Goal: Task Accomplishment & Management: Manage account settings

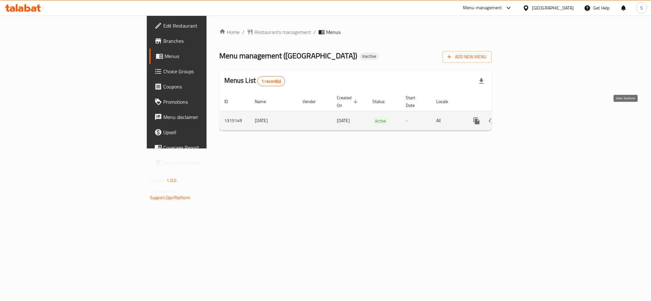
click at [530, 113] on link "enhanced table" at bounding box center [522, 120] width 15 height 15
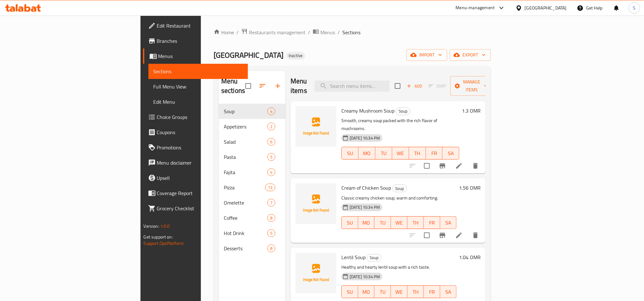
click at [380, 48] on div "Home / Restaurants management / Menus / Sections Luban Park Inactive import exp…" at bounding box center [351, 202] width 277 height 349
click at [442, 54] on span "import" at bounding box center [426, 55] width 30 height 8
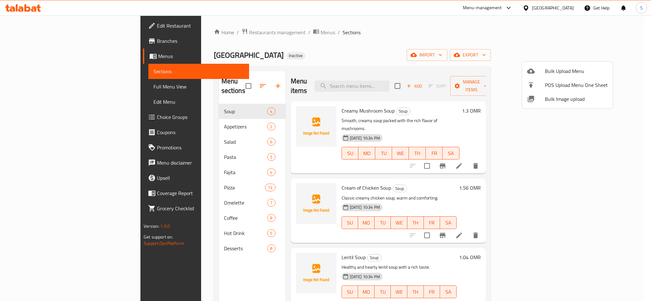
click at [560, 96] on span "Bulk Image upload" at bounding box center [576, 99] width 63 height 8
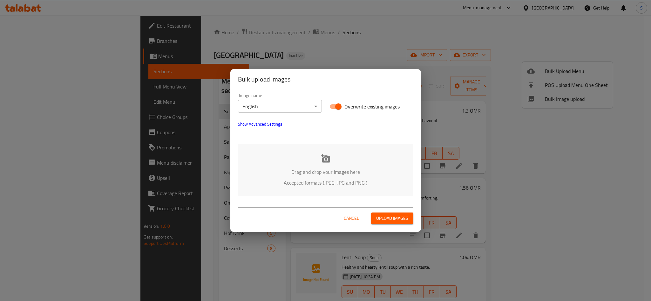
click at [322, 163] on icon at bounding box center [326, 159] width 10 height 10
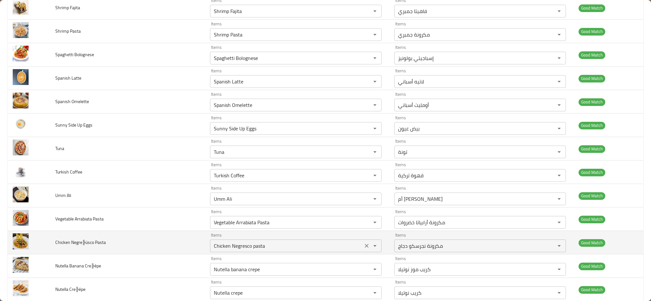
scroll to position [1133, 0]
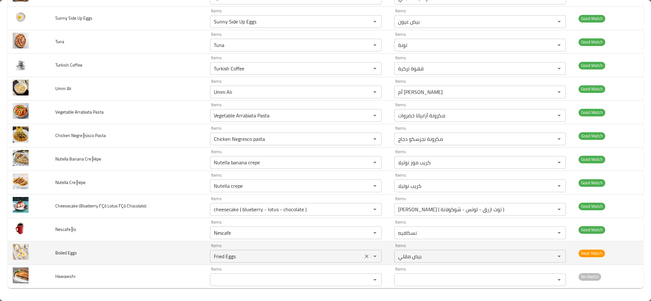
click at [254, 253] on Eggs "Fried Eggs" at bounding box center [286, 256] width 149 height 9
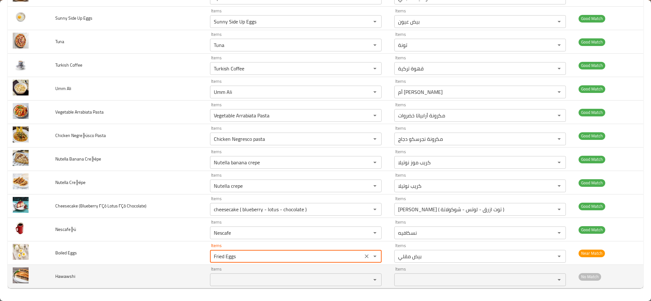
click at [75, 277] on span "Hawawshi" at bounding box center [65, 277] width 20 height 8
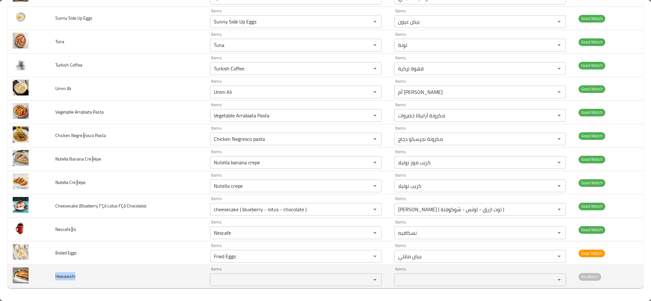
click at [75, 277] on span "Hawawshi" at bounding box center [65, 277] width 20 height 8
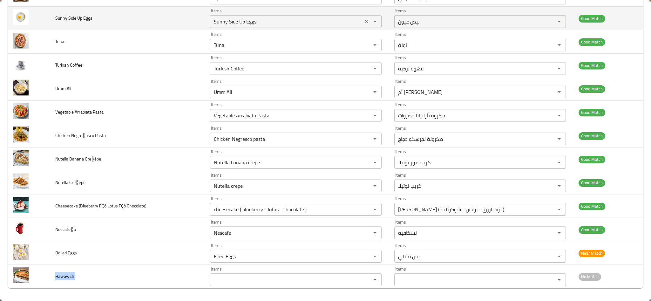
copy span "Hawawshi"
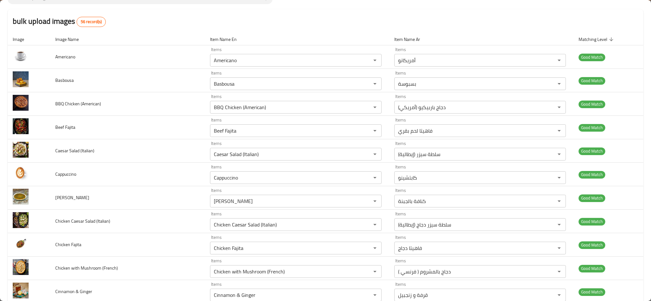
scroll to position [0, 0]
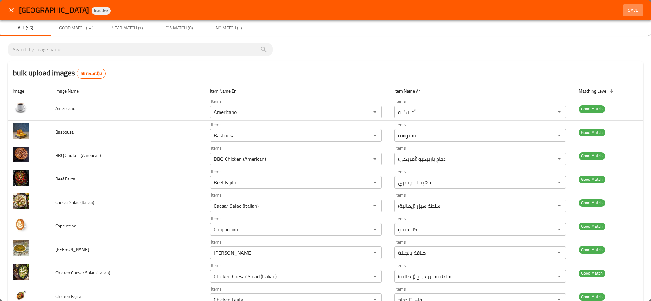
click at [627, 12] on span "Save" at bounding box center [632, 10] width 15 height 8
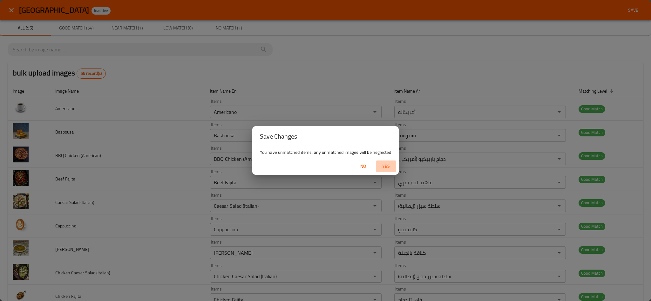
click at [380, 169] on span "Yes" at bounding box center [385, 167] width 15 height 8
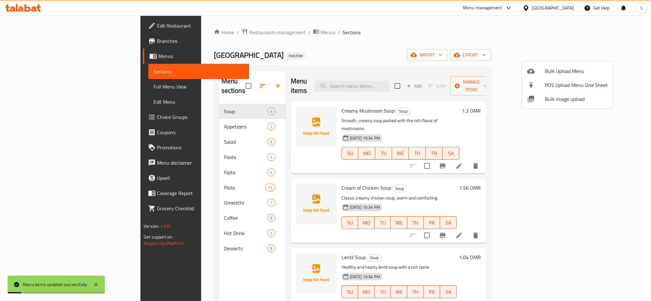
click at [362, 49] on div at bounding box center [325, 150] width 651 height 301
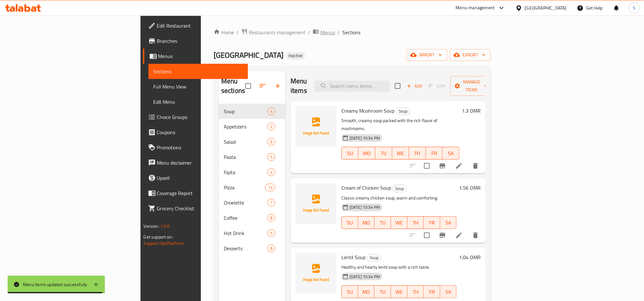
click at [320, 31] on span "Menus" at bounding box center [327, 33] width 15 height 8
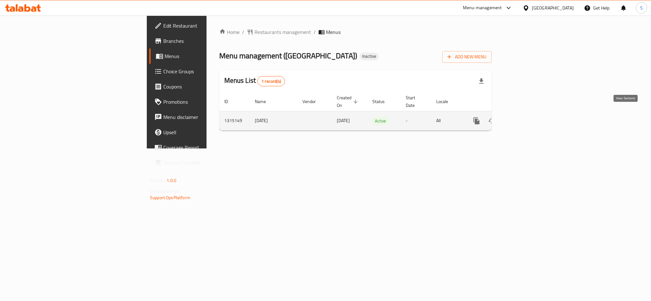
click at [526, 117] on icon "enhanced table" at bounding box center [522, 121] width 8 height 8
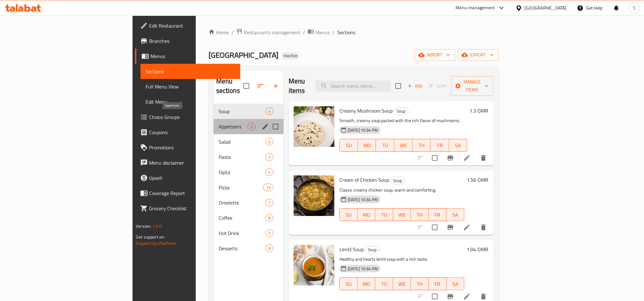
click at [219, 123] on span "Appetizers" at bounding box center [233, 127] width 29 height 8
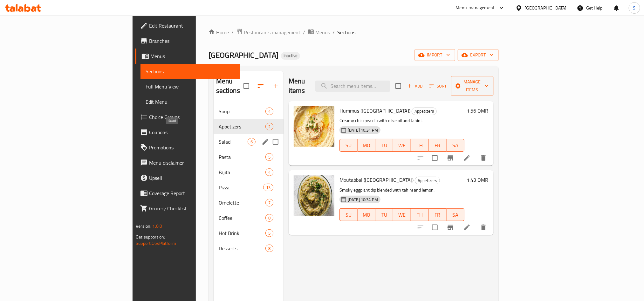
click at [219, 138] on span "Salad" at bounding box center [233, 142] width 29 height 8
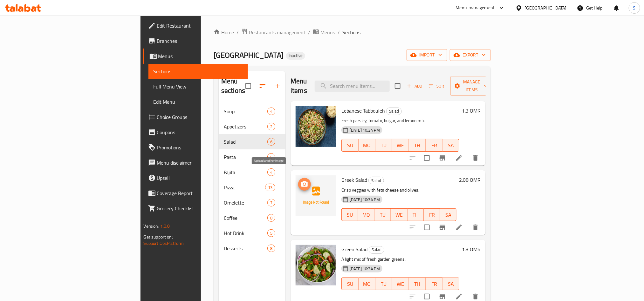
click at [298, 181] on span "upload picture" at bounding box center [304, 185] width 13 height 8
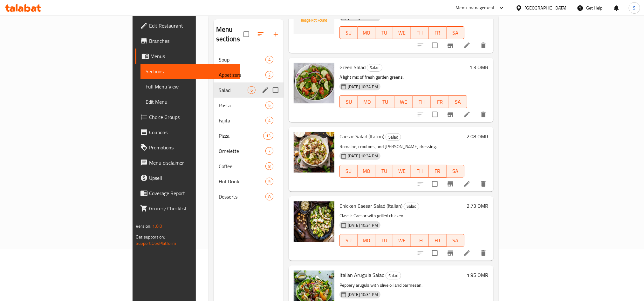
scroll to position [41, 0]
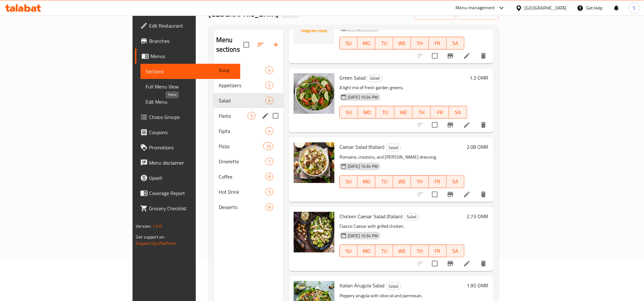
click at [219, 112] on span "Pasta" at bounding box center [233, 116] width 29 height 8
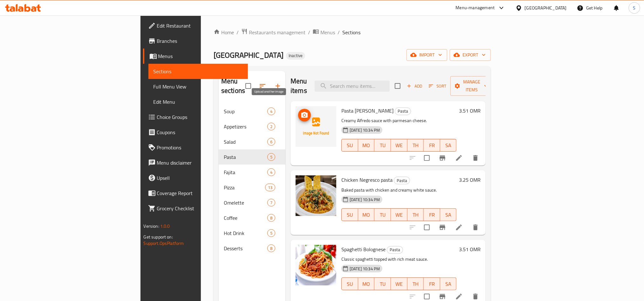
click at [301, 111] on icon "upload picture" at bounding box center [305, 115] width 8 height 8
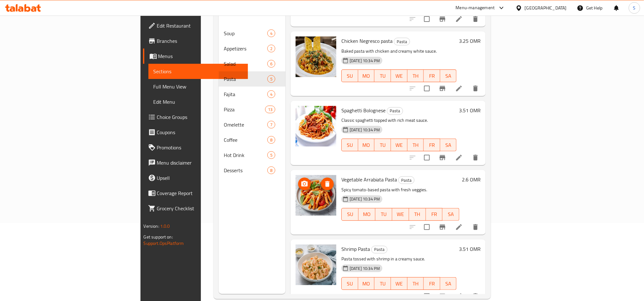
scroll to position [89, 0]
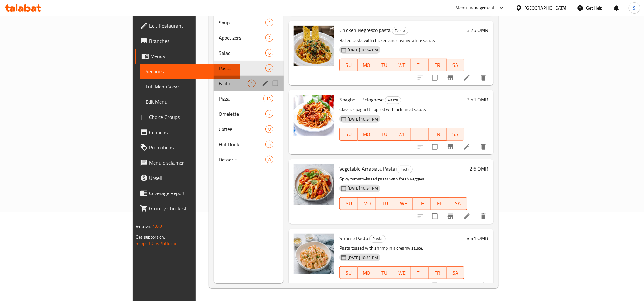
click at [213, 76] on div "Fajita 4" at bounding box center [248, 83] width 70 height 15
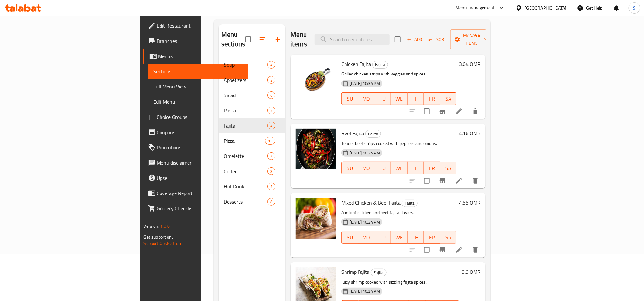
scroll to position [89, 0]
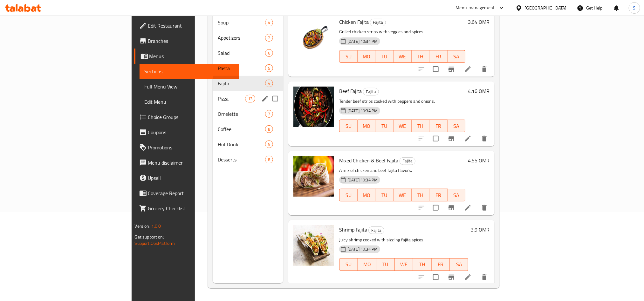
click at [213, 94] on div "Pizza 13" at bounding box center [248, 98] width 71 height 15
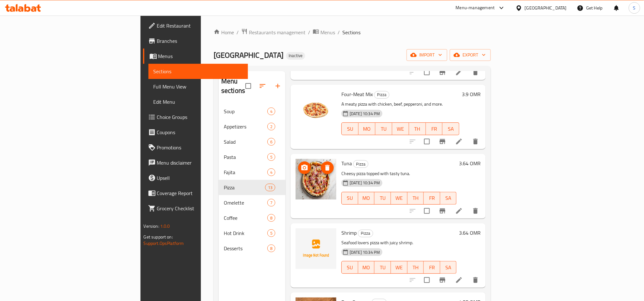
scroll to position [606, 0]
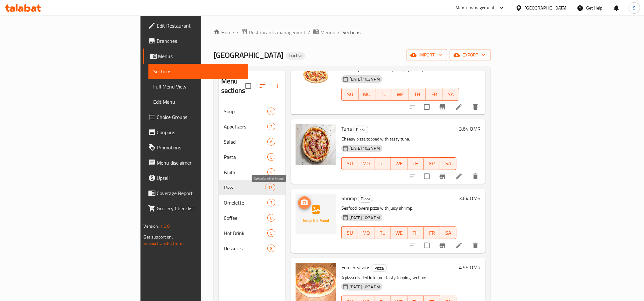
click at [298, 199] on span "upload picture" at bounding box center [304, 203] width 13 height 8
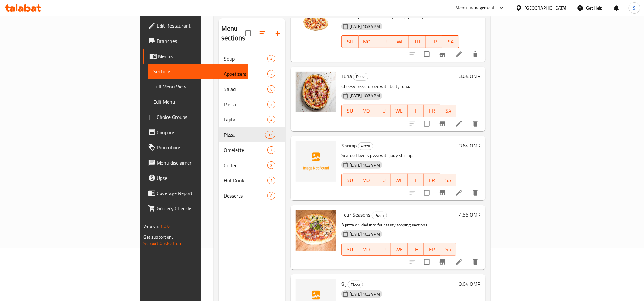
scroll to position [89, 0]
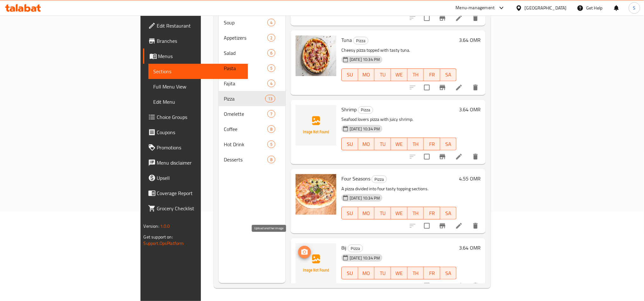
click at [301, 249] on icon "upload picture" at bounding box center [304, 252] width 6 height 6
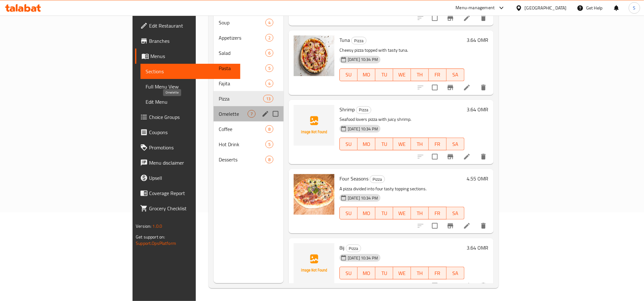
click at [219, 110] on span "Omelette" at bounding box center [233, 114] width 29 height 8
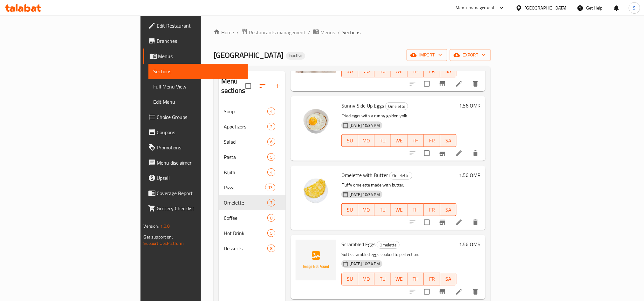
scroll to position [191, 0]
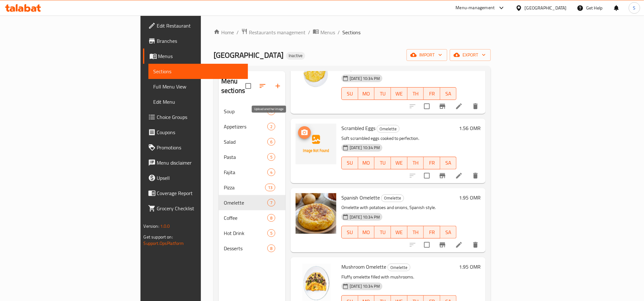
click at [298, 129] on span "upload picture" at bounding box center [304, 133] width 13 height 8
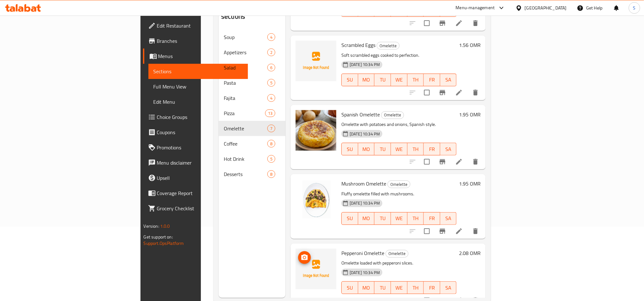
scroll to position [89, 0]
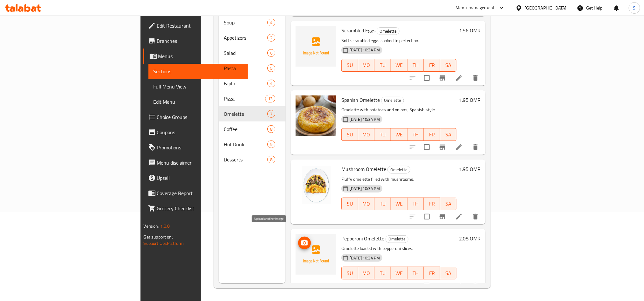
click at [298, 237] on button "upload picture" at bounding box center [304, 243] width 13 height 13
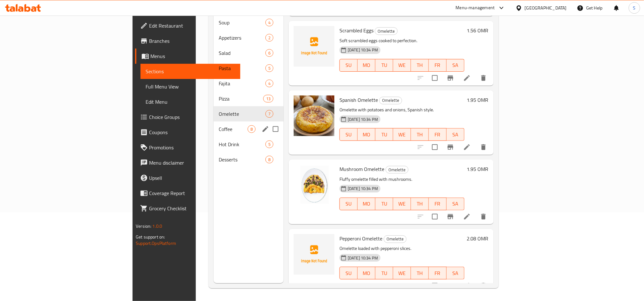
click at [213, 124] on div "Coffee 8" at bounding box center [248, 129] width 70 height 15
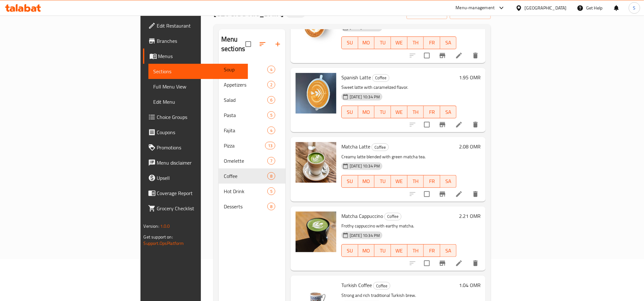
scroll to position [89, 0]
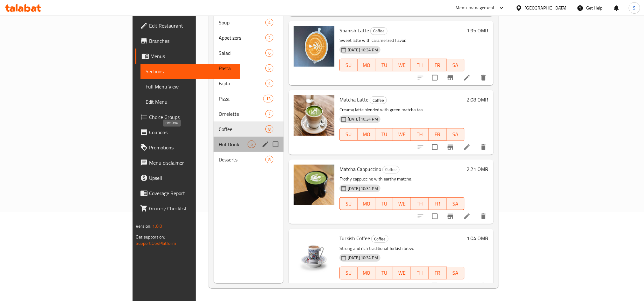
click at [219, 141] on span "Hot Drink" at bounding box center [233, 145] width 29 height 8
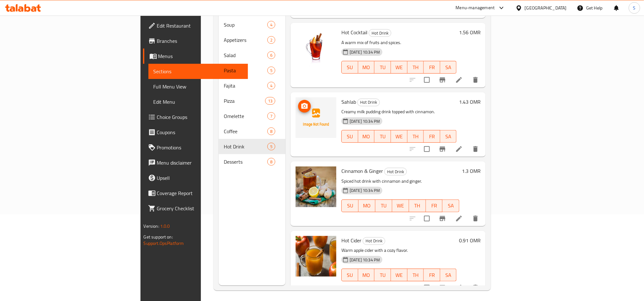
scroll to position [89, 0]
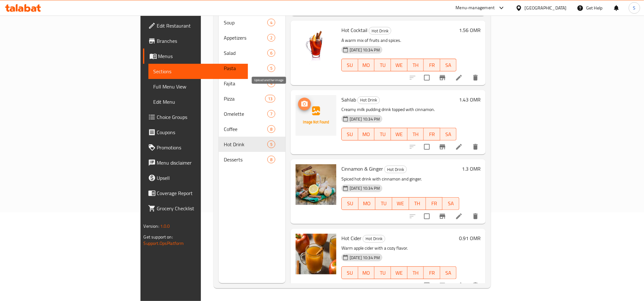
click at [301, 100] on icon "upload picture" at bounding box center [305, 104] width 8 height 8
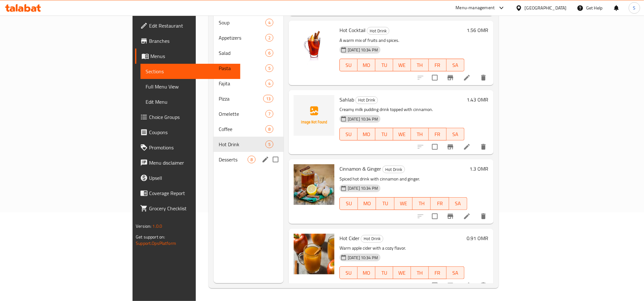
click at [219, 156] on span "Desserts" at bounding box center [233, 160] width 29 height 8
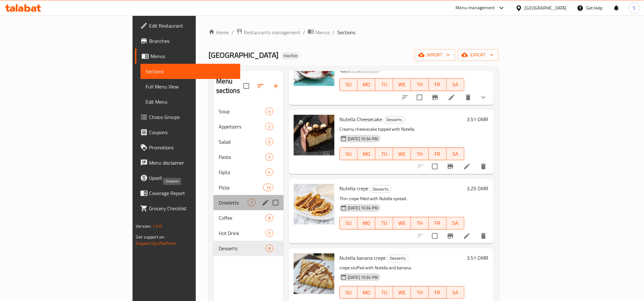
click at [219, 199] on span "Omelette" at bounding box center [233, 203] width 29 height 8
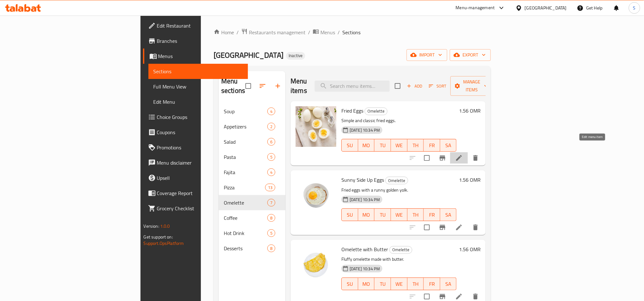
click at [463, 154] on icon at bounding box center [459, 158] width 8 height 8
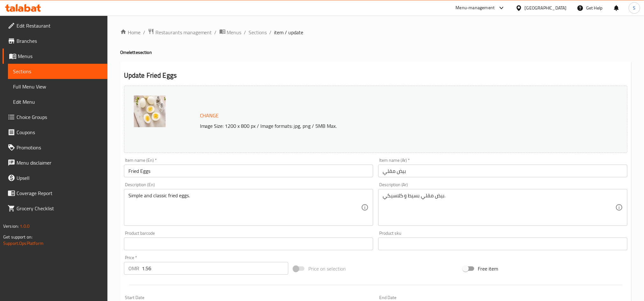
click at [174, 176] on input "Fried Eggs" at bounding box center [248, 171] width 249 height 13
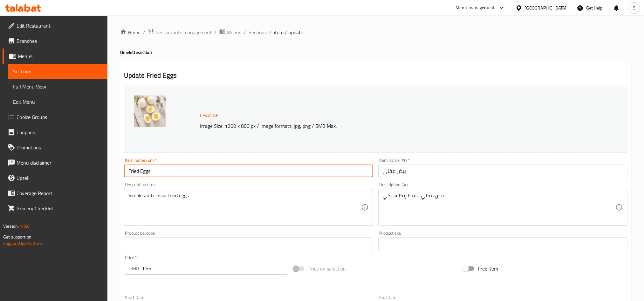
click at [384, 176] on input "بيض مقلي" at bounding box center [502, 171] width 249 height 13
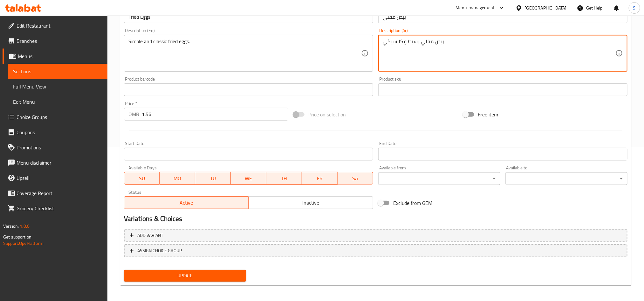
scroll to position [156, 0]
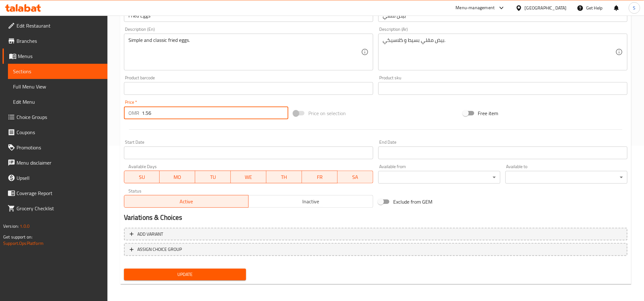
click at [154, 114] on input "1.56" at bounding box center [215, 113] width 146 height 13
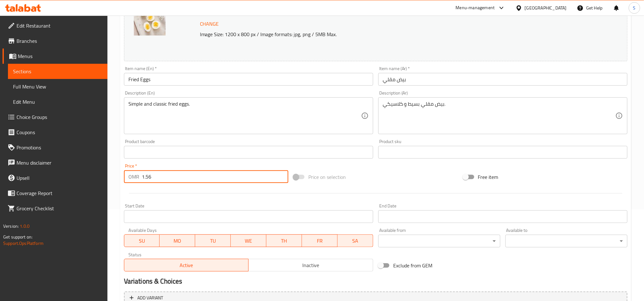
scroll to position [13, 0]
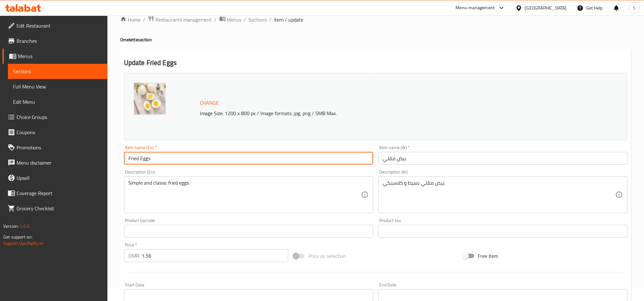
click at [138, 159] on input "Fried Eggs" at bounding box center [248, 158] width 249 height 13
click at [32, 9] on icon at bounding box center [23, 8] width 36 height 8
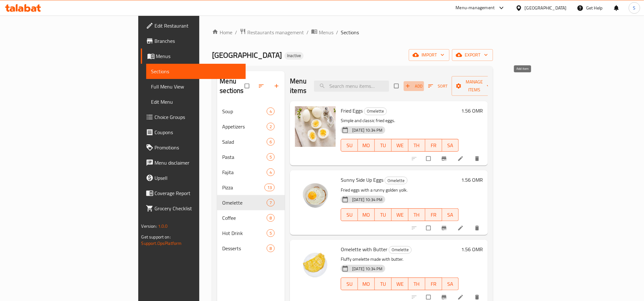
click at [422, 83] on span "Add" at bounding box center [413, 86] width 17 height 7
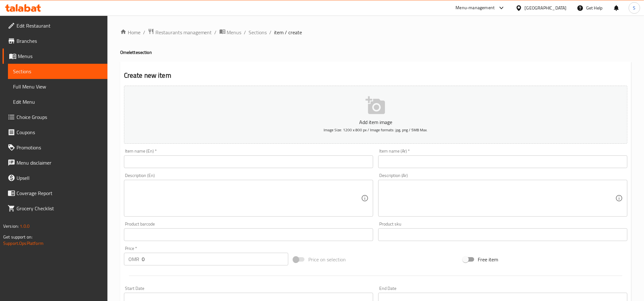
click at [282, 161] on input "text" at bounding box center [248, 162] width 249 height 13
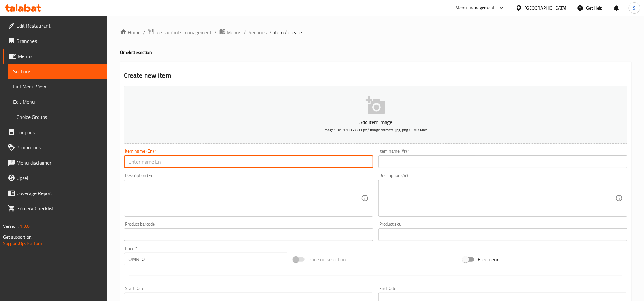
paste input "Fried Eggs"
type input "Fried Eggs"
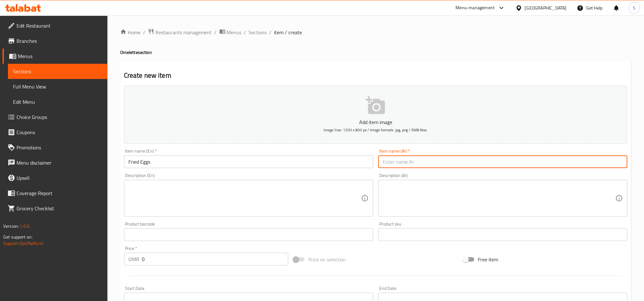
click at [407, 167] on input "text" at bounding box center [502, 162] width 249 height 13
paste input "بيض مقلي"
type input "بيض مقلي"
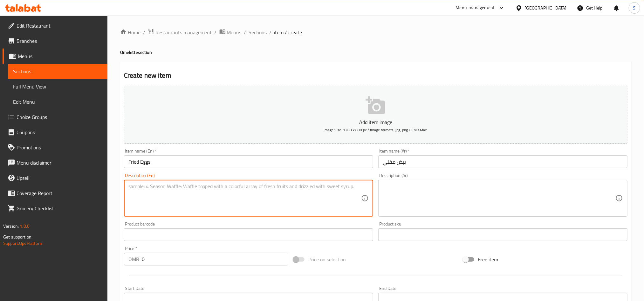
click at [295, 189] on textarea at bounding box center [244, 199] width 233 height 30
paste textarea "Simple and classic fried eggs."
type textarea "Simple and classic fried eggs."
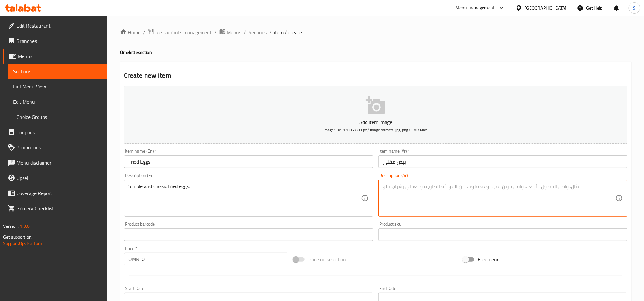
click at [415, 201] on textarea at bounding box center [498, 199] width 233 height 30
paste textarea "بيض مقلي بسيط و كلاسيكي."
type textarea "بيض مقلي بسيط و كلاسيكي."
click at [156, 258] on input "0" at bounding box center [215, 259] width 146 height 13
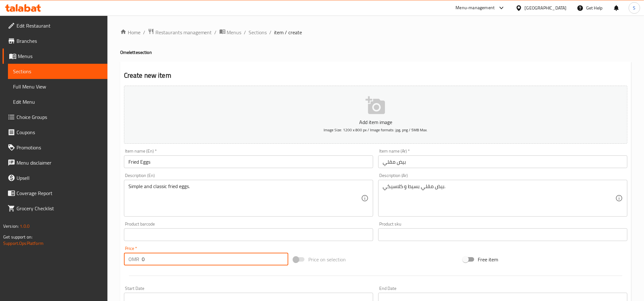
paste input "1.56"
type input "1.56"
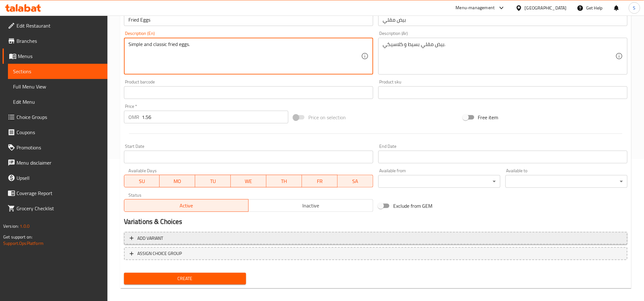
scroll to position [147, 0]
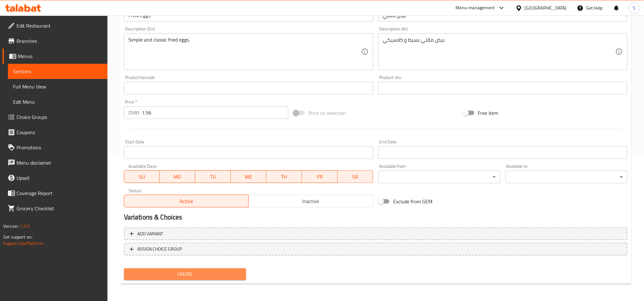
click at [174, 277] on span "Create" at bounding box center [185, 275] width 112 height 8
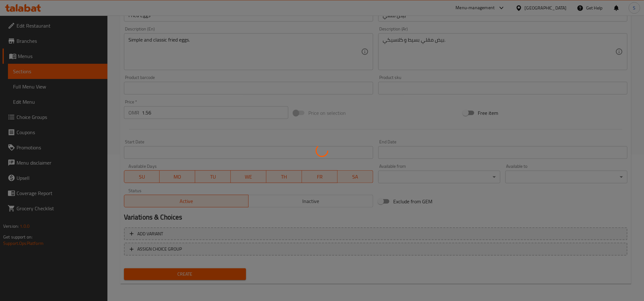
type input "0"
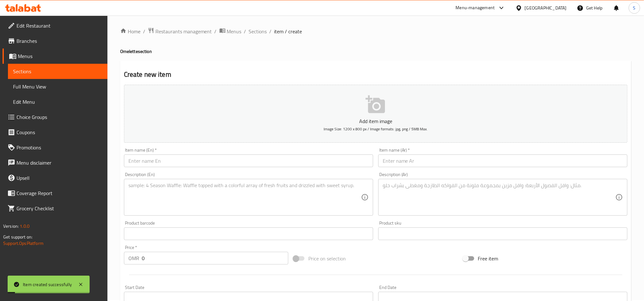
scroll to position [0, 0]
click at [260, 36] on span "Sections" at bounding box center [258, 33] width 18 height 8
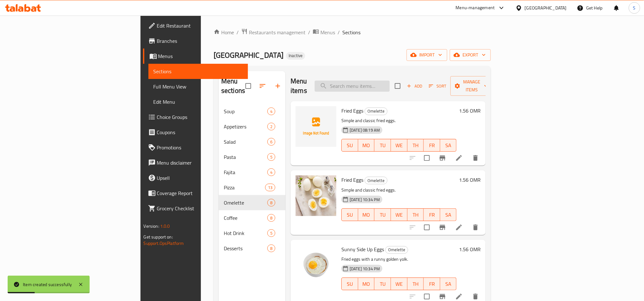
click at [385, 81] on input "search" at bounding box center [351, 86] width 75 height 11
paste input "1.56"
type input "1.56"
paste input "Fried Eggs"
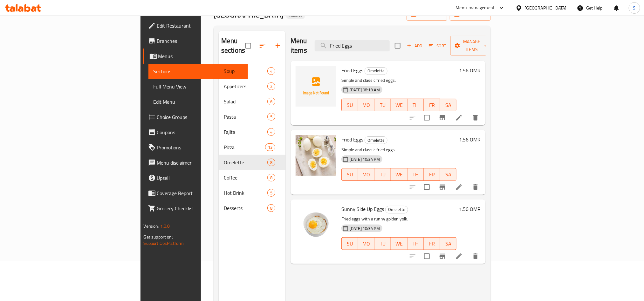
scroll to position [89, 0]
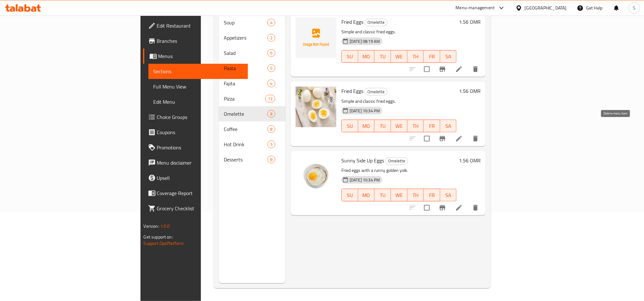
type input "Fried Eggs"
click at [477, 136] on icon "delete" at bounding box center [475, 139] width 4 height 6
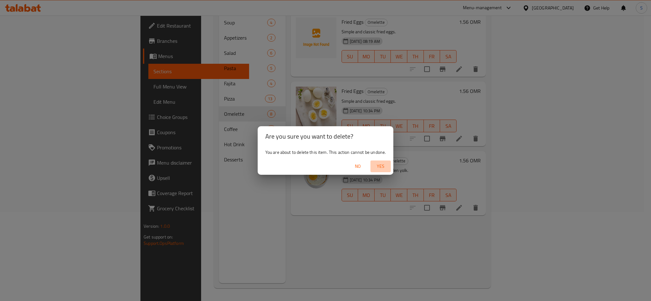
click at [381, 163] on span "Yes" at bounding box center [380, 167] width 15 height 8
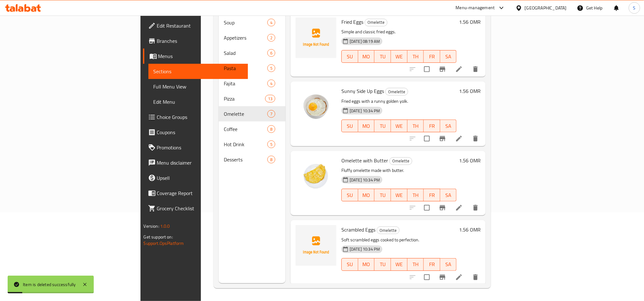
click at [219, 201] on div "Menu sections Soup 4 Appetizers 2 Salad 6 Pasta 5 Fajita 4 Pizza 13 Omelette 7 …" at bounding box center [252, 132] width 67 height 301
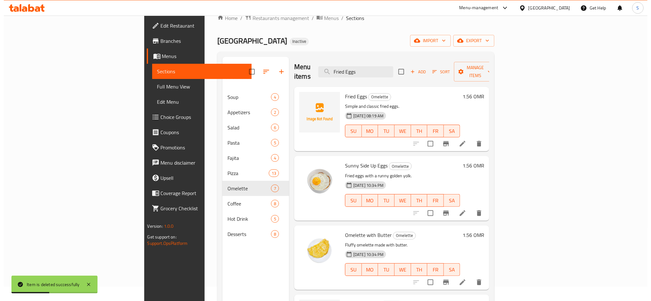
scroll to position [0, 0]
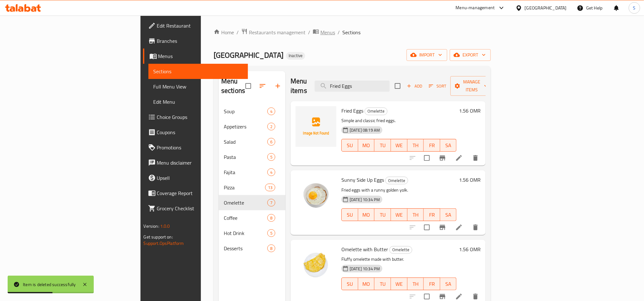
click at [320, 34] on span "Menus" at bounding box center [327, 33] width 15 height 8
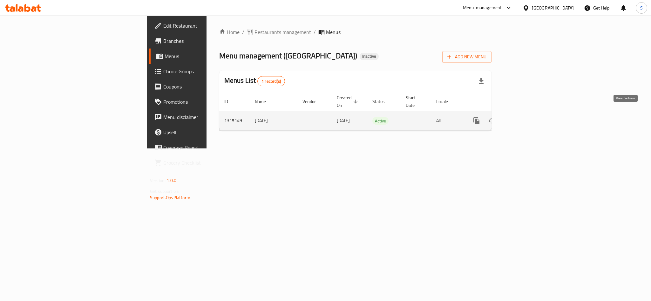
click at [526, 117] on icon "enhanced table" at bounding box center [522, 121] width 8 height 8
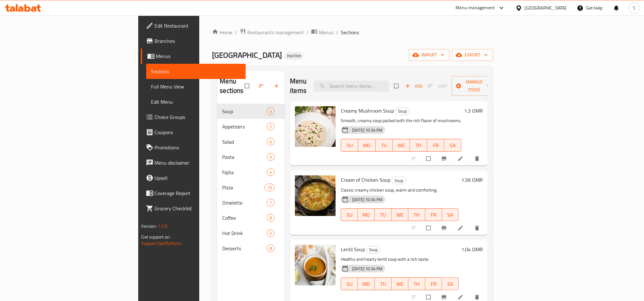
click at [151, 88] on span "Full Menu View" at bounding box center [195, 87] width 89 height 8
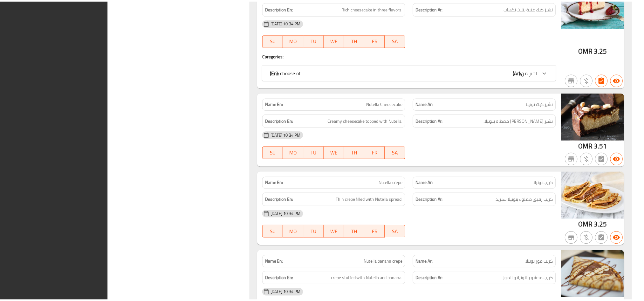
scroll to position [5139, 0]
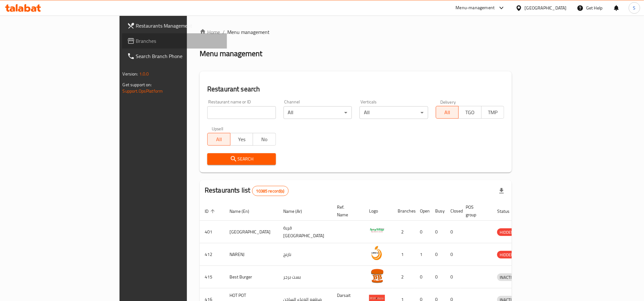
click at [122, 45] on link "Branches" at bounding box center [174, 40] width 105 height 15
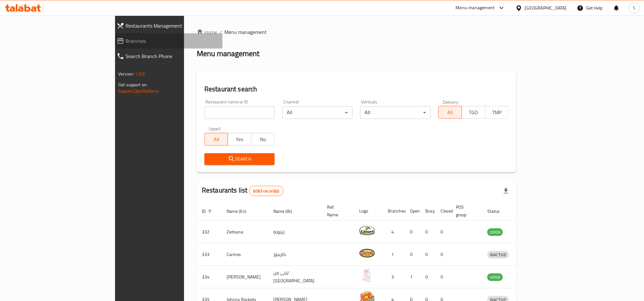
click at [125, 43] on span "Branches" at bounding box center [171, 41] width 92 height 8
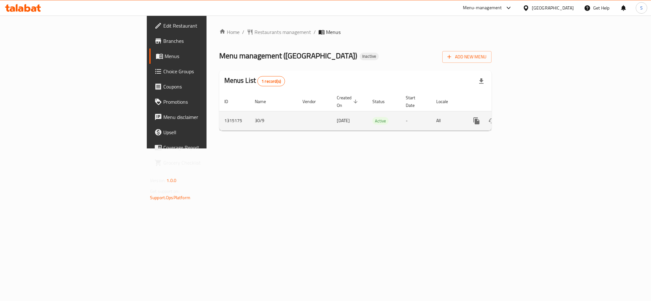
click at [526, 117] on icon "enhanced table" at bounding box center [522, 121] width 8 height 8
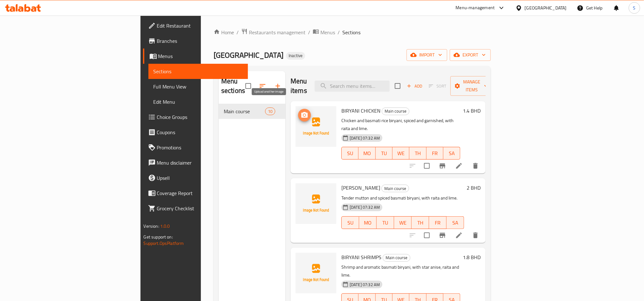
click at [298, 111] on span "upload picture" at bounding box center [304, 115] width 13 height 8
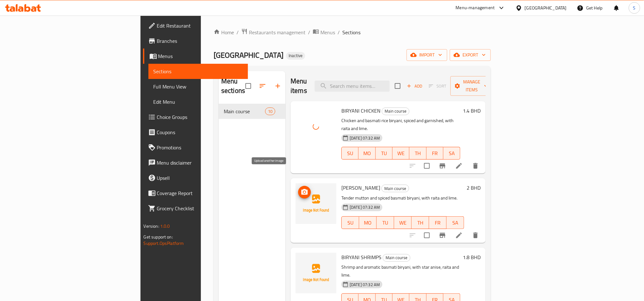
click at [301, 189] on icon "upload picture" at bounding box center [305, 193] width 8 height 8
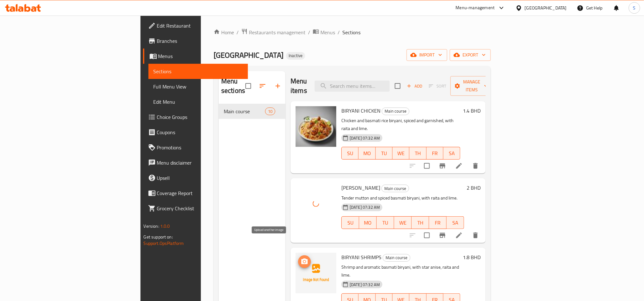
click at [301, 259] on icon "upload picture" at bounding box center [304, 262] width 6 height 6
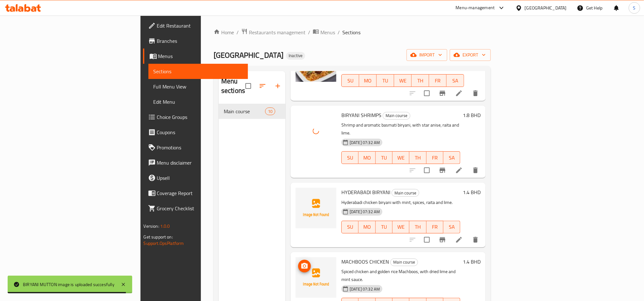
scroll to position [143, 0]
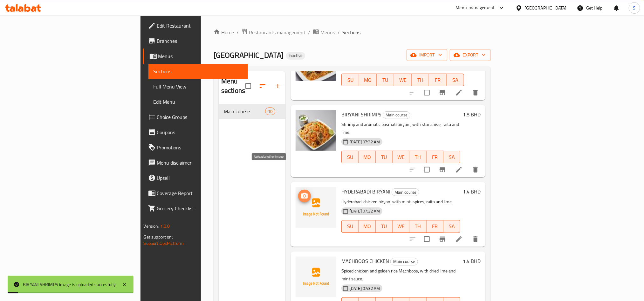
click at [301, 193] on icon "upload picture" at bounding box center [305, 197] width 8 height 8
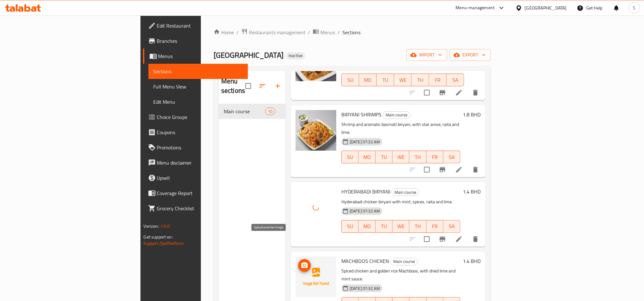
click at [301, 263] on icon "upload picture" at bounding box center [304, 266] width 6 height 6
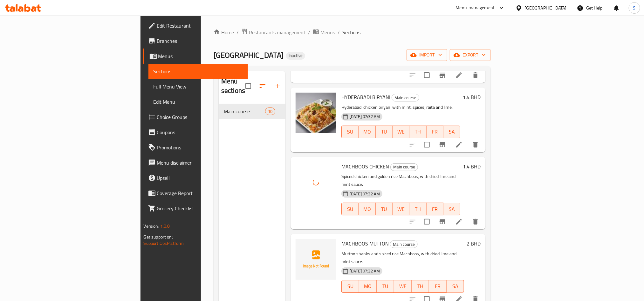
scroll to position [238, 0]
click at [303, 247] on circle "upload picture" at bounding box center [304, 248] width 2 height 2
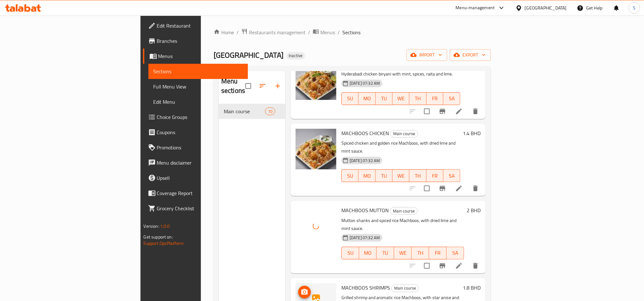
scroll to position [286, 0]
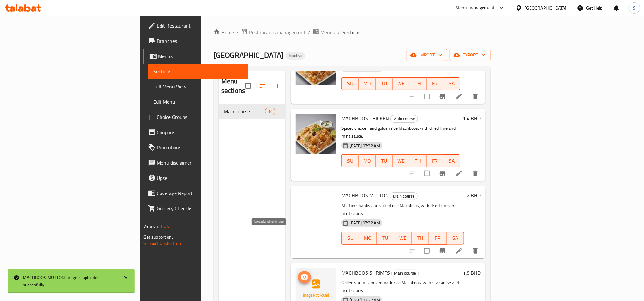
click at [301, 274] on icon "upload picture" at bounding box center [304, 277] width 6 height 6
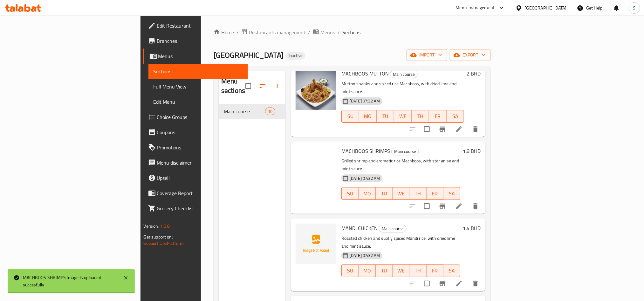
scroll to position [89, 0]
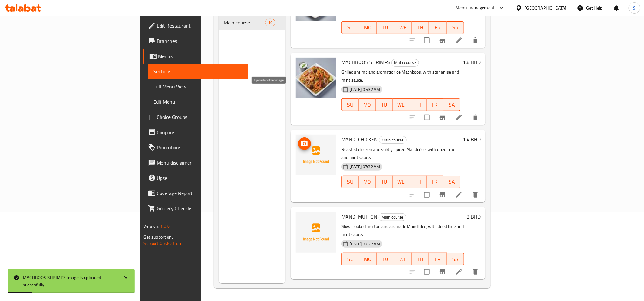
click at [301, 140] on icon "upload picture" at bounding box center [305, 144] width 8 height 8
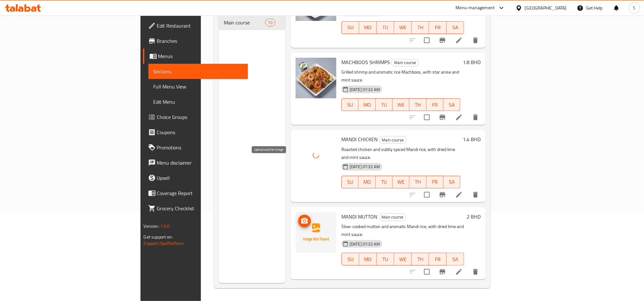
click at [301, 218] on icon "upload picture" at bounding box center [305, 222] width 8 height 8
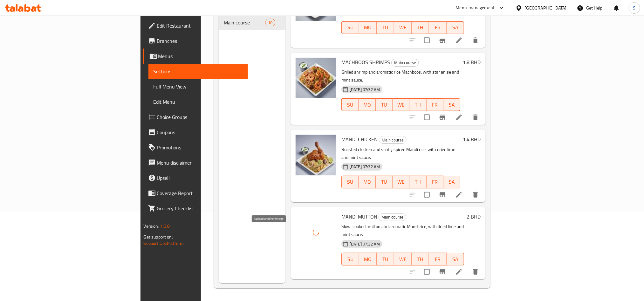
click at [301, 295] on icon "upload picture" at bounding box center [305, 299] width 8 height 8
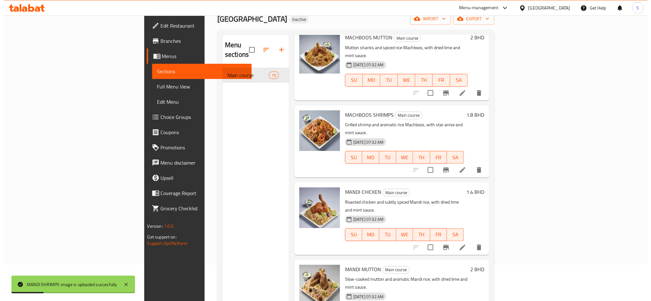
scroll to position [0, 0]
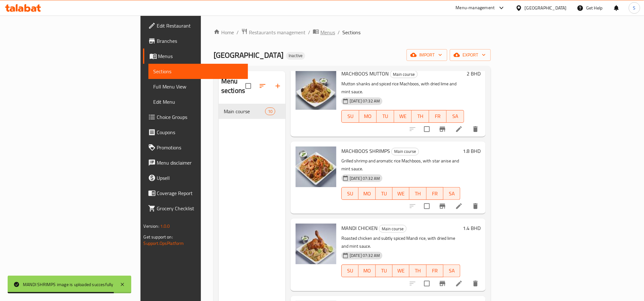
click at [320, 35] on span "Menus" at bounding box center [327, 33] width 15 height 8
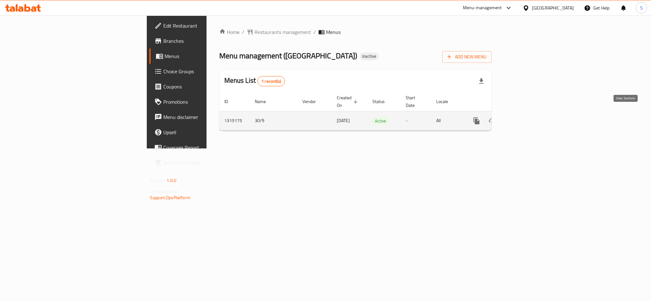
click at [525, 118] on icon "enhanced table" at bounding box center [522, 121] width 6 height 6
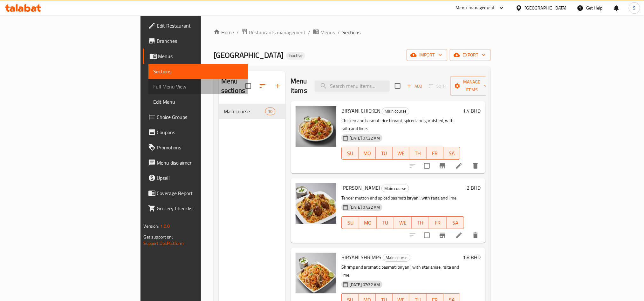
click at [153, 85] on span "Full Menu View" at bounding box center [197, 87] width 89 height 8
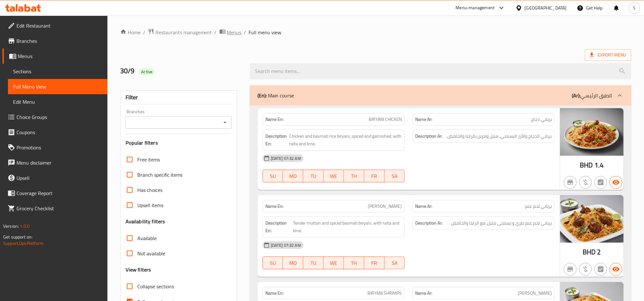
click at [229, 32] on span "Menus" at bounding box center [234, 33] width 15 height 8
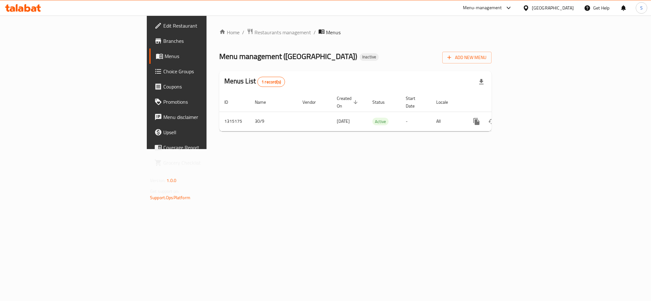
click at [26, 8] on icon at bounding box center [27, 8] width 6 height 8
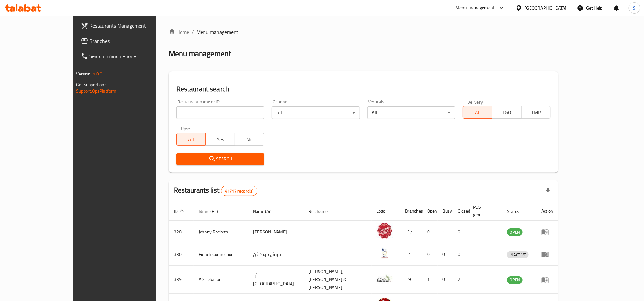
click at [90, 40] on span "Branches" at bounding box center [133, 41] width 86 height 8
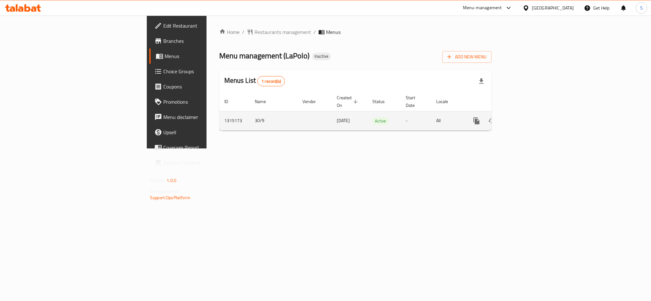
click at [526, 117] on icon "enhanced table" at bounding box center [522, 121] width 8 height 8
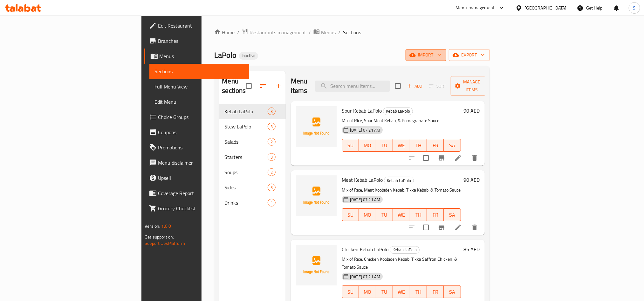
click at [446, 61] on button "import" at bounding box center [425, 55] width 41 height 12
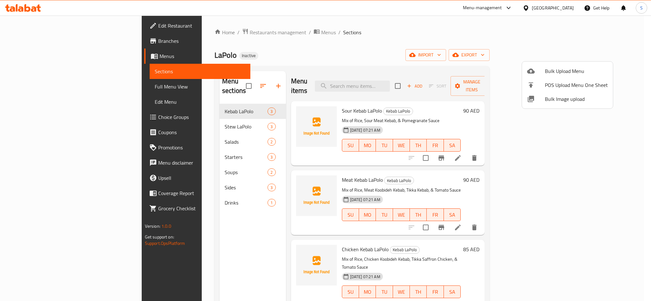
drag, startPoint x: 544, startPoint y: 72, endPoint x: 437, endPoint y: 63, distance: 107.2
click at [439, 65] on div "Bulk Upload Menu POS Upload Menu One Sheet Bulk Image upload" at bounding box center [325, 150] width 651 height 301
click at [546, 95] on span "Bulk Image upload" at bounding box center [576, 99] width 63 height 8
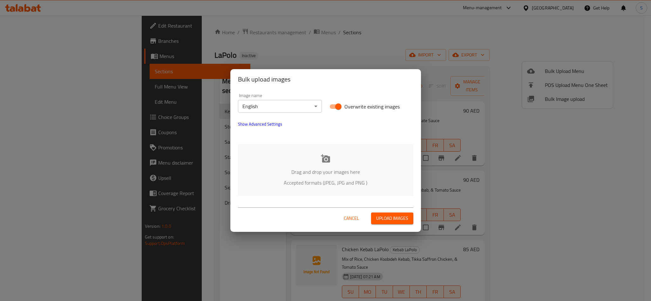
click at [329, 155] on icon at bounding box center [326, 159] width 10 height 10
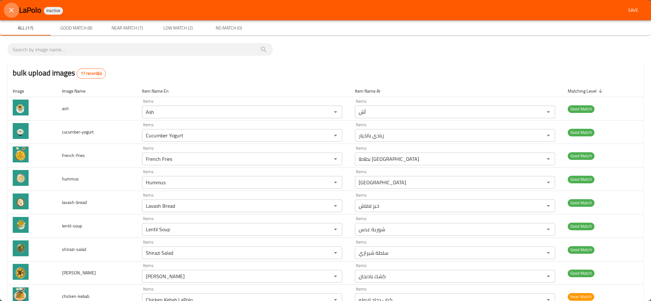
click at [8, 7] on icon "close" at bounding box center [12, 10] width 8 height 8
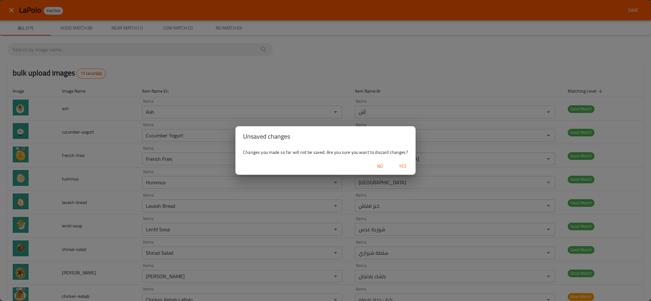
click at [403, 165] on span "Yes" at bounding box center [402, 167] width 15 height 8
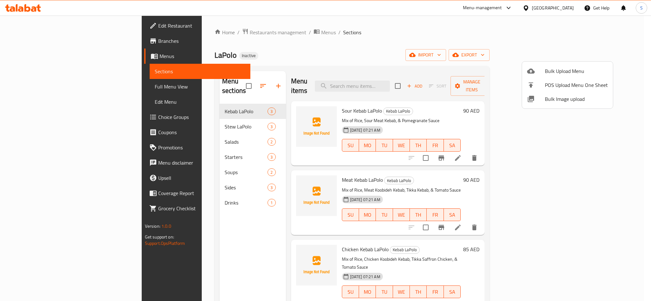
click at [301, 63] on div at bounding box center [325, 150] width 651 height 301
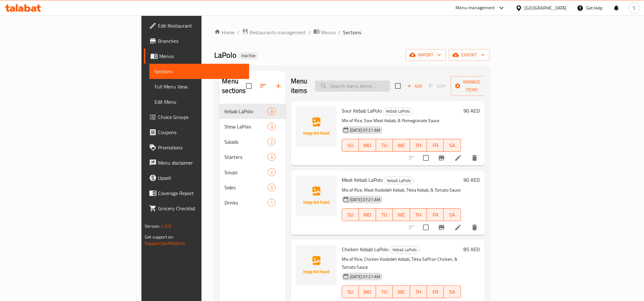
click at [387, 81] on input "search" at bounding box center [352, 86] width 75 height 11
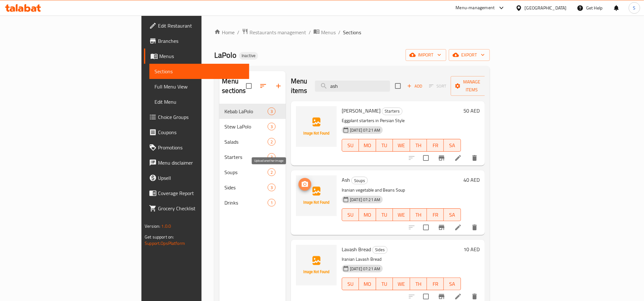
click at [301, 181] on icon "upload picture" at bounding box center [305, 185] width 8 height 8
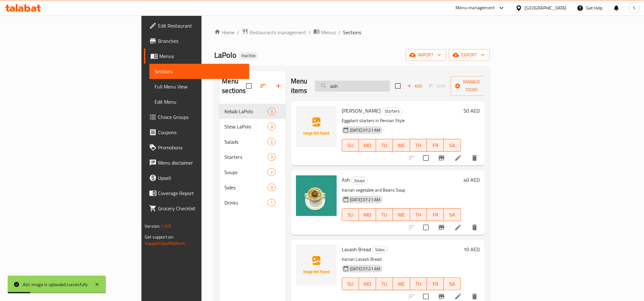
drag, startPoint x: 395, startPoint y: 80, endPoint x: 376, endPoint y: 78, distance: 18.3
click at [376, 81] on input "ash" at bounding box center [352, 86] width 75 height 11
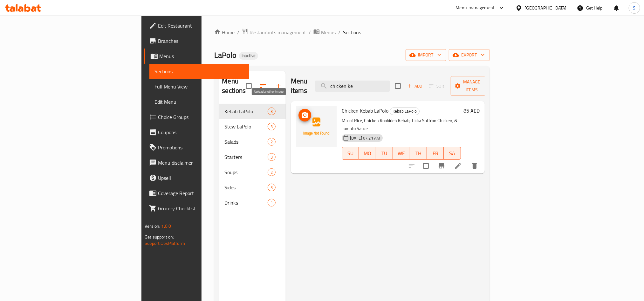
click at [301, 111] on icon "upload picture" at bounding box center [305, 115] width 8 height 8
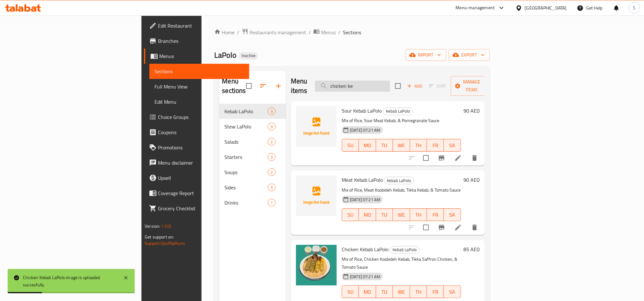
click at [390, 83] on input "chicken ke" at bounding box center [352, 86] width 75 height 11
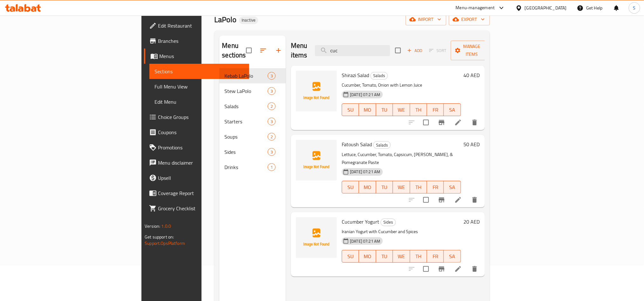
scroll to position [89, 0]
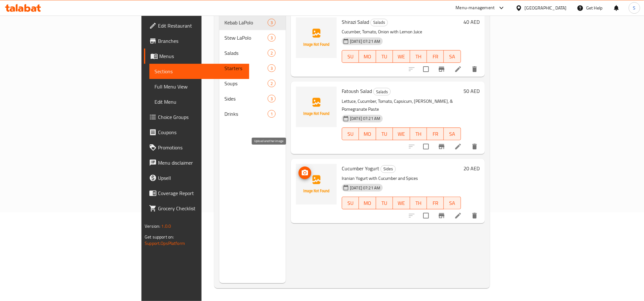
click at [301, 169] on icon "upload picture" at bounding box center [305, 173] width 8 height 8
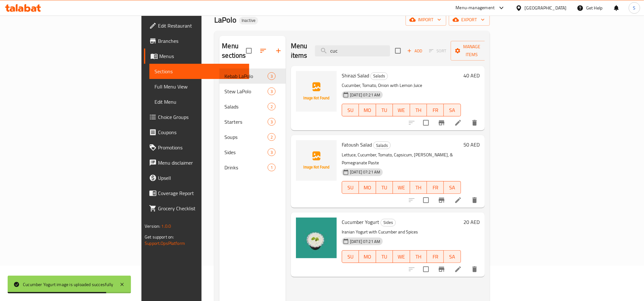
scroll to position [0, 0]
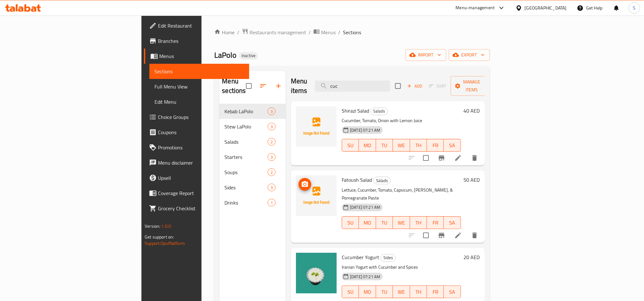
click at [304, 184] on circle "upload picture" at bounding box center [305, 185] width 2 height 2
click at [341, 175] on span "Fatoush Salad" at bounding box center [356, 180] width 30 height 10
copy span "Fatoush"
click at [388, 86] on input "cuc" at bounding box center [352, 86] width 75 height 11
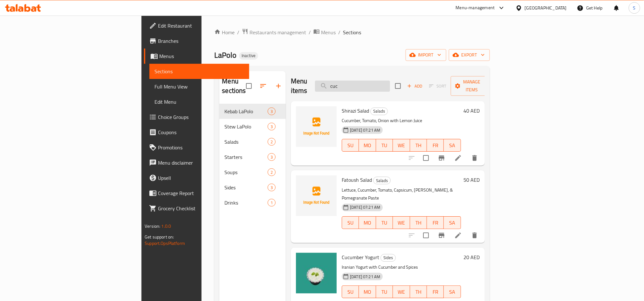
paste input "Fatoush"
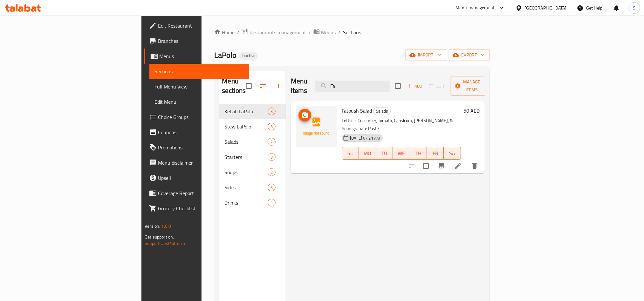
click at [298, 111] on span "upload picture" at bounding box center [304, 115] width 13 height 8
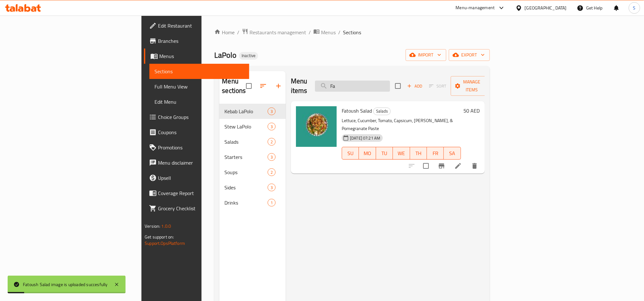
click at [390, 85] on input "Fa" at bounding box center [352, 86] width 75 height 11
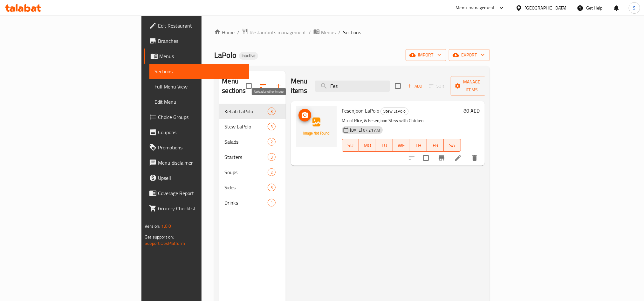
click at [301, 111] on icon "upload picture" at bounding box center [305, 115] width 8 height 8
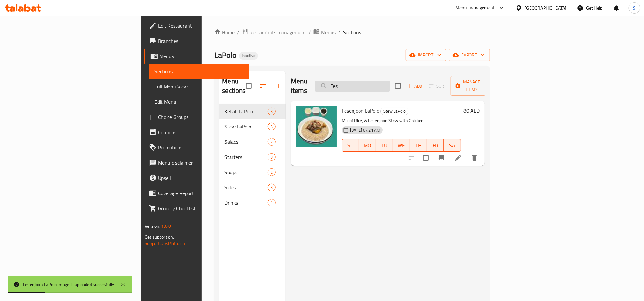
drag, startPoint x: 390, startPoint y: 84, endPoint x: 375, endPoint y: 84, distance: 15.2
click at [375, 84] on input "Fes" at bounding box center [352, 86] width 75 height 11
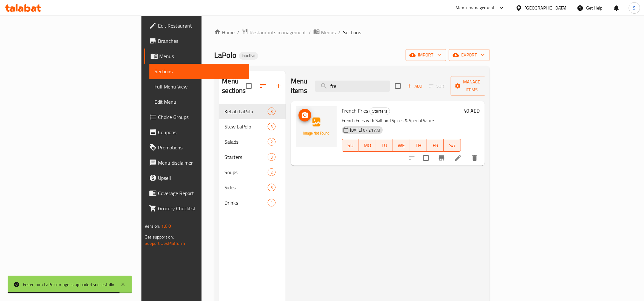
type input "fre"
click at [301, 112] on icon "upload picture" at bounding box center [304, 115] width 6 height 6
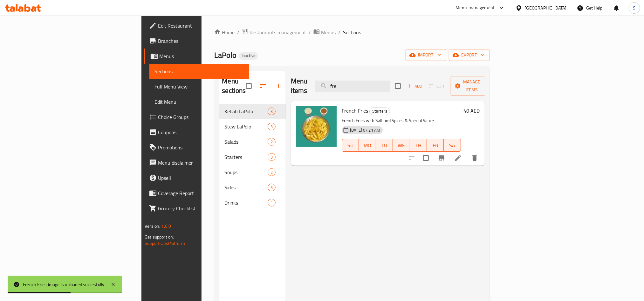
drag, startPoint x: 390, startPoint y: 84, endPoint x: 365, endPoint y: 82, distance: 25.2
click at [365, 82] on div "Menu items fre Add Sort Manage items" at bounding box center [388, 86] width 194 height 30
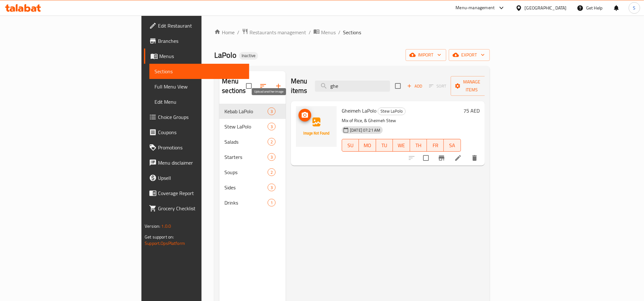
click at [301, 111] on icon "upload picture" at bounding box center [305, 115] width 8 height 8
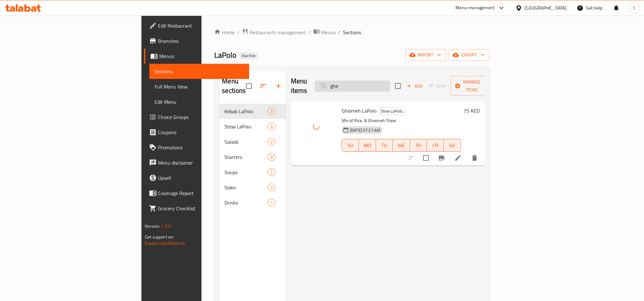
click at [390, 85] on input "ghe" at bounding box center [352, 86] width 75 height 11
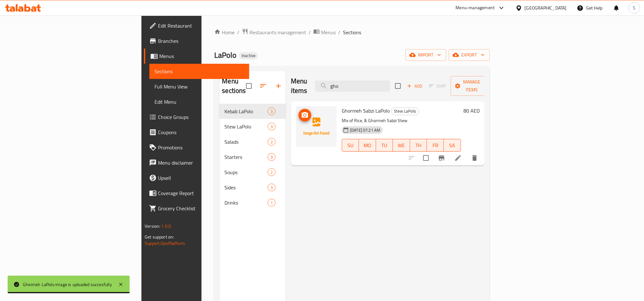
type input "gho"
click at [301, 112] on icon "upload picture" at bounding box center [304, 115] width 6 height 6
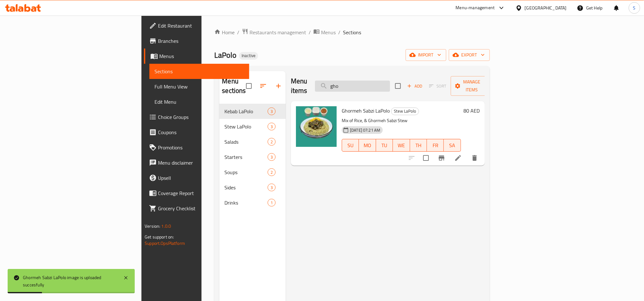
click at [390, 81] on input "gho" at bounding box center [352, 86] width 75 height 11
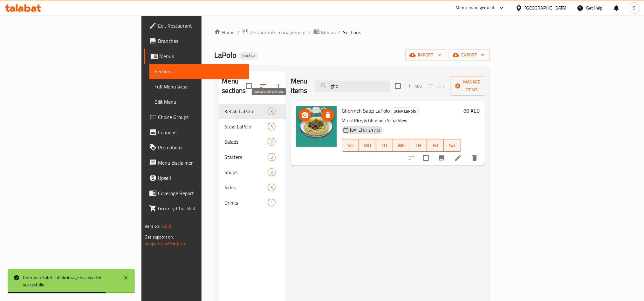
click at [301, 112] on icon "upload picture" at bounding box center [304, 115] width 6 height 6
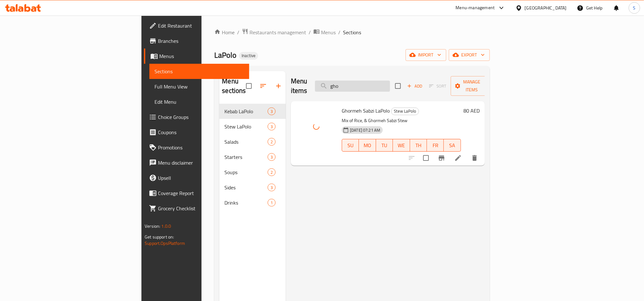
drag, startPoint x: 395, startPoint y: 87, endPoint x: 376, endPoint y: 82, distance: 19.3
click at [376, 82] on input "gho" at bounding box center [352, 86] width 75 height 11
click at [462, 154] on icon at bounding box center [458, 158] width 8 height 8
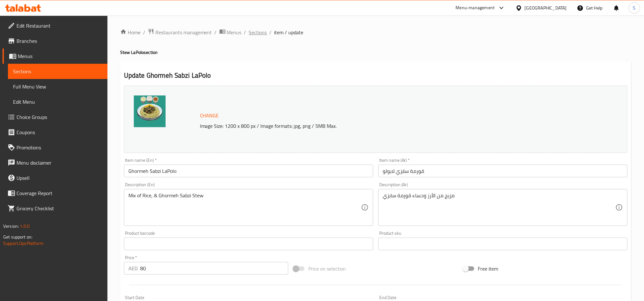
click at [265, 31] on span "Sections" at bounding box center [258, 33] width 18 height 8
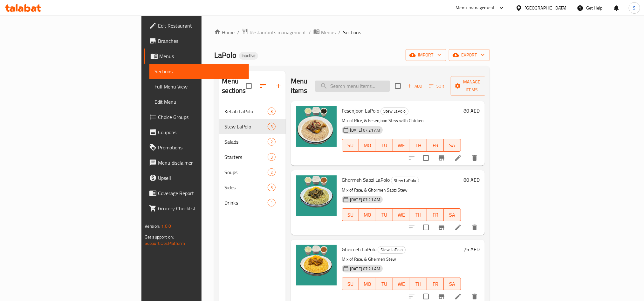
click at [390, 84] on input "search" at bounding box center [352, 86] width 75 height 11
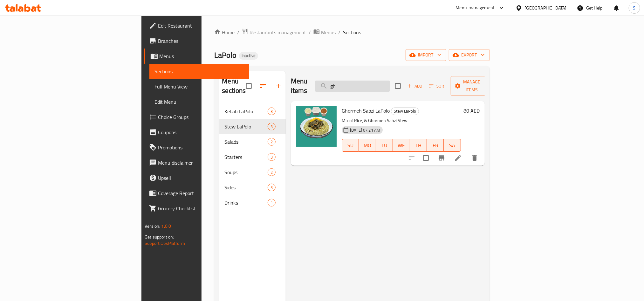
type input "g"
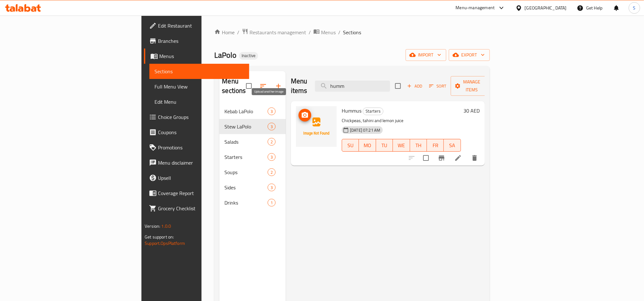
click at [301, 111] on icon "upload picture" at bounding box center [305, 115] width 8 height 8
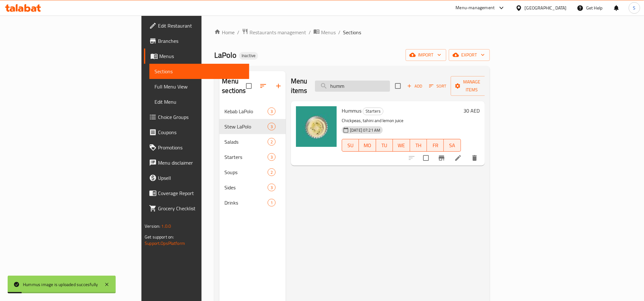
click at [390, 84] on input "humm" at bounding box center [352, 86] width 75 height 11
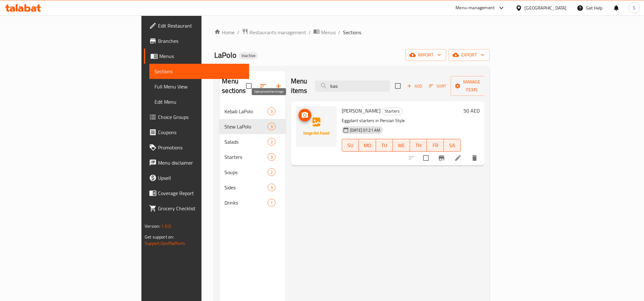
click at [298, 111] on span "upload picture" at bounding box center [304, 115] width 13 height 8
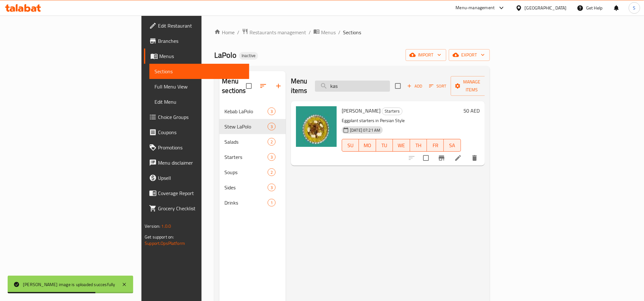
drag, startPoint x: 393, startPoint y: 82, endPoint x: 377, endPoint y: 80, distance: 15.6
click at [377, 81] on input "kas" at bounding box center [352, 86] width 75 height 11
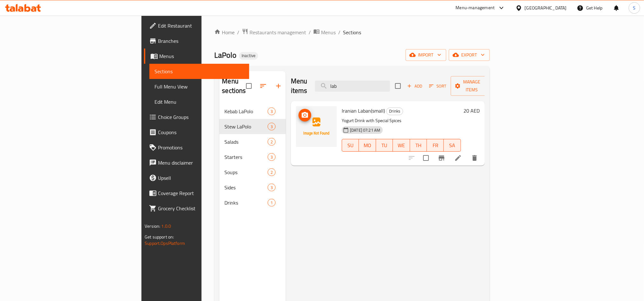
type input "lab"
click at [301, 112] on icon "upload picture" at bounding box center [304, 115] width 6 height 6
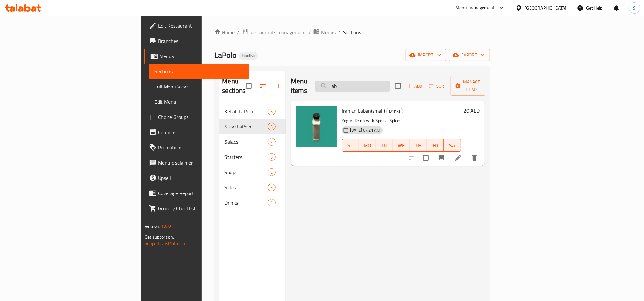
drag, startPoint x: 386, startPoint y: 79, endPoint x: 380, endPoint y: 80, distance: 6.4
click at [380, 81] on input "lab" at bounding box center [352, 86] width 75 height 11
click at [383, 81] on input "lab" at bounding box center [352, 86] width 75 height 11
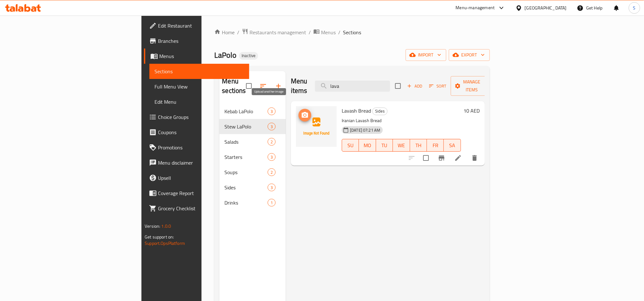
click at [298, 110] on button "upload picture" at bounding box center [304, 115] width 13 height 13
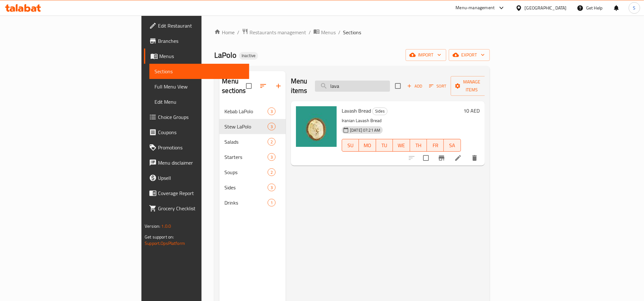
click at [390, 84] on input "lava" at bounding box center [352, 86] width 75 height 11
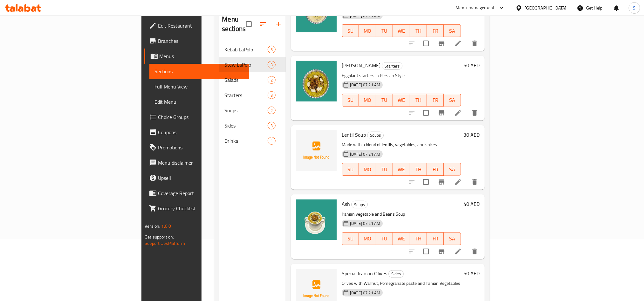
scroll to position [89, 0]
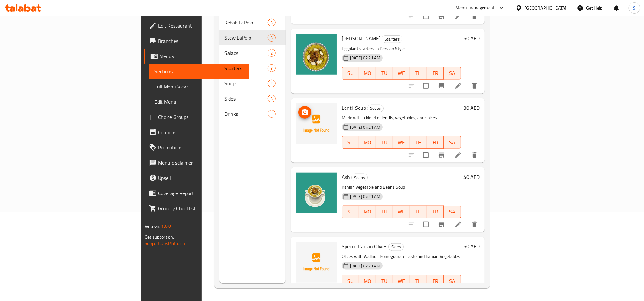
click at [301, 109] on icon "upload picture" at bounding box center [304, 112] width 6 height 6
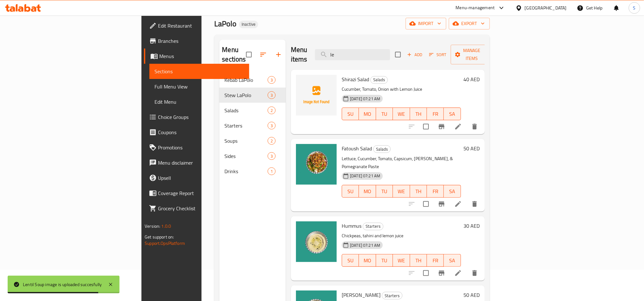
scroll to position [0, 0]
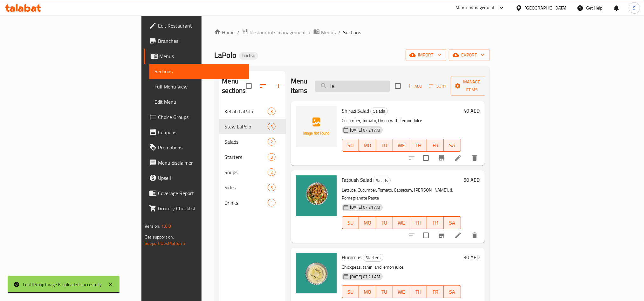
drag, startPoint x: 395, startPoint y: 82, endPoint x: 374, endPoint y: 83, distance: 20.7
click at [374, 83] on input "le" at bounding box center [352, 86] width 75 height 11
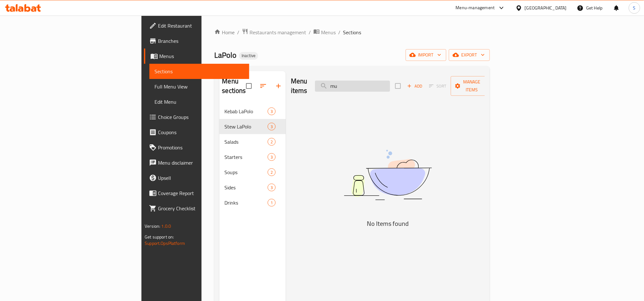
type input "m"
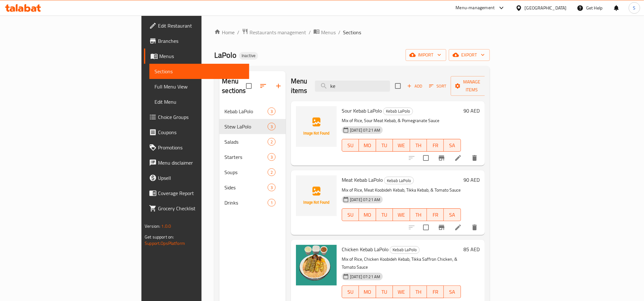
type input "ke"
click at [292, 72] on div "Menu items ke Add Sort Manage items" at bounding box center [388, 86] width 194 height 30
drag, startPoint x: 385, startPoint y: 81, endPoint x: 381, endPoint y: 82, distance: 4.3
click at [381, 82] on input "ke" at bounding box center [352, 86] width 75 height 11
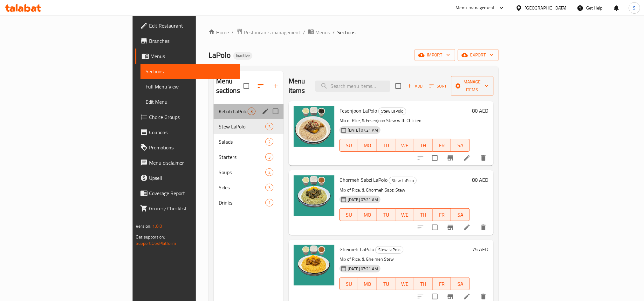
click at [213, 104] on div "Kebab LaPolo 3" at bounding box center [248, 111] width 70 height 15
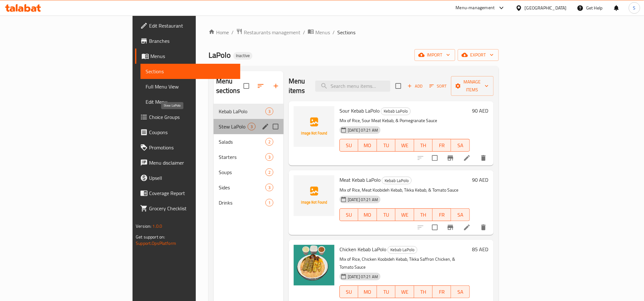
click at [219, 123] on span "Stew LaPolo" at bounding box center [233, 127] width 29 height 8
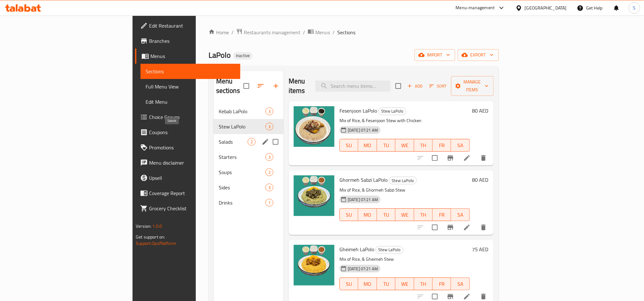
click at [219, 138] on span "Salads" at bounding box center [233, 142] width 29 height 8
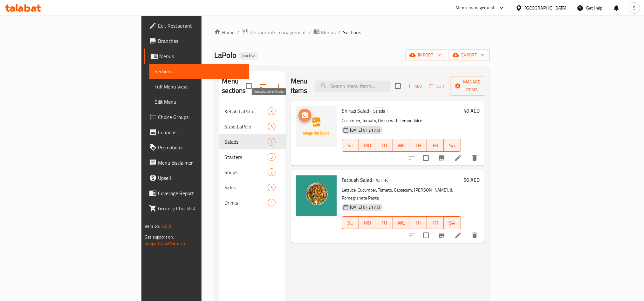
click at [301, 112] on icon "upload picture" at bounding box center [304, 115] width 6 height 6
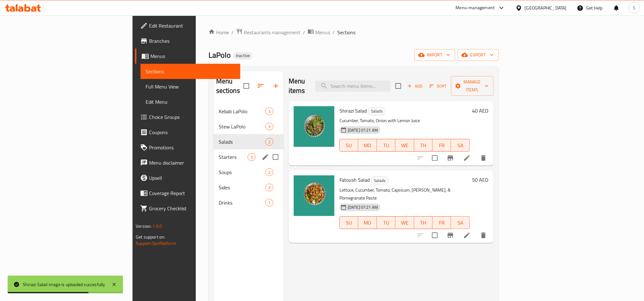
click at [213, 150] on div "Starters 3" at bounding box center [248, 157] width 70 height 15
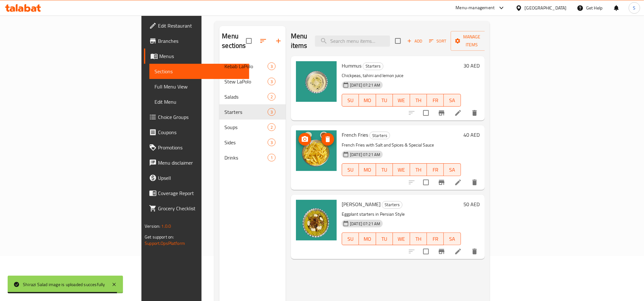
scroll to position [89, 0]
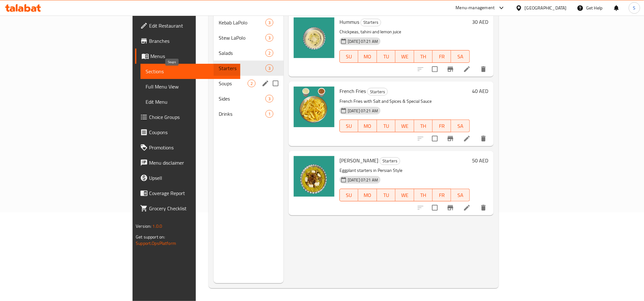
click at [219, 80] on span "Soups" at bounding box center [233, 84] width 29 height 8
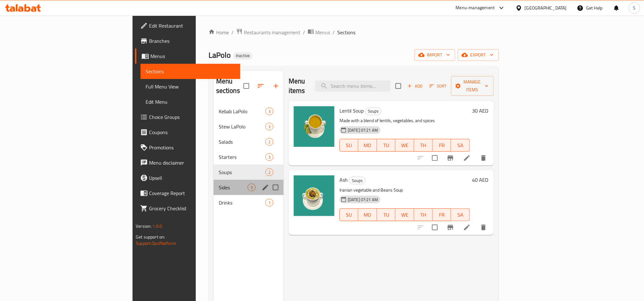
click at [213, 180] on div "Sides 3" at bounding box center [248, 187] width 70 height 15
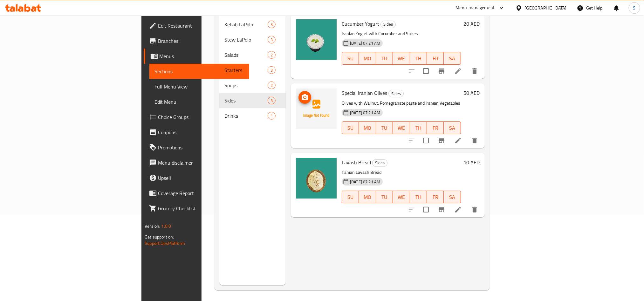
scroll to position [89, 0]
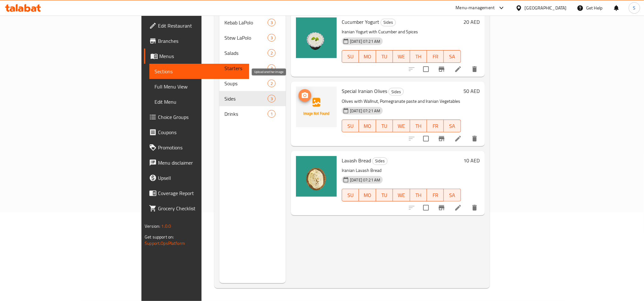
click at [301, 92] on icon "upload picture" at bounding box center [305, 96] width 8 height 8
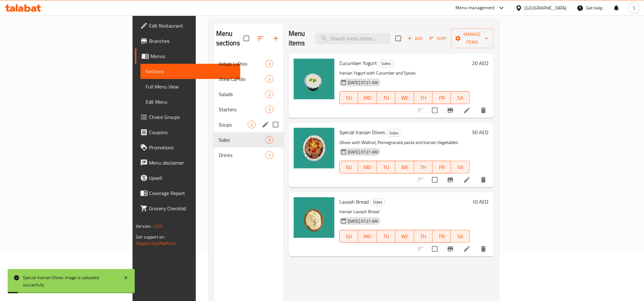
scroll to position [0, 0]
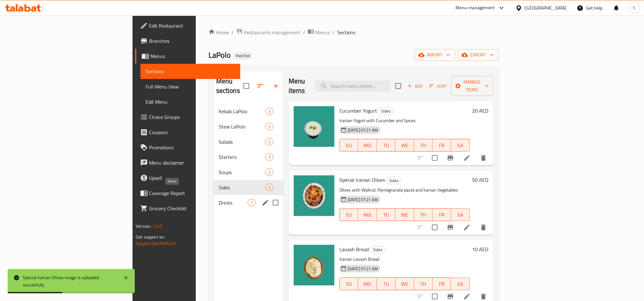
click at [219, 199] on span "Drinks" at bounding box center [233, 203] width 29 height 8
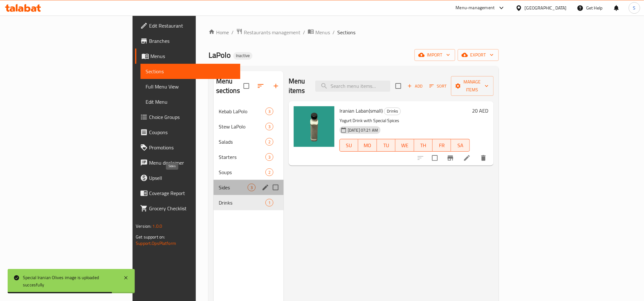
click at [219, 184] on span "Sides" at bounding box center [233, 188] width 29 height 8
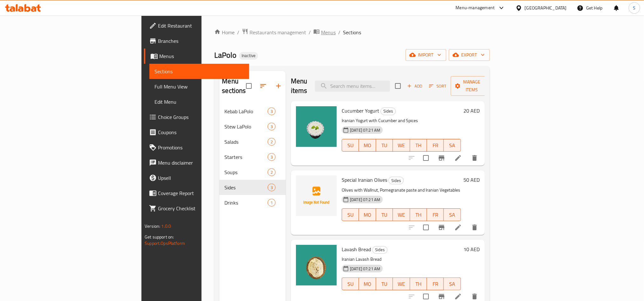
click at [321, 30] on span "Menus" at bounding box center [328, 33] width 15 height 8
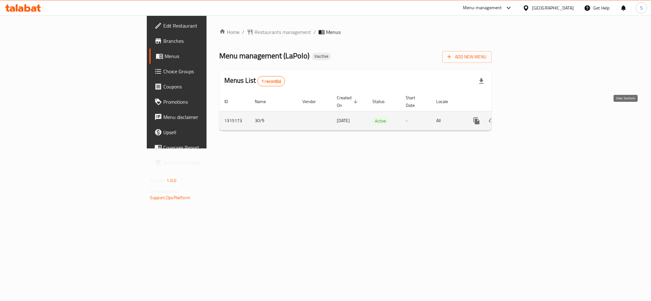
click at [525, 118] on icon "enhanced table" at bounding box center [522, 121] width 6 height 6
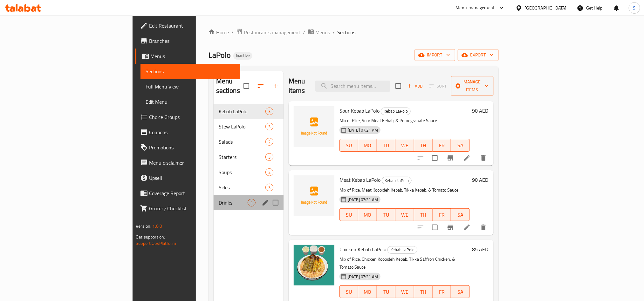
click at [213, 195] on div "Drinks 1" at bounding box center [248, 202] width 70 height 15
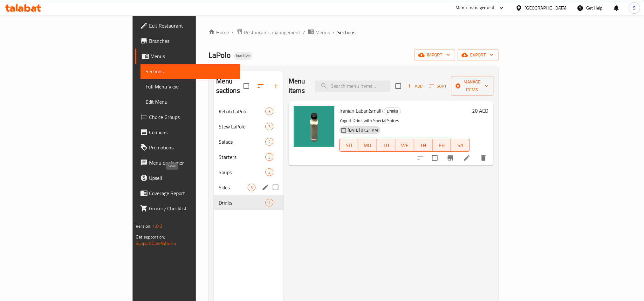
click at [219, 184] on span "Sides" at bounding box center [233, 188] width 29 height 8
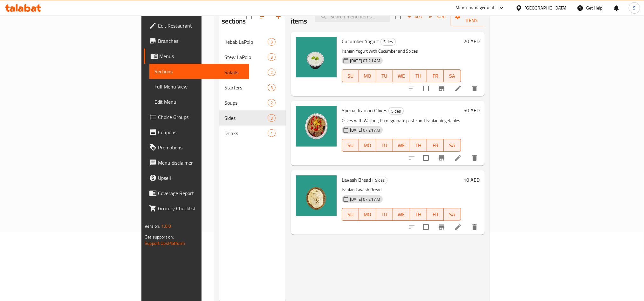
scroll to position [89, 0]
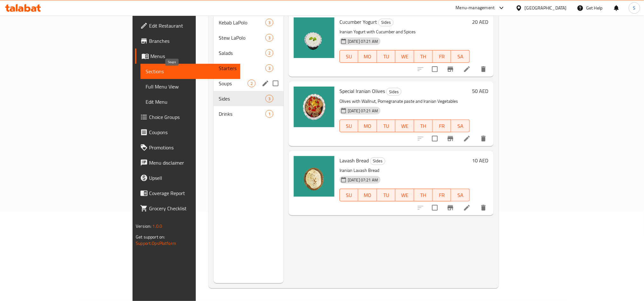
click at [219, 80] on span "Soups" at bounding box center [233, 84] width 29 height 8
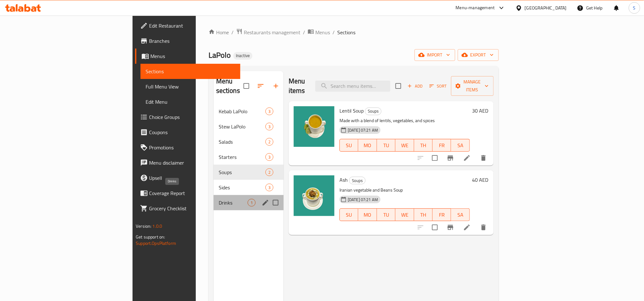
click at [219, 199] on span "Drinks" at bounding box center [233, 203] width 29 height 8
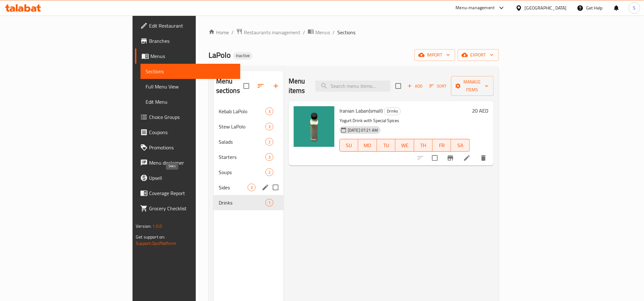
click at [219, 184] on span "Sides" at bounding box center [233, 188] width 29 height 8
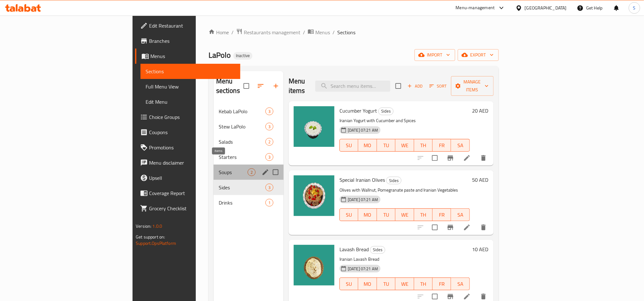
click at [248, 170] on span "2" at bounding box center [251, 173] width 7 height 6
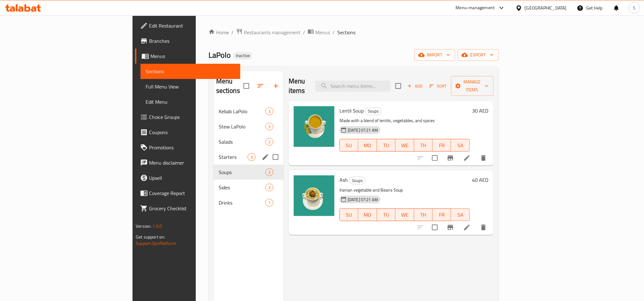
click at [213, 150] on div "Starters 3" at bounding box center [248, 157] width 70 height 15
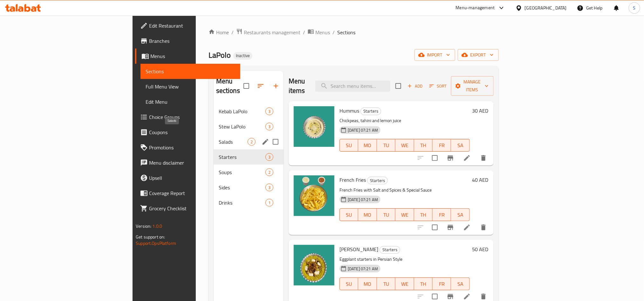
click at [219, 138] on span "Salads" at bounding box center [233, 142] width 29 height 8
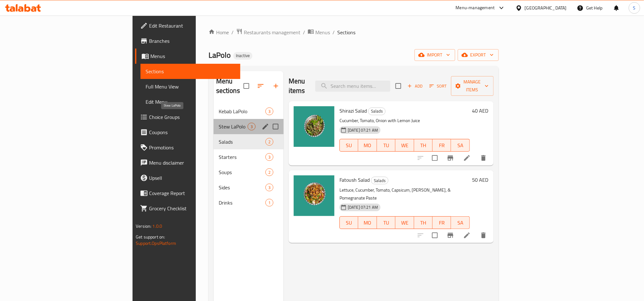
click at [219, 123] on span "Stew LaPolo" at bounding box center [233, 127] width 29 height 8
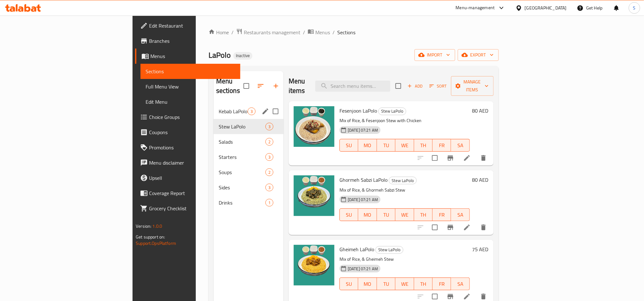
click at [213, 106] on div "Kebab LaPolo 3" at bounding box center [248, 111] width 70 height 15
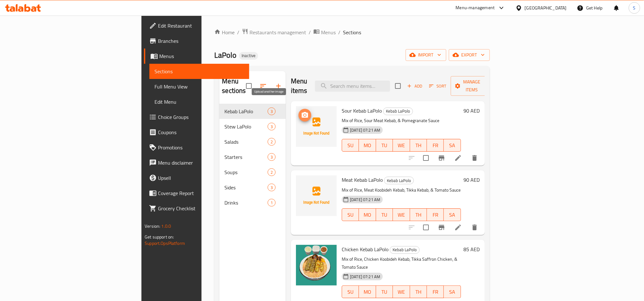
click at [301, 111] on icon "upload picture" at bounding box center [305, 115] width 8 height 8
click at [301, 181] on icon "upload picture" at bounding box center [304, 184] width 6 height 6
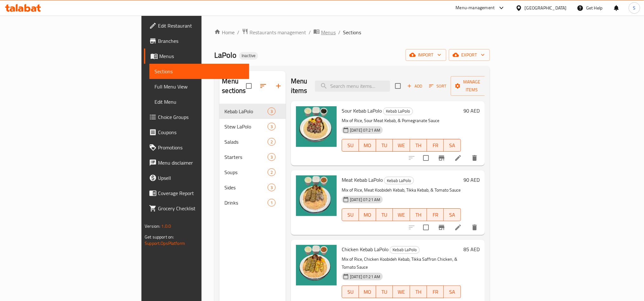
click at [321, 32] on span "Menus" at bounding box center [328, 33] width 15 height 8
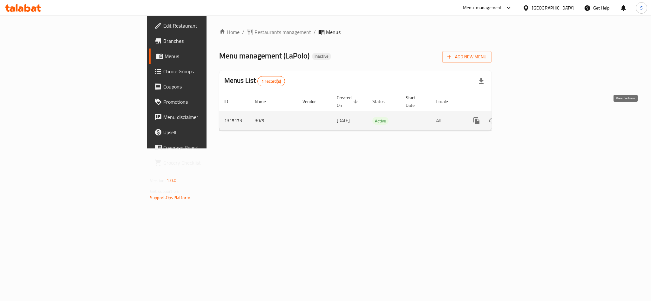
click at [525, 118] on icon "enhanced table" at bounding box center [522, 121] width 6 height 6
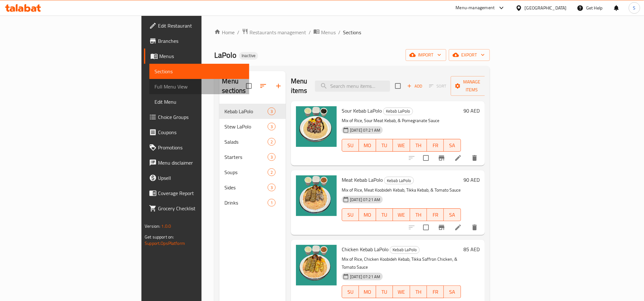
click at [154, 83] on span "Full Menu View" at bounding box center [198, 87] width 89 height 8
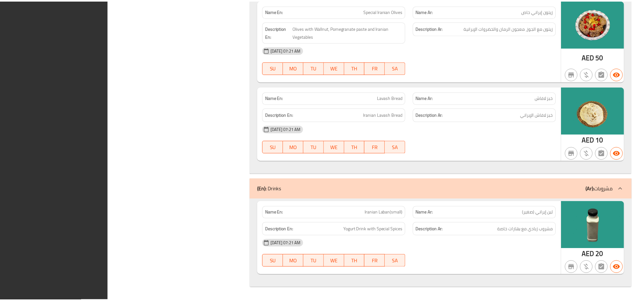
scroll to position [1429, 0]
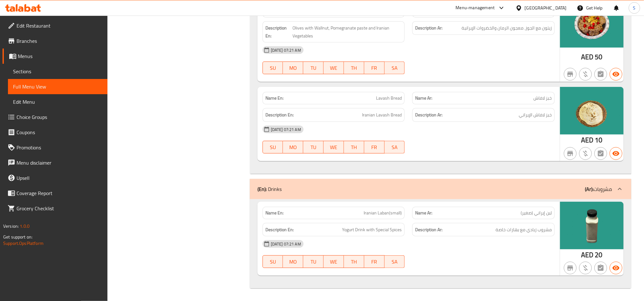
click at [37, 7] on icon at bounding box center [23, 8] width 36 height 8
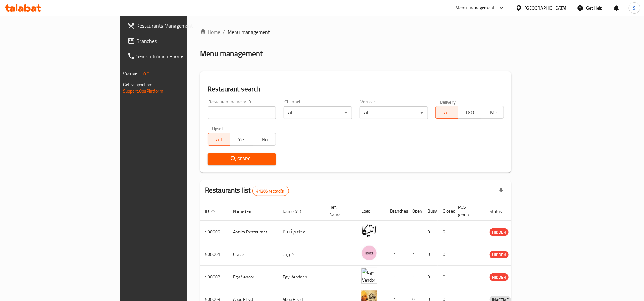
click at [122, 46] on link "Branches" at bounding box center [174, 40] width 105 height 15
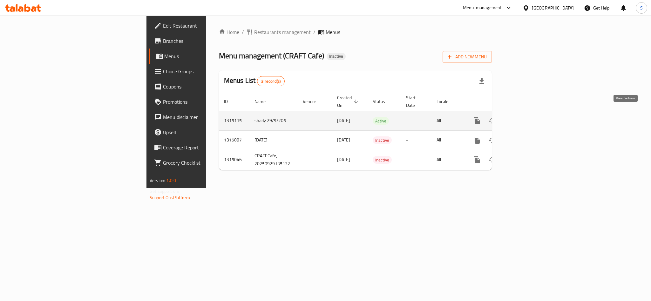
click at [526, 117] on icon "enhanced table" at bounding box center [523, 121] width 8 height 8
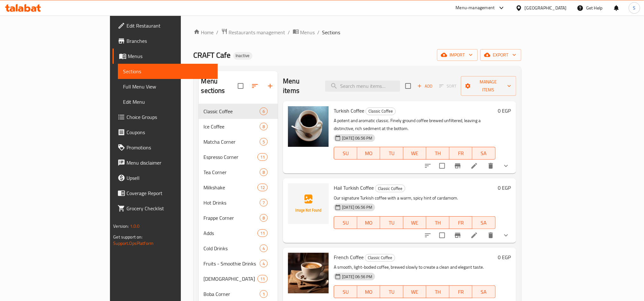
click at [126, 30] on span "Edit Restaurant" at bounding box center [169, 26] width 86 height 8
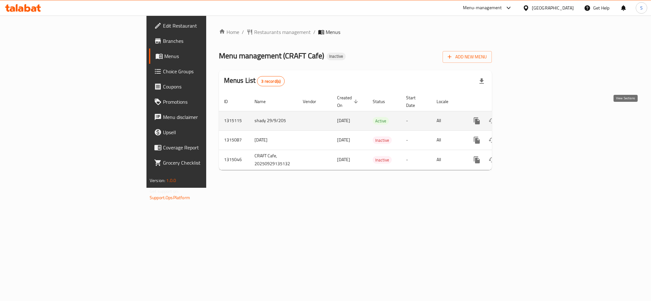
click at [526, 117] on icon "enhanced table" at bounding box center [523, 121] width 8 height 8
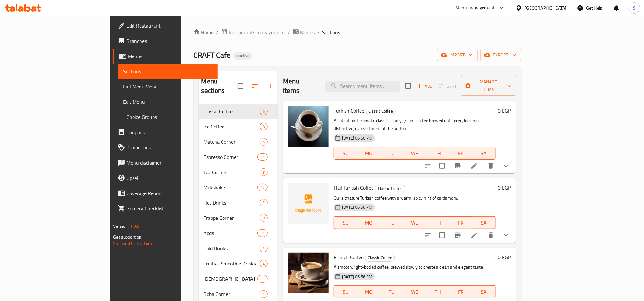
click at [123, 83] on span "Full Menu View" at bounding box center [167, 87] width 89 height 8
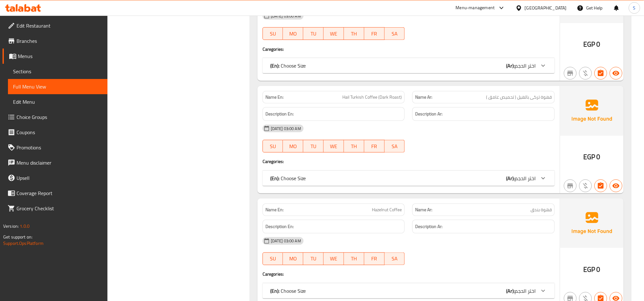
scroll to position [10669, 0]
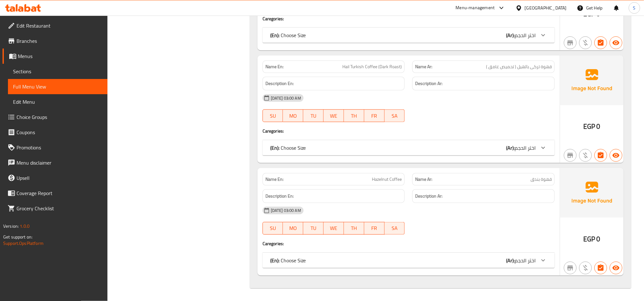
drag, startPoint x: 29, startPoint y: 68, endPoint x: 108, endPoint y: 91, distance: 82.3
click at [29, 68] on span "Sections" at bounding box center [57, 72] width 89 height 8
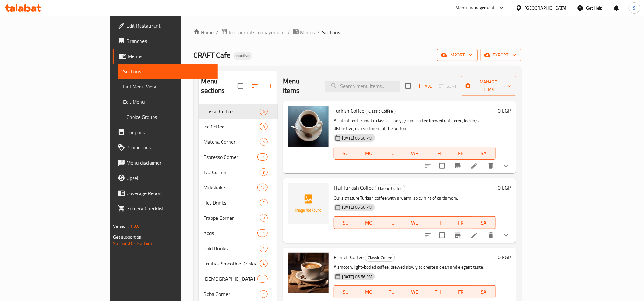
click at [474, 57] on icon "button" at bounding box center [470, 55] width 6 height 6
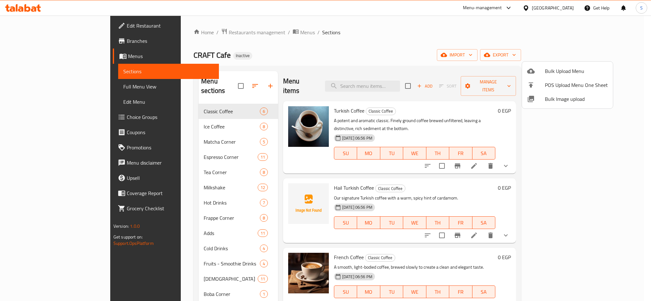
click at [576, 102] on span "Bulk Image upload" at bounding box center [576, 99] width 63 height 8
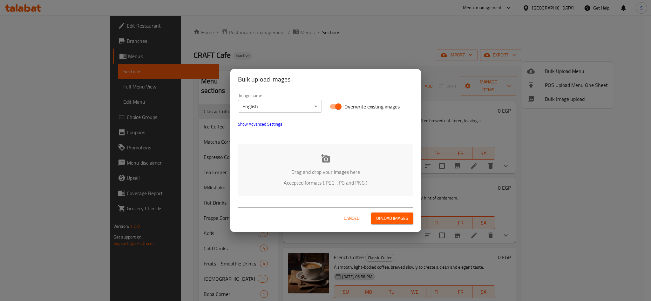
click at [324, 157] on icon at bounding box center [326, 159] width 10 height 10
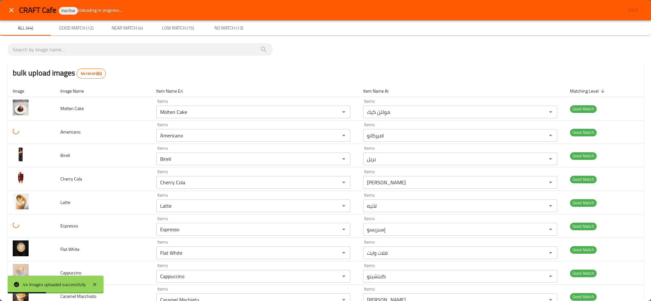
click at [12, 13] on icon "close" at bounding box center [12, 10] width 8 height 8
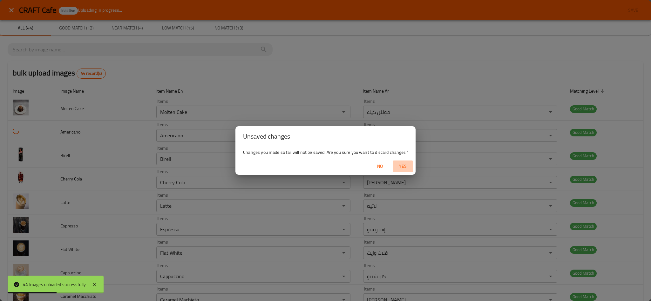
click at [405, 163] on span "Yes" at bounding box center [402, 167] width 15 height 8
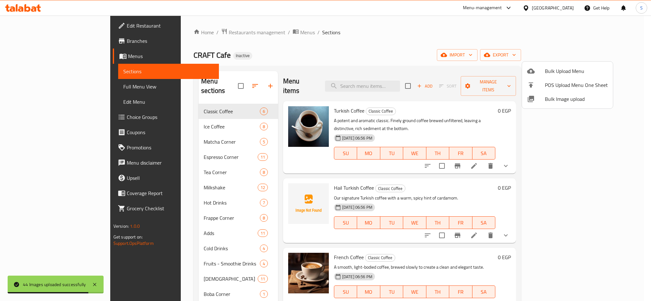
click at [344, 49] on div at bounding box center [325, 150] width 651 height 301
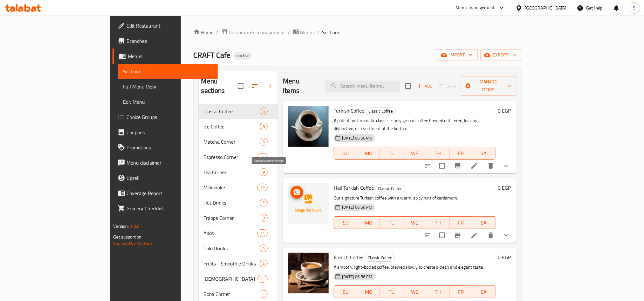
click at [293, 189] on icon "upload picture" at bounding box center [297, 193] width 8 height 8
click at [387, 87] on input "search" at bounding box center [362, 86] width 75 height 11
type input "tea"
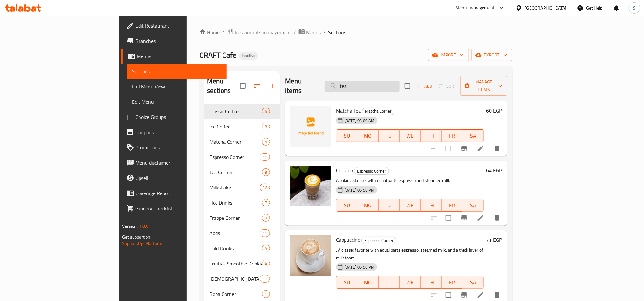
drag, startPoint x: 390, startPoint y: 81, endPoint x: 370, endPoint y: 81, distance: 20.0
click at [370, 81] on input "tea" at bounding box center [361, 86] width 75 height 11
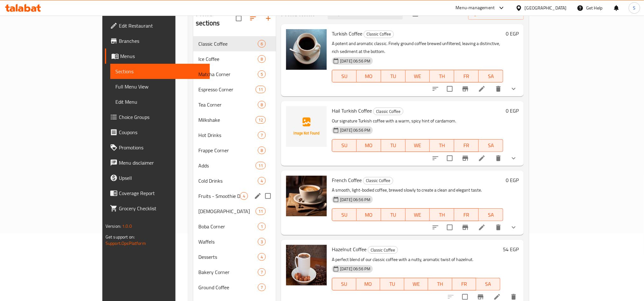
scroll to position [89, 0]
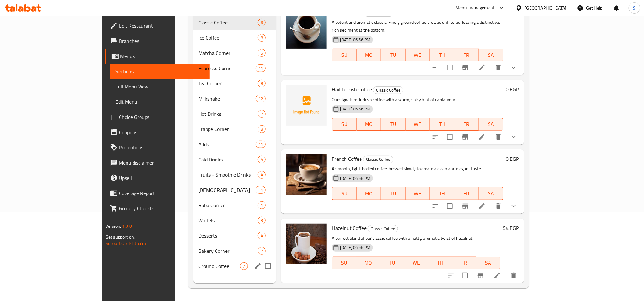
click at [193, 263] on div "Ground Coffee 7" at bounding box center [234, 266] width 83 height 15
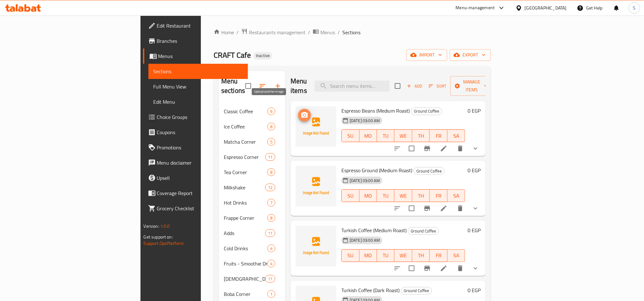
click at [298, 109] on button "upload picture" at bounding box center [304, 115] width 13 height 13
click at [389, 81] on input "search" at bounding box center [351, 86] width 75 height 11
type input "v"
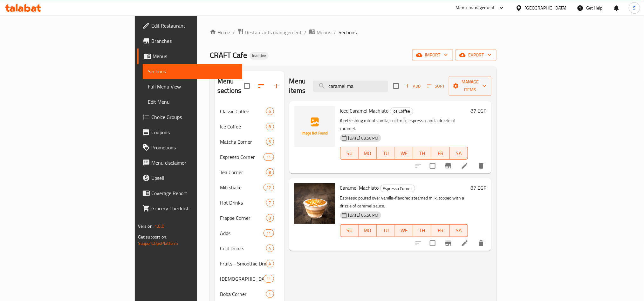
paste input "ppuccino"
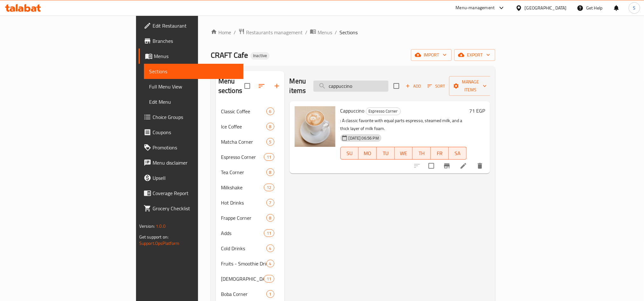
click at [377, 81] on input "cappuccino" at bounding box center [350, 86] width 75 height 11
type input "v"
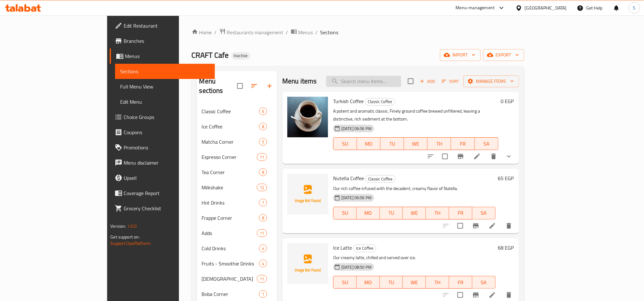
paste input "boba smoothie"
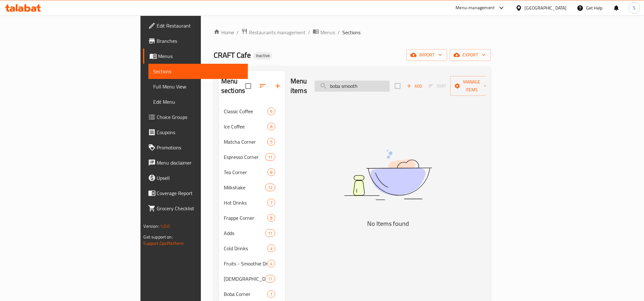
drag, startPoint x: 394, startPoint y: 82, endPoint x: 377, endPoint y: 85, distance: 17.4
click at [377, 85] on input "boba smooth" at bounding box center [351, 86] width 75 height 11
type input "mooth"
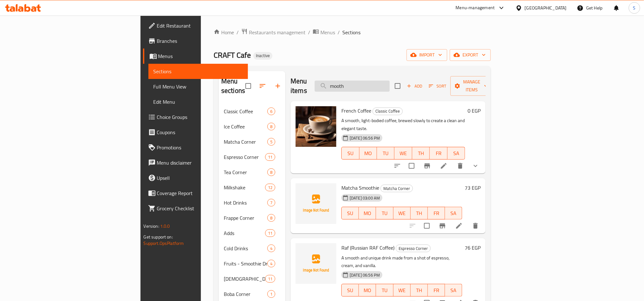
click at [389, 87] on input "mooth" at bounding box center [351, 86] width 75 height 11
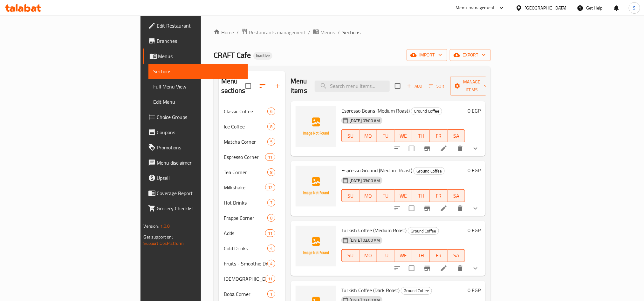
click at [349, 73] on div "Menu items Add Sort Manage items" at bounding box center [387, 86] width 195 height 30
click at [379, 82] on input "search" at bounding box center [351, 86] width 75 height 11
paste input "boba"
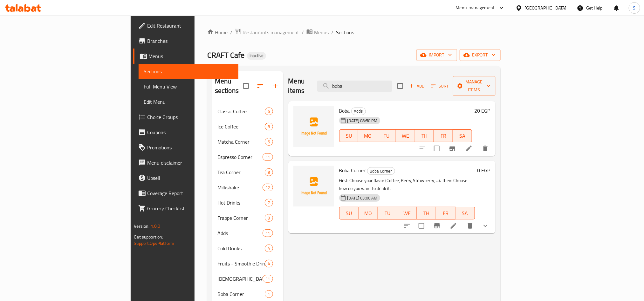
type input "boba"
click at [489, 222] on icon "show more" at bounding box center [485, 226] width 8 height 8
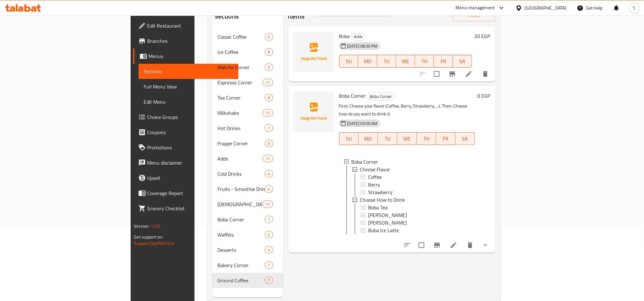
scroll to position [89, 0]
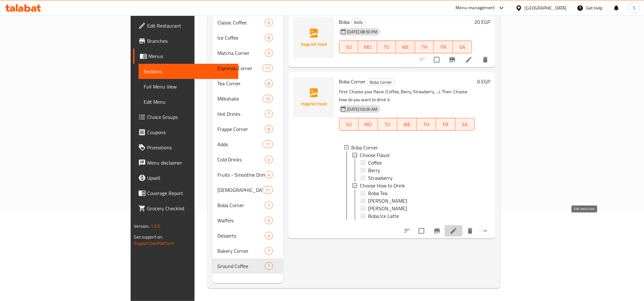
click at [457, 227] on icon at bounding box center [453, 231] width 8 height 8
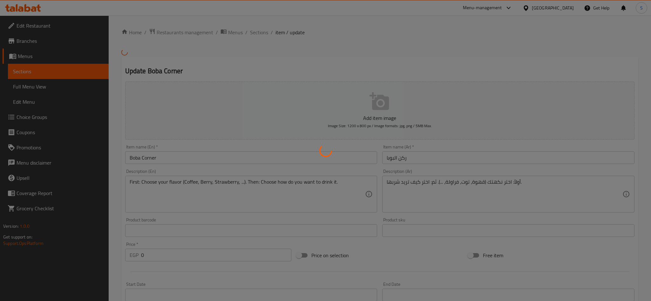
type input "اختر النكهة"
type input "1"
type input "اختر كيفية الشرب"
type input "1"
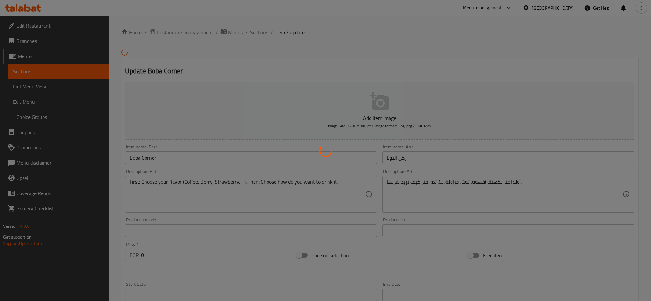
type input "1"
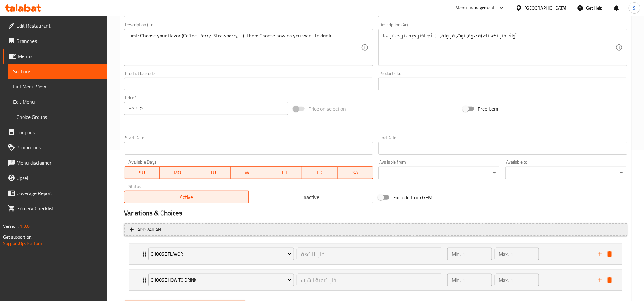
scroll to position [185, 0]
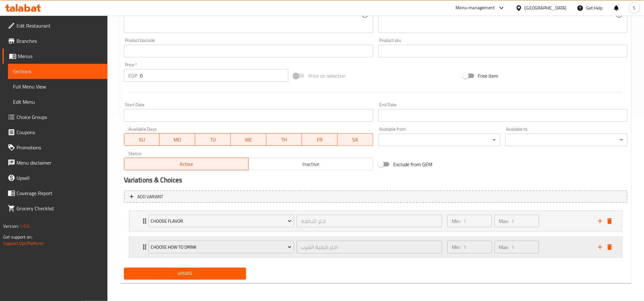
click at [145, 246] on div "Choose How to Drink اختر كيفية الشرب ​" at bounding box center [295, 247] width 301 height 20
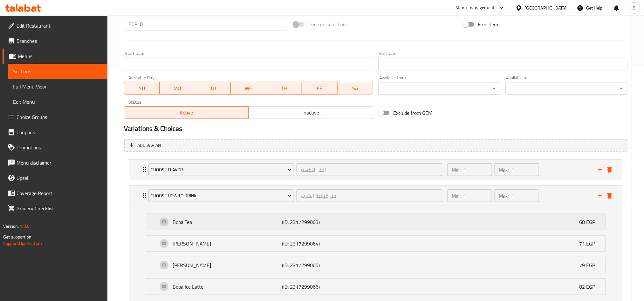
scroll to position [285, 0]
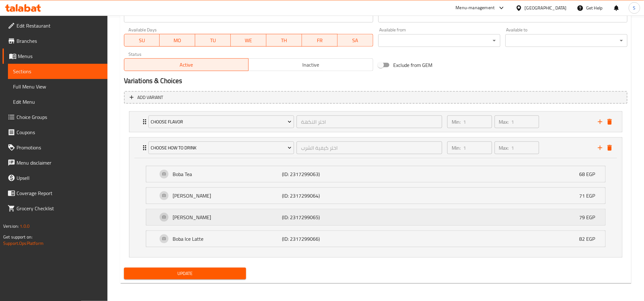
click at [164, 217] on div "Boba Smoothie (ID: 2317299065) 79 EGP" at bounding box center [378, 218] width 440 height 16
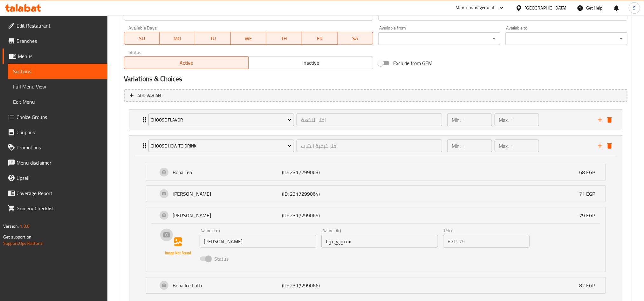
click at [175, 248] on img at bounding box center [178, 246] width 41 height 41
click at [167, 237] on img at bounding box center [178, 246] width 41 height 41
click at [48, 118] on span "Choice Groups" at bounding box center [60, 117] width 86 height 8
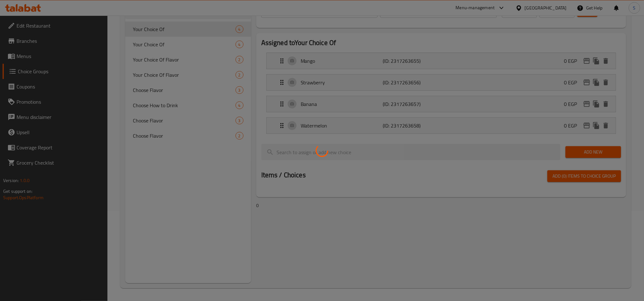
scroll to position [90, 0]
click at [170, 181] on div at bounding box center [322, 150] width 644 height 301
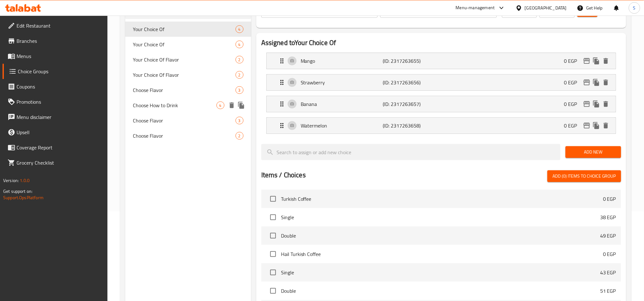
click at [172, 102] on span "Choose How to Drink" at bounding box center [175, 106] width 84 height 8
type input "Choose How to Drink"
type input "اختر كيفية الشرب"
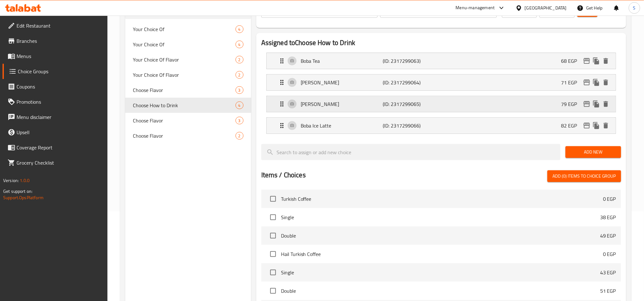
click at [467, 105] on div "Boba Smoothie (ID: 2317299065) 79 EGP" at bounding box center [443, 104] width 330 height 16
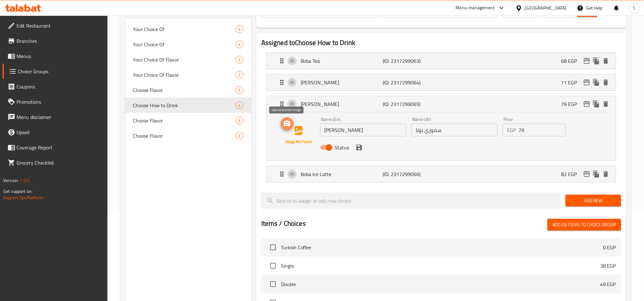
click at [288, 126] on icon "upload picture" at bounding box center [287, 124] width 6 height 6
click at [423, 170] on div "Boba Ice Latte (ID: 2317299066) 82 EGP" at bounding box center [443, 174] width 330 height 16
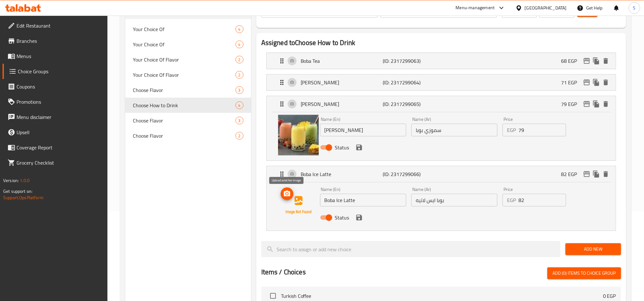
click at [290, 199] on button "upload picture" at bounding box center [286, 194] width 13 height 13
click at [436, 80] on p "(ID: 2317299064)" at bounding box center [409, 83] width 55 height 8
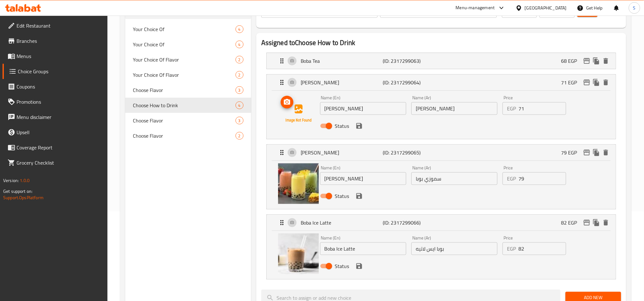
click at [287, 102] on circle "upload picture" at bounding box center [287, 102] width 2 height 2
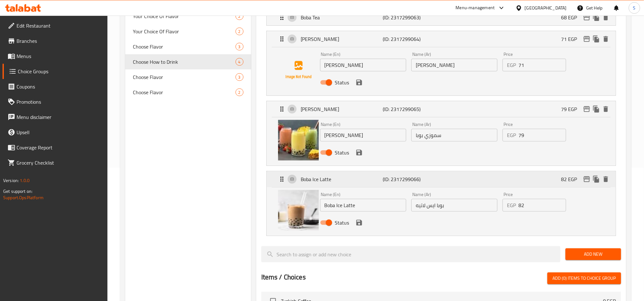
scroll to position [138, 0]
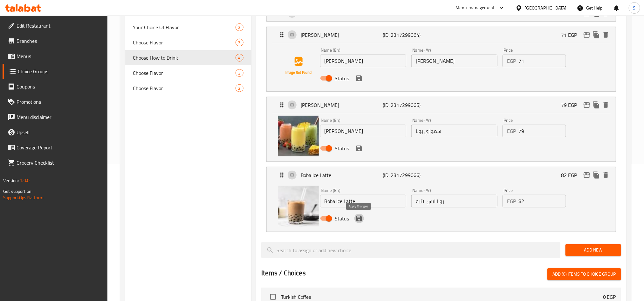
click at [362, 221] on button "save" at bounding box center [359, 219] width 10 height 10
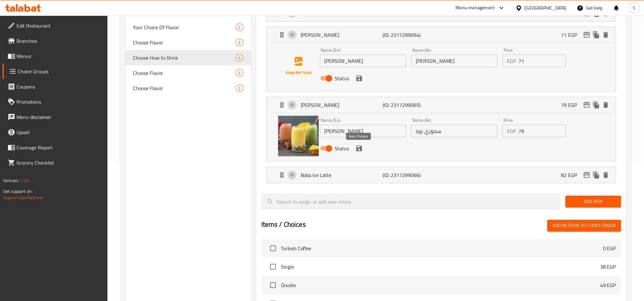
click at [361, 152] on icon "save" at bounding box center [359, 149] width 6 height 6
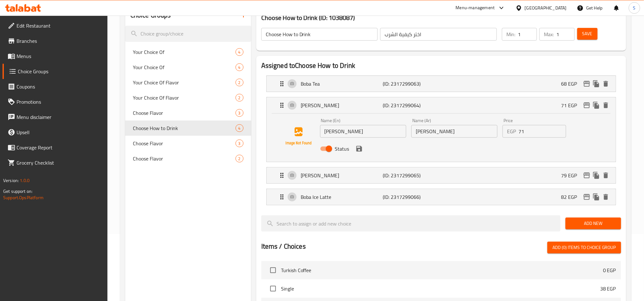
scroll to position [0, 0]
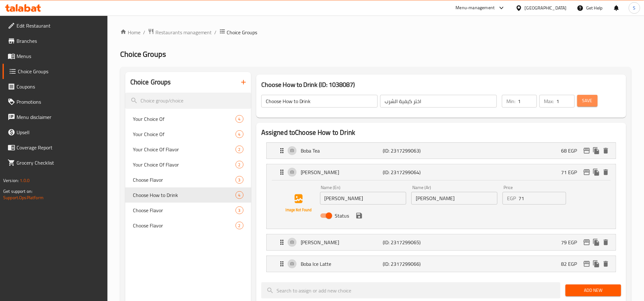
click at [581, 102] on button "Save" at bounding box center [587, 101] width 20 height 12
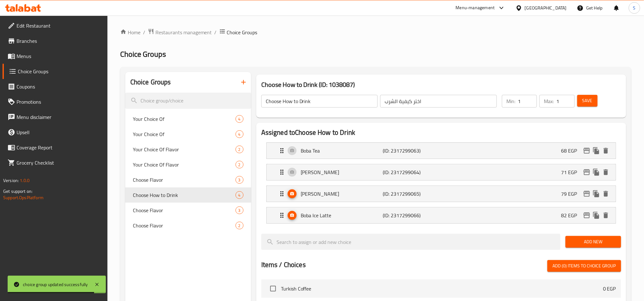
click at [27, 58] on span "Menus" at bounding box center [60, 56] width 86 height 8
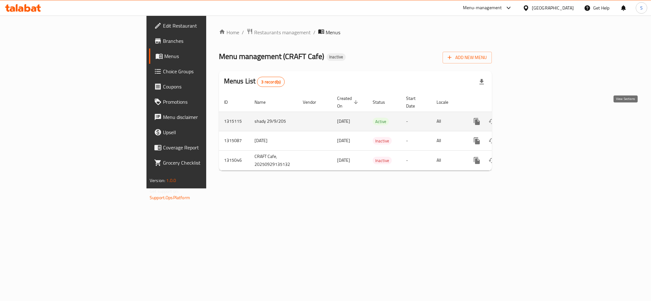
click at [526, 118] on icon "enhanced table" at bounding box center [523, 122] width 8 height 8
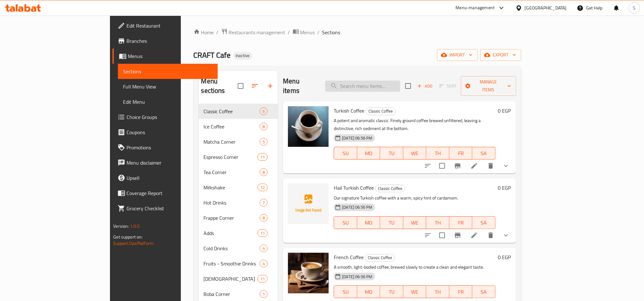
click at [393, 85] on input "search" at bounding box center [362, 86] width 75 height 11
paste input "frappuccino vanilla"
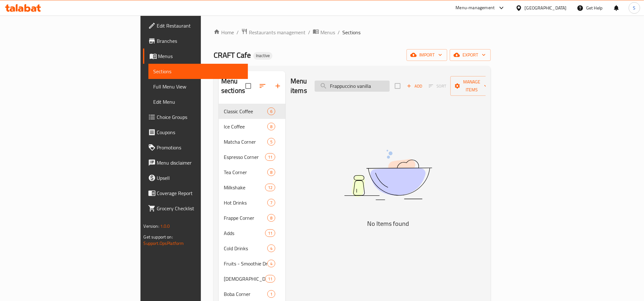
click at [389, 86] on input "Frappuccino vanilla" at bounding box center [351, 86] width 75 height 11
click at [389, 81] on input "Frappuccino" at bounding box center [351, 86] width 75 height 11
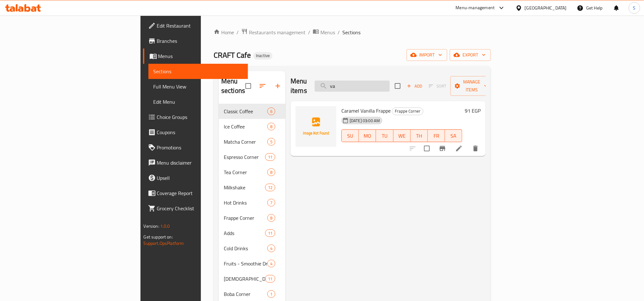
type input "v"
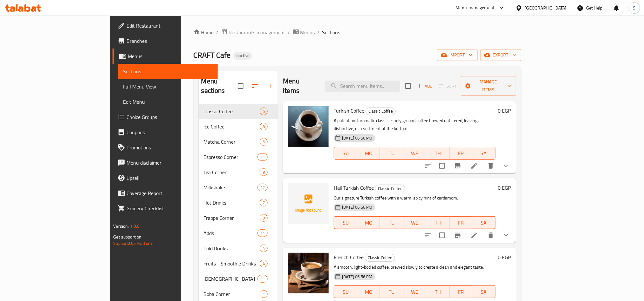
paste input "flat white"
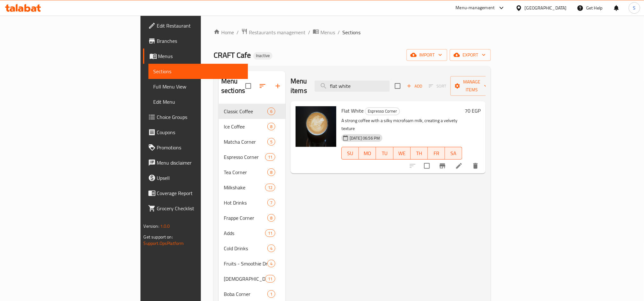
paste input "espresso"
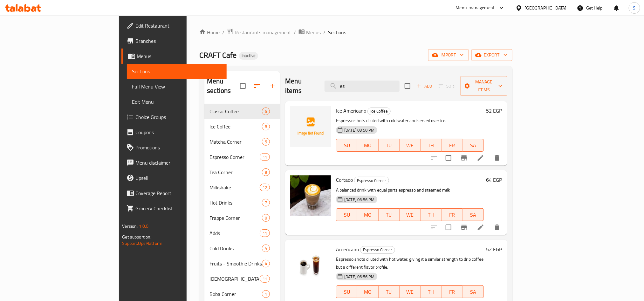
type input "e"
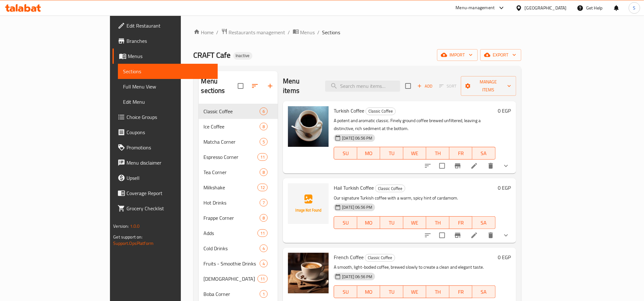
drag, startPoint x: 35, startPoint y: 114, endPoint x: 74, endPoint y: 117, distance: 39.2
click at [126, 114] on span "Choice Groups" at bounding box center [169, 117] width 86 height 8
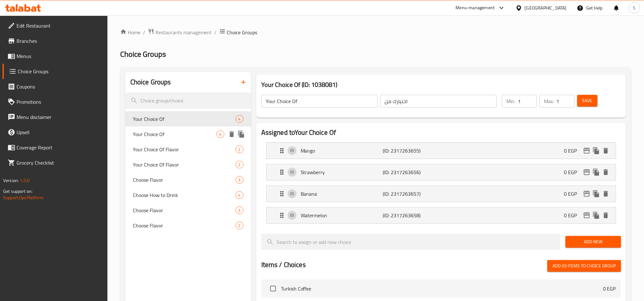
click at [172, 131] on span "Your Choice Of" at bounding box center [175, 135] width 84 height 8
type input "Your Choice Of"
type input "اختيارك من"
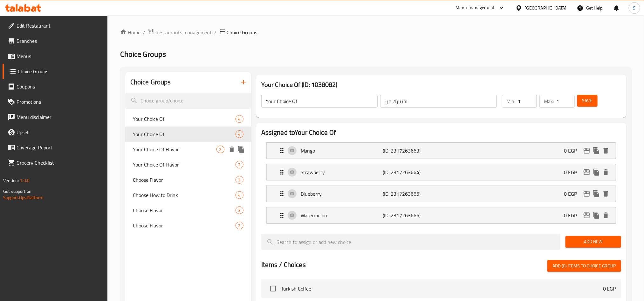
click at [173, 148] on span "Your Choice Of Flavor" at bounding box center [175, 150] width 84 height 8
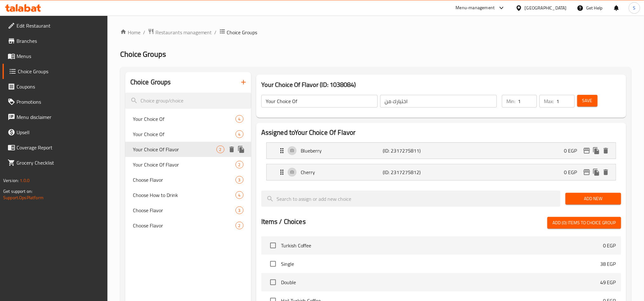
type input "Your Choice Of Flavor"
type input "اختيارك من النكهة"
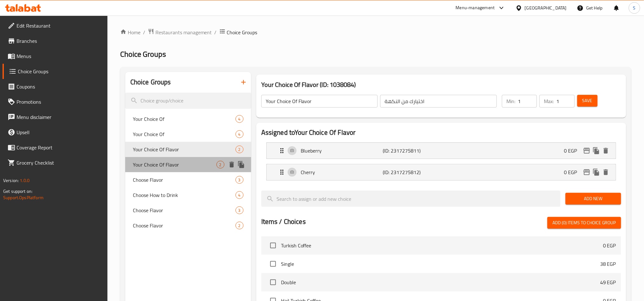
click at [173, 164] on span "Your Choice Of Flavor" at bounding box center [175, 165] width 84 height 8
type input "Your Choice Of Flavor"
type input "اختيارك من النكهة"
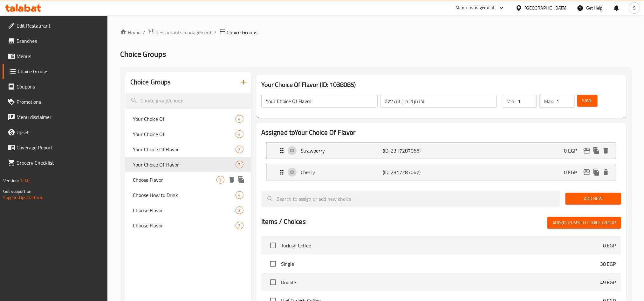
click at [174, 175] on div "Choose Flavor 3" at bounding box center [188, 179] width 126 height 15
type input "Choose Flavor"
type input "اختر النكهة"
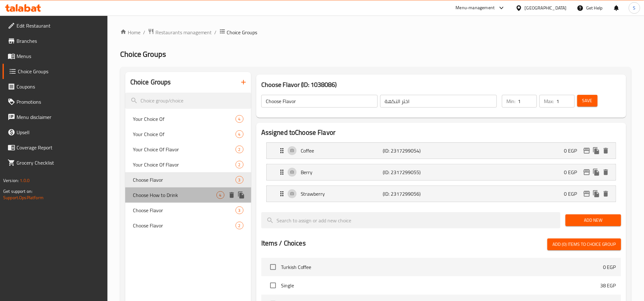
click at [174, 190] on div "Choose How to Drink 4" at bounding box center [188, 195] width 126 height 15
type input "Choose How to Drink"
type input "اختر كيفية الشرب"
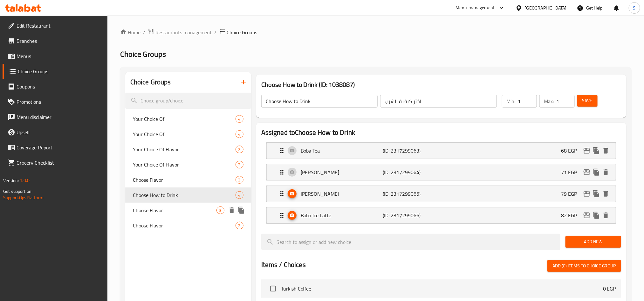
click at [173, 206] on div "Choose Flavor 3" at bounding box center [188, 210] width 126 height 15
type input "Choose Flavor"
type input "اختر النكهة"
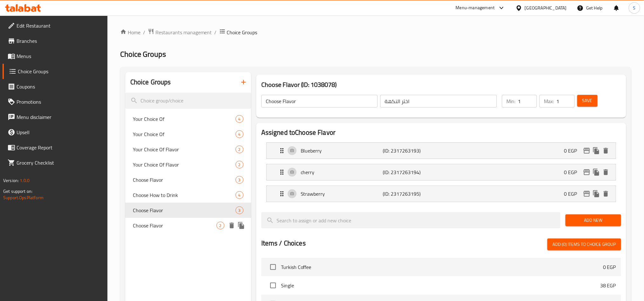
click at [172, 220] on div "Choose Flavor 2" at bounding box center [188, 225] width 126 height 15
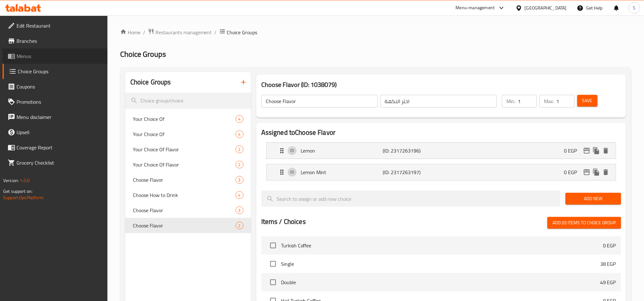
click at [30, 61] on link "Menus" at bounding box center [55, 56] width 105 height 15
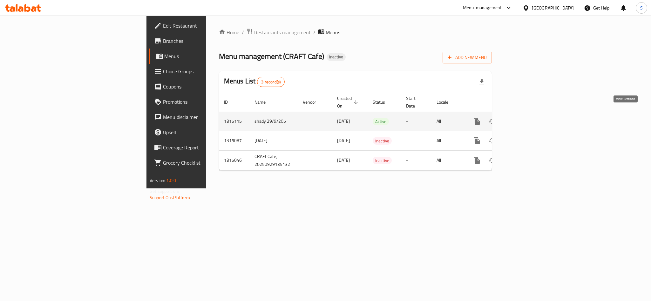
click at [526, 118] on icon "enhanced table" at bounding box center [523, 122] width 8 height 8
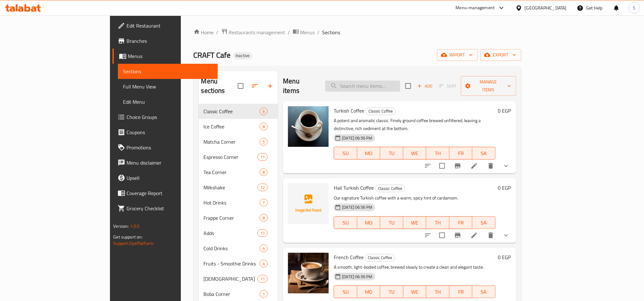
click at [392, 85] on input "search" at bounding box center [362, 86] width 75 height 11
type input "v"
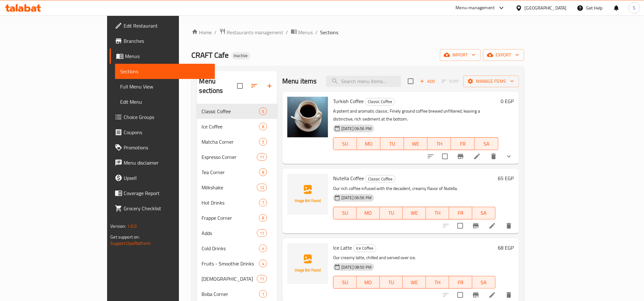
paste input "Double espresso"
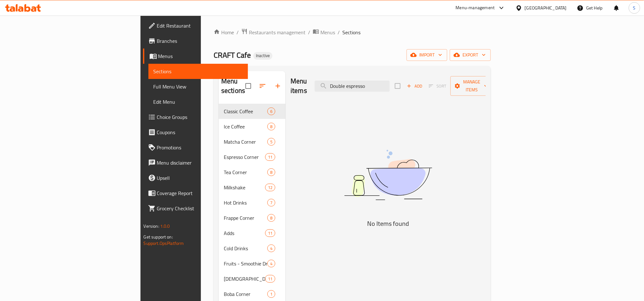
drag, startPoint x: 397, startPoint y: 85, endPoint x: 379, endPoint y: 89, distance: 19.1
click at [379, 89] on div "Menu items Double espresso Add Sort Manage items" at bounding box center [387, 86] width 195 height 30
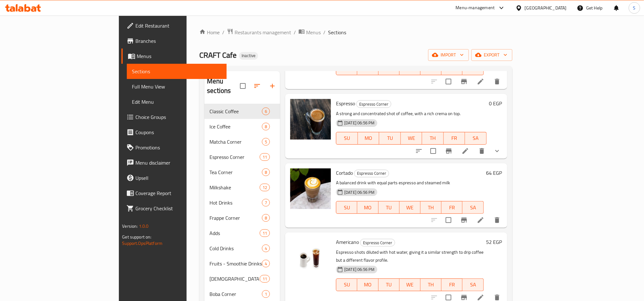
scroll to position [238, 0]
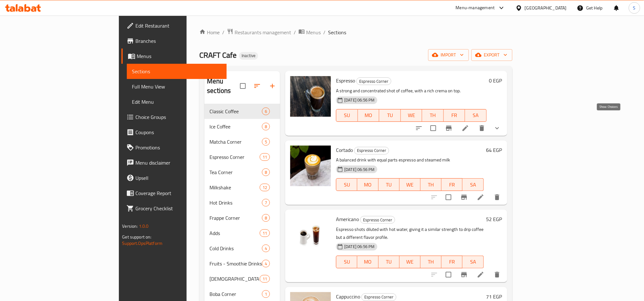
type input "espresso"
click at [501, 125] on icon "show more" at bounding box center [497, 129] width 8 height 8
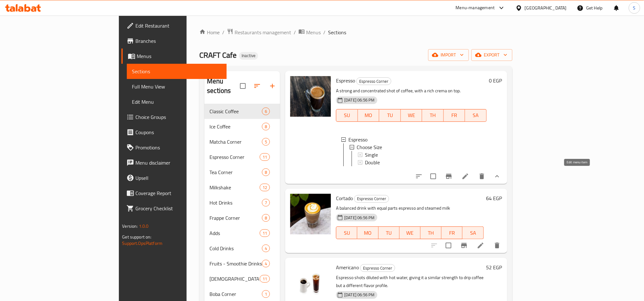
click at [469, 176] on icon at bounding box center [465, 177] width 8 height 8
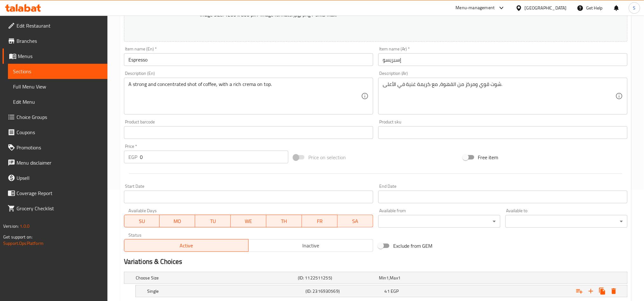
scroll to position [172, 0]
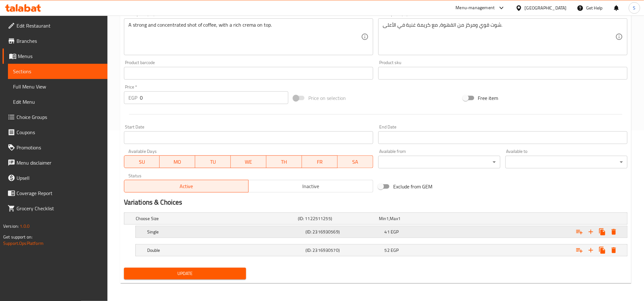
click at [408, 230] on div "41 EGP" at bounding box center [422, 232] width 77 height 6
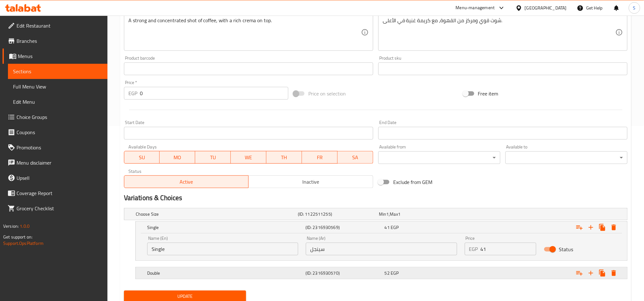
scroll to position [199, 0]
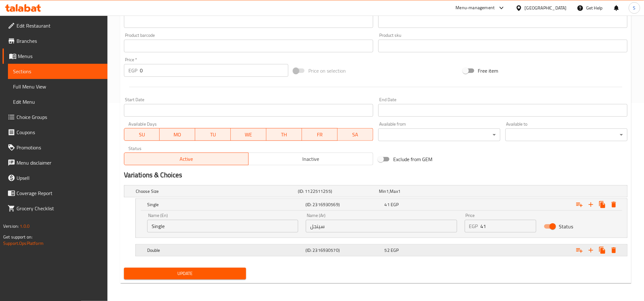
click at [472, 248] on div "Expand" at bounding box center [541, 251] width 158 height 14
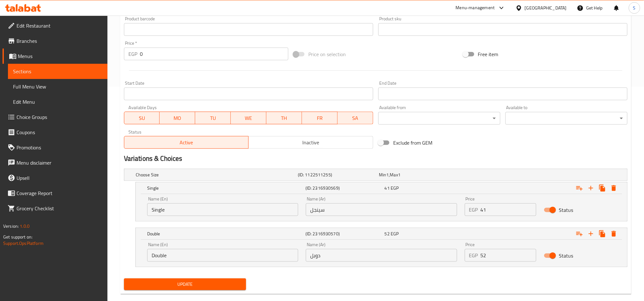
scroll to position [226, 0]
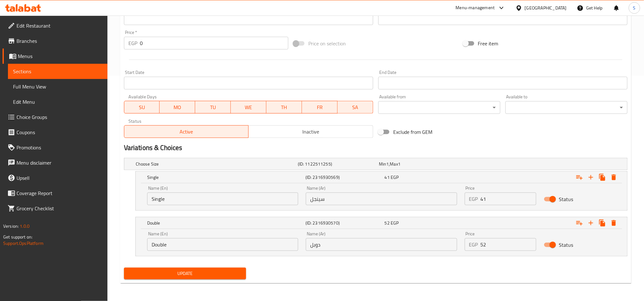
click at [24, 115] on span "Choice Groups" at bounding box center [60, 117] width 86 height 8
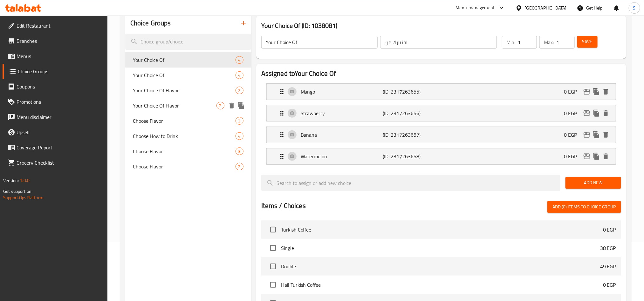
scroll to position [42, 0]
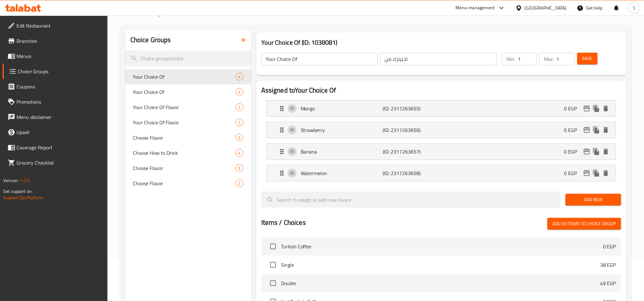
click at [247, 42] on button "button" at bounding box center [243, 39] width 15 height 15
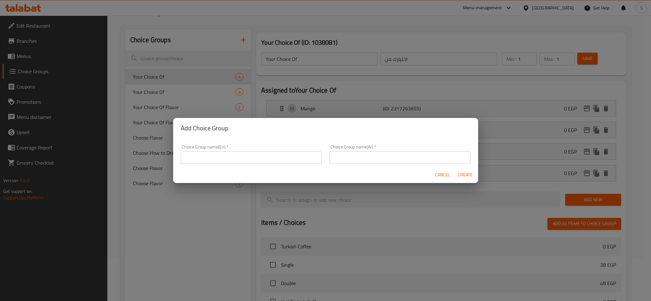
click at [246, 155] on input "text" at bounding box center [251, 158] width 141 height 13
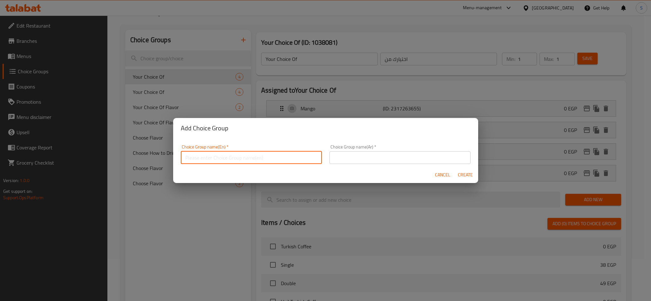
type input "Your Choice Of:"
click at [329, 161] on input "text" at bounding box center [399, 158] width 141 height 13
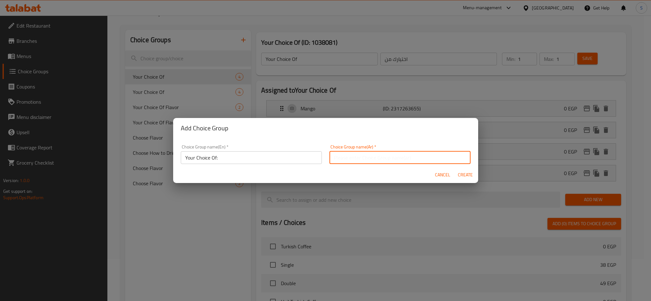
type input "إختيارك من:"
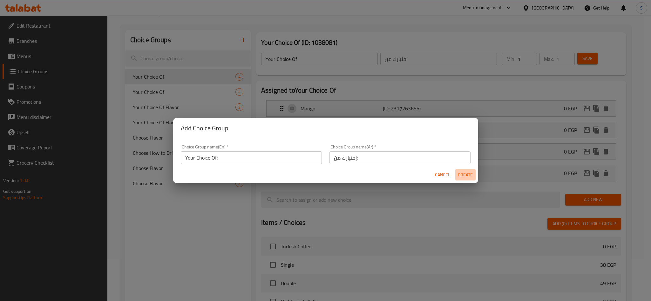
click at [465, 170] on button "Create" at bounding box center [465, 175] width 20 height 12
type input "Your Choice Of:"
type input "إختيارك من:"
type input "0"
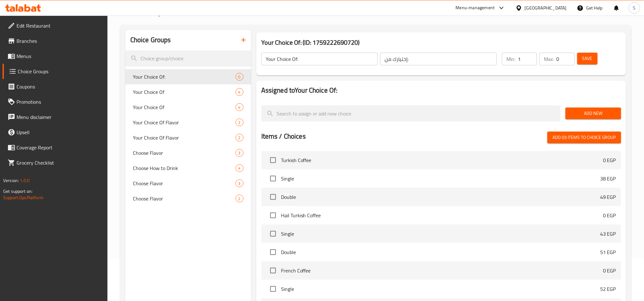
type input "1"
click at [528, 56] on input "1" at bounding box center [526, 59] width 19 height 13
type input "1"
click at [566, 57] on input "1" at bounding box center [565, 59] width 18 height 13
click at [580, 61] on button "Save" at bounding box center [587, 59] width 20 height 12
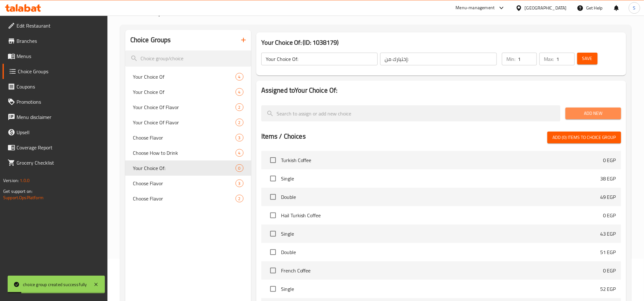
click at [581, 109] on button "Add New" at bounding box center [593, 114] width 56 height 12
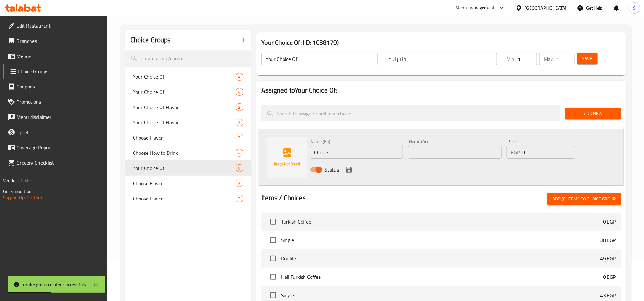
click at [335, 153] on input "Choice" at bounding box center [356, 152] width 93 height 13
paste input "Singl"
type input "Single"
click at [434, 152] on input "text" at bounding box center [454, 152] width 93 height 13
paste input "سينجل"
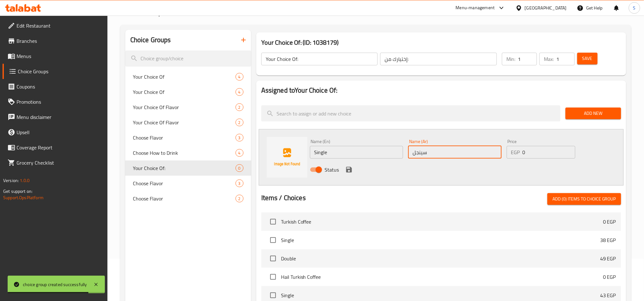
type input "سينجل"
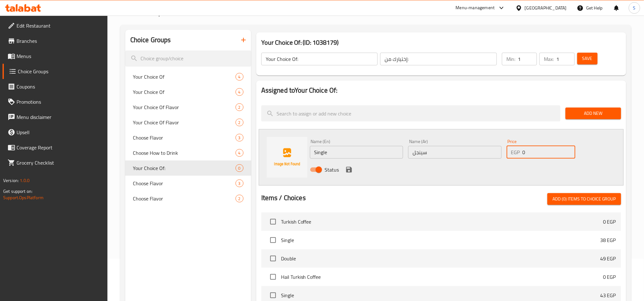
click at [522, 148] on input "0" at bounding box center [548, 152] width 53 height 13
type input "41"
click at [347, 170] on icon "save" at bounding box center [349, 170] width 6 height 6
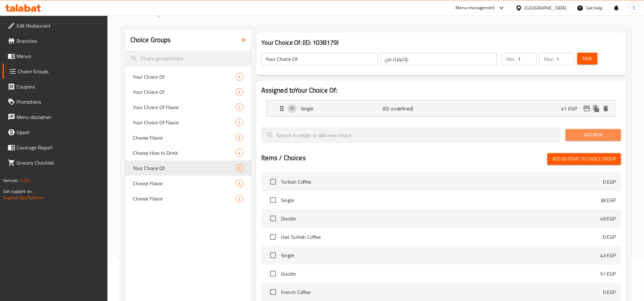
click at [571, 134] on span "Add New" at bounding box center [592, 135] width 45 height 8
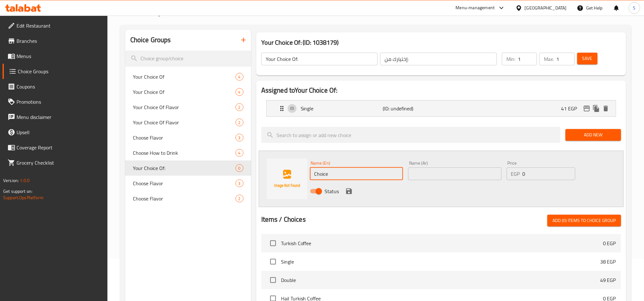
click at [331, 176] on input "Choice" at bounding box center [356, 174] width 93 height 13
paste input "Double"
paste input "text"
type input "Double"
click at [443, 179] on input "text" at bounding box center [454, 174] width 93 height 13
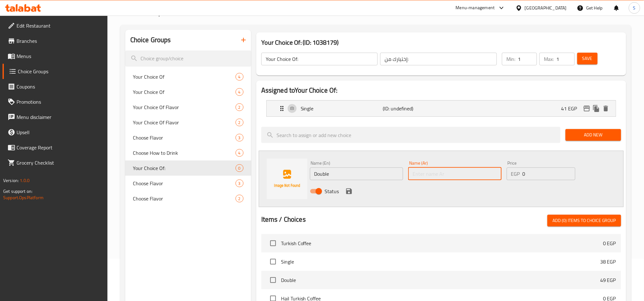
paste input "دوبل"
type input "دوبل"
drag, startPoint x: 527, startPoint y: 176, endPoint x: 523, endPoint y: 175, distance: 3.8
click at [523, 175] on input "0" at bounding box center [548, 174] width 53 height 13
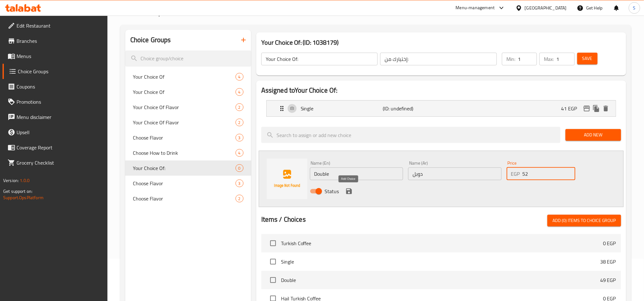
type input "52"
click at [351, 190] on icon "save" at bounding box center [349, 192] width 6 height 6
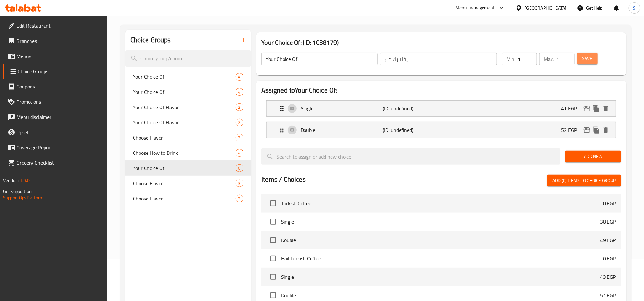
click at [580, 62] on button "Save" at bounding box center [587, 59] width 20 height 12
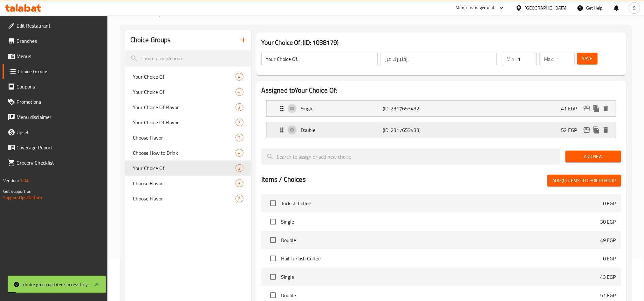
click at [348, 132] on p "Double" at bounding box center [342, 130] width 82 height 8
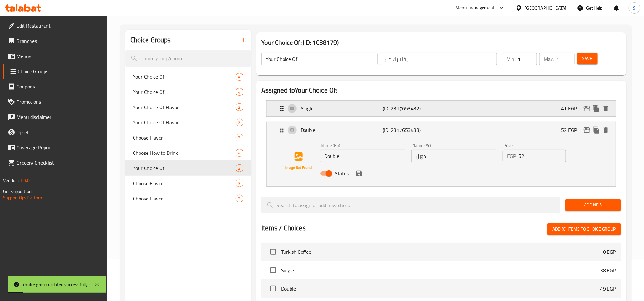
click at [338, 111] on p "Single" at bounding box center [342, 109] width 82 height 8
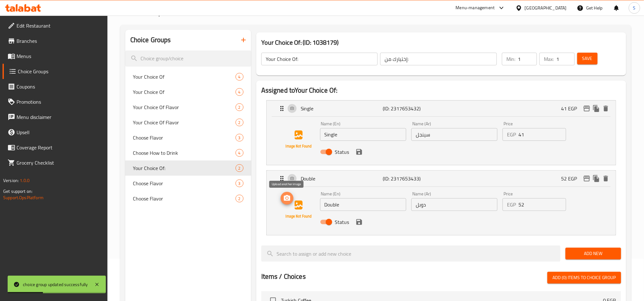
click at [289, 200] on icon "upload picture" at bounding box center [287, 198] width 6 height 6
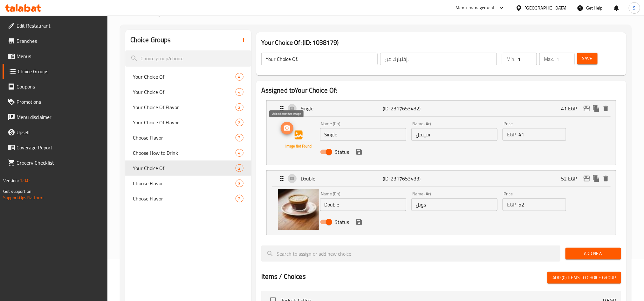
click at [287, 132] on icon "upload picture" at bounding box center [287, 129] width 8 height 8
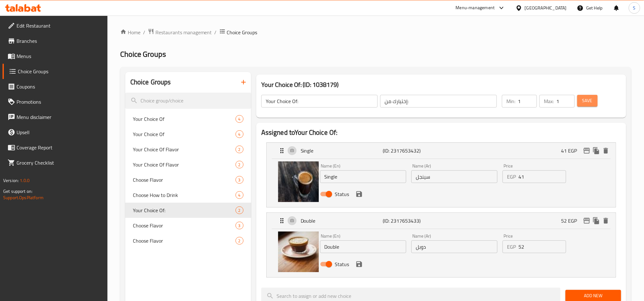
click at [582, 104] on span "Save" at bounding box center [587, 101] width 10 height 8
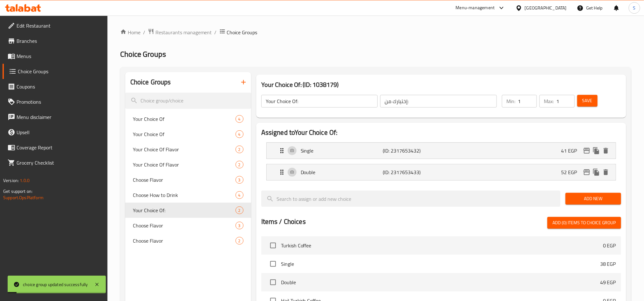
click at [582, 104] on div "Home / Restaurants management / Choice Groups Choice Groups Choice Groups Your …" at bounding box center [375, 250] width 511 height 444
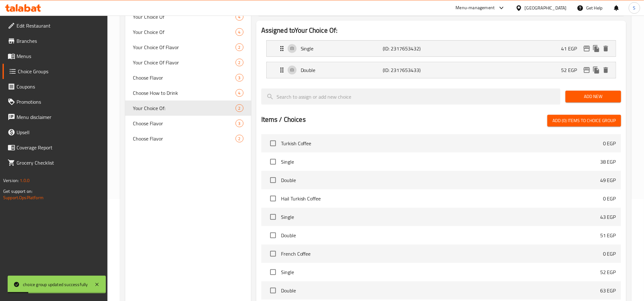
scroll to position [184, 0]
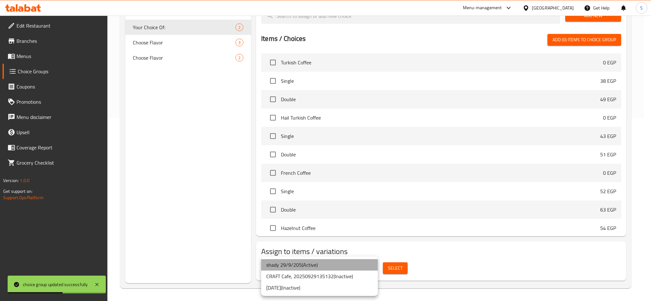
click at [334, 264] on li "shady 29/9/205 ( Active )" at bounding box center [319, 265] width 117 height 11
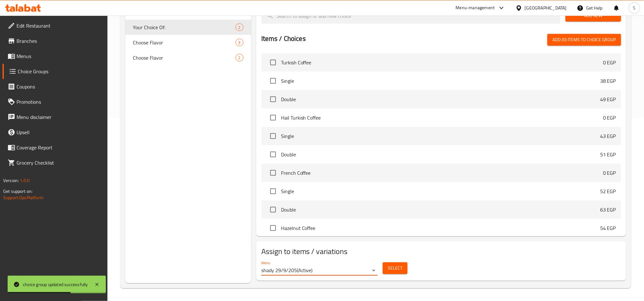
click at [384, 269] on button "Select" at bounding box center [394, 269] width 25 height 12
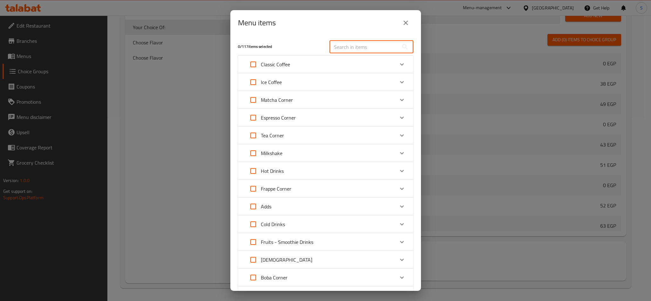
click at [347, 49] on input "text" at bounding box center [363, 47] width 69 height 13
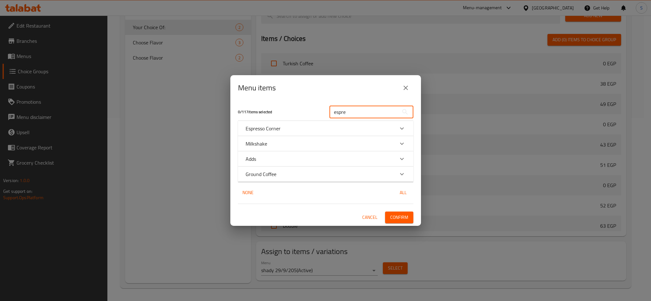
type input "espre"
click at [308, 126] on div "Espresso Corner" at bounding box center [320, 129] width 149 height 8
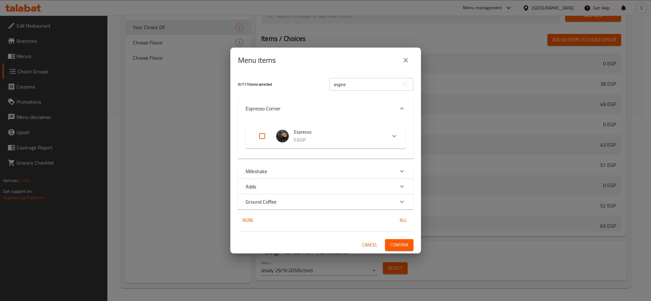
click at [264, 134] on input "Expand" at bounding box center [261, 136] width 15 height 15
checkbox input "true"
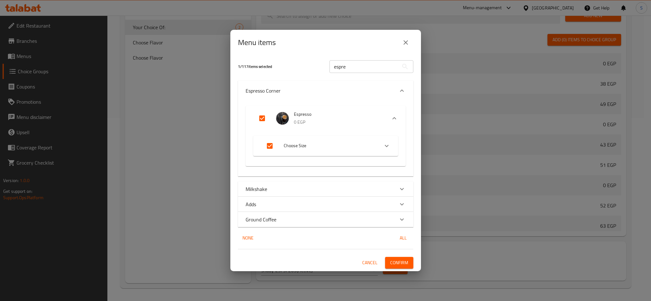
click at [271, 146] on input "Expand" at bounding box center [269, 145] width 15 height 15
checkbox input "false"
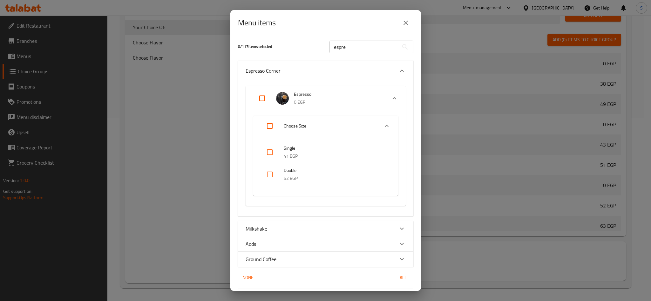
click at [261, 99] on input "Expand" at bounding box center [261, 98] width 15 height 15
checkbox input "true"
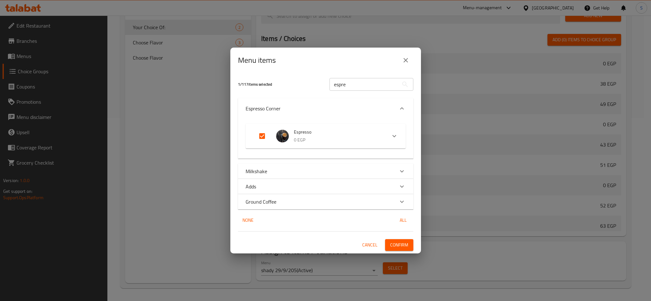
click at [404, 60] on icon "close" at bounding box center [406, 61] width 8 height 8
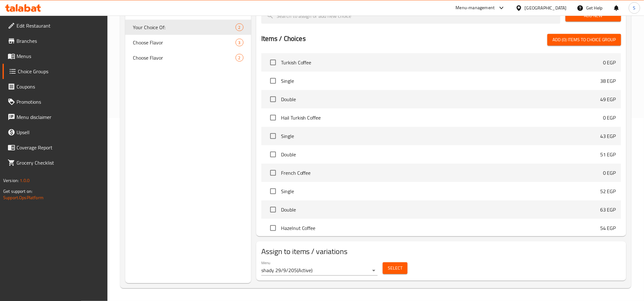
drag, startPoint x: 33, startPoint y: 57, endPoint x: 55, endPoint y: 64, distance: 22.5
click at [33, 57] on span "Menus" at bounding box center [60, 56] width 86 height 8
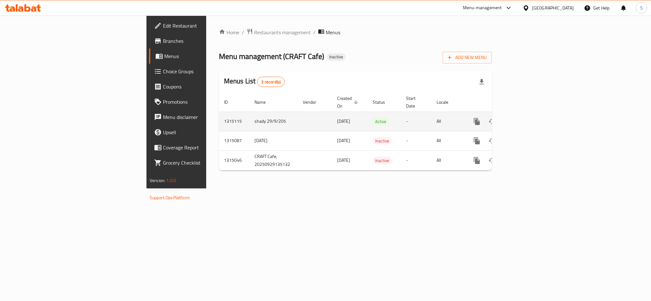
click at [526, 118] on icon "enhanced table" at bounding box center [523, 122] width 8 height 8
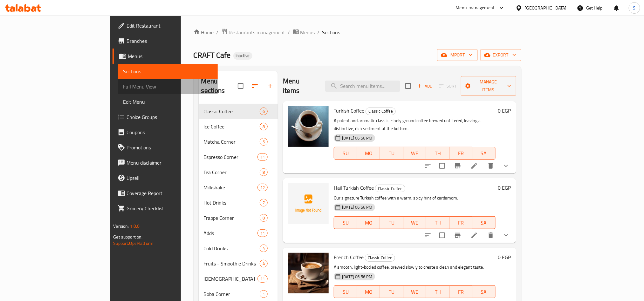
click at [123, 85] on span "Full Menu View" at bounding box center [167, 87] width 89 height 8
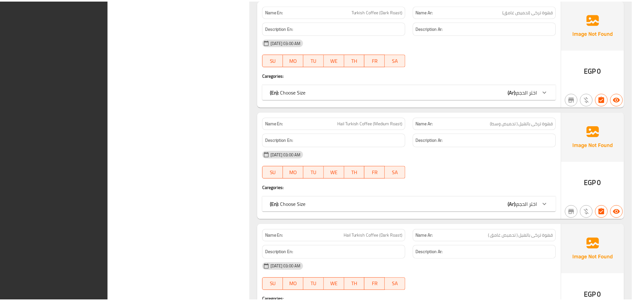
scroll to position [10661, 0]
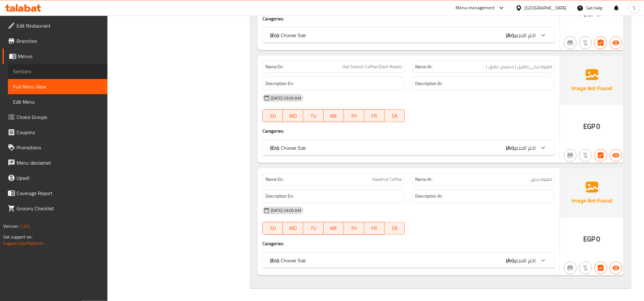
click at [16, 73] on span "Sections" at bounding box center [57, 72] width 89 height 8
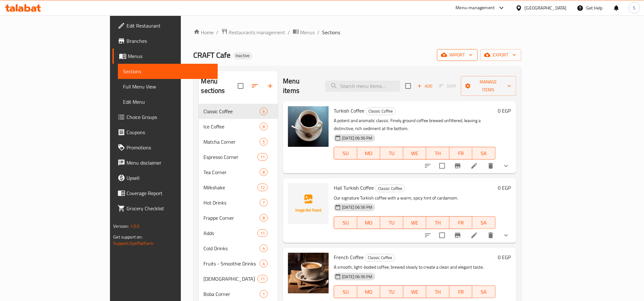
click at [472, 55] on span "import" at bounding box center [457, 55] width 30 height 8
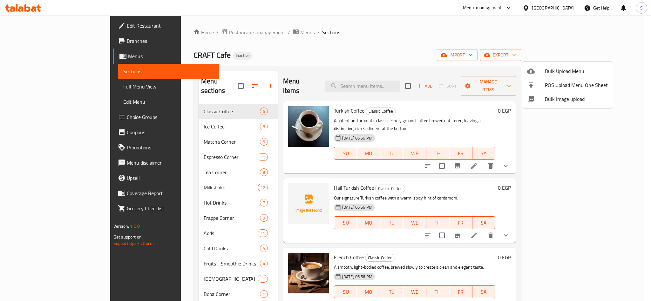
click at [550, 100] on span "Bulk Image upload" at bounding box center [576, 99] width 63 height 8
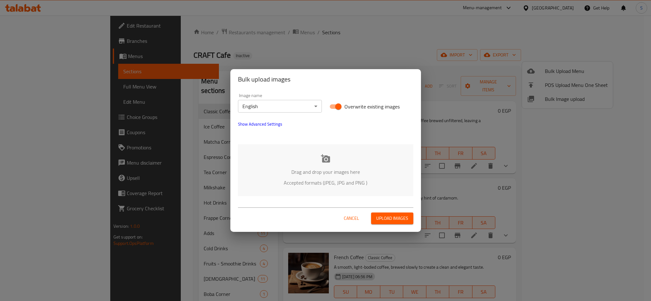
click at [327, 160] on icon at bounding box center [326, 159] width 10 height 10
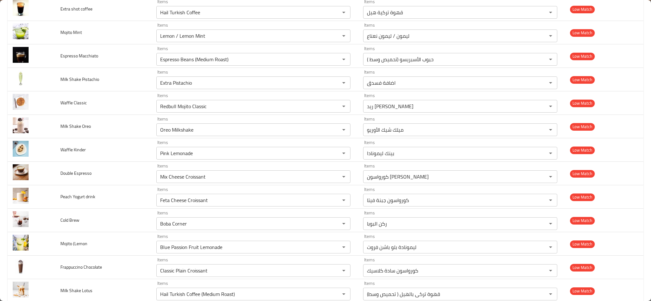
scroll to position [476, 0]
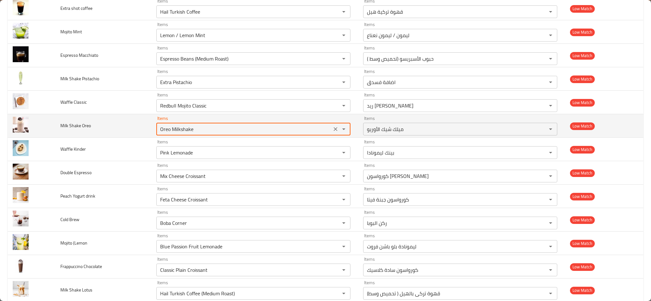
click at [164, 131] on Oreo "Oreo Milkshake" at bounding box center [244, 129] width 172 height 9
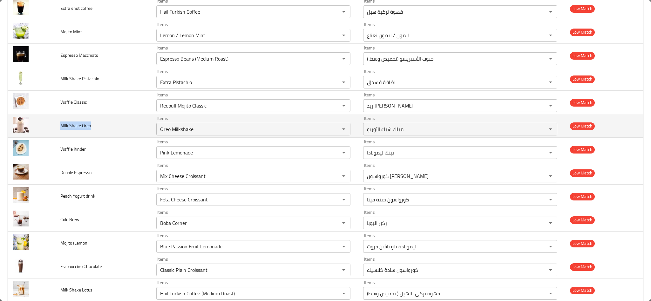
drag, startPoint x: 91, startPoint y: 129, endPoint x: 56, endPoint y: 132, distance: 36.0
click at [56, 132] on td "Milk Shake Oreo" at bounding box center [103, 126] width 96 height 24
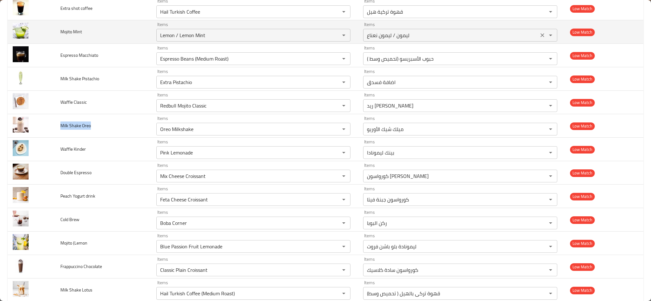
copy span "Milk Shake Oreo"
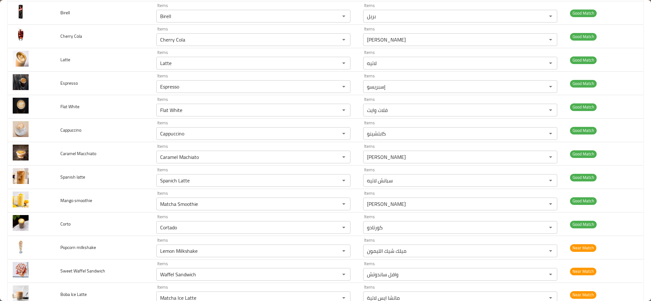
scroll to position [0, 0]
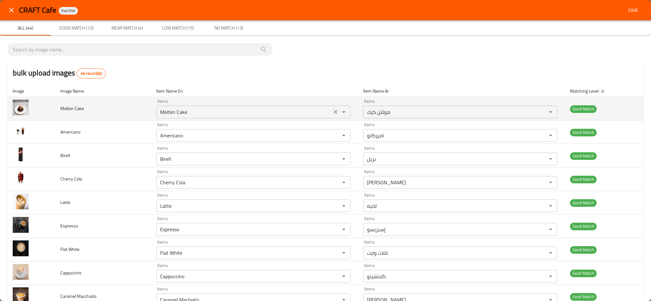
click at [164, 111] on Cake "Molten Cake" at bounding box center [244, 112] width 172 height 9
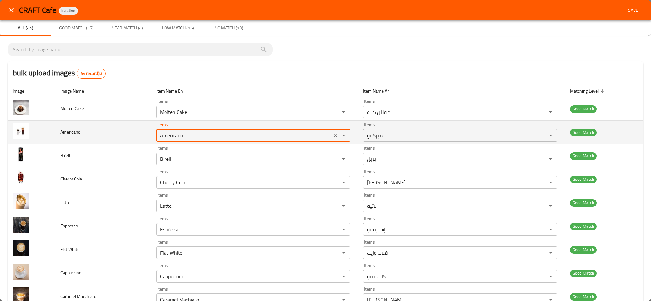
click at [172, 135] on input "Americano" at bounding box center [244, 135] width 172 height 9
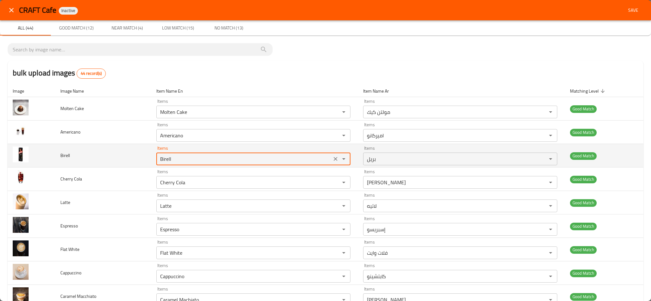
click at [161, 157] on input "Birell" at bounding box center [244, 159] width 172 height 9
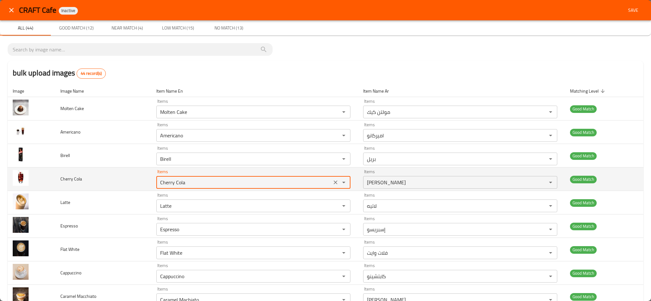
click at [160, 181] on Cola "Cherry Cola" at bounding box center [244, 182] width 172 height 9
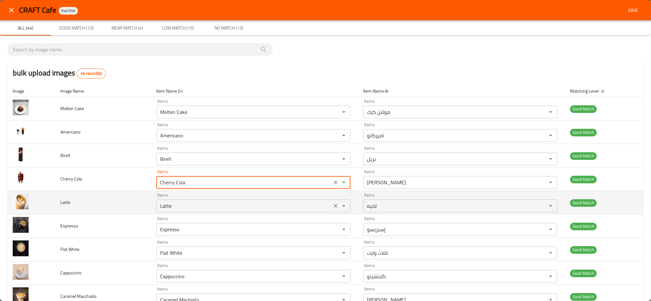
click at [163, 208] on input "Latte" at bounding box center [244, 206] width 172 height 9
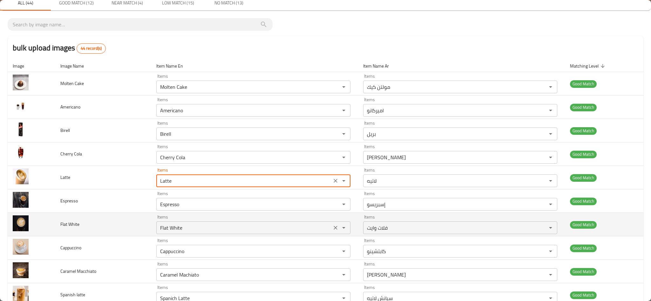
scroll to position [48, 0]
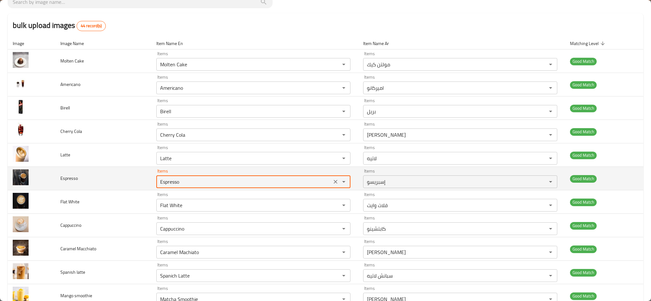
click at [164, 179] on input "Espresso" at bounding box center [244, 182] width 172 height 9
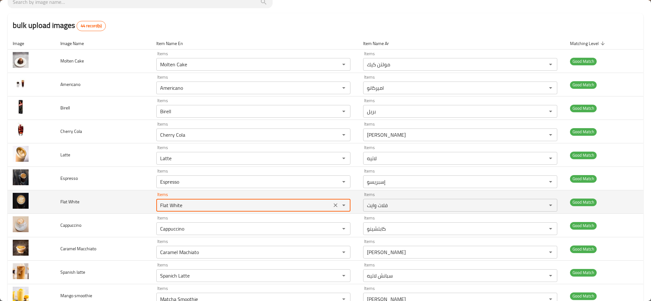
click at [167, 206] on White "Flat White" at bounding box center [244, 205] width 172 height 9
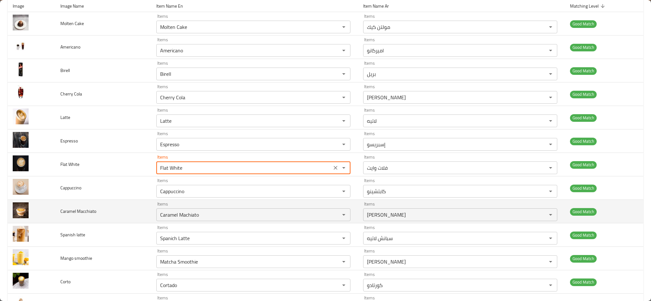
scroll to position [143, 0]
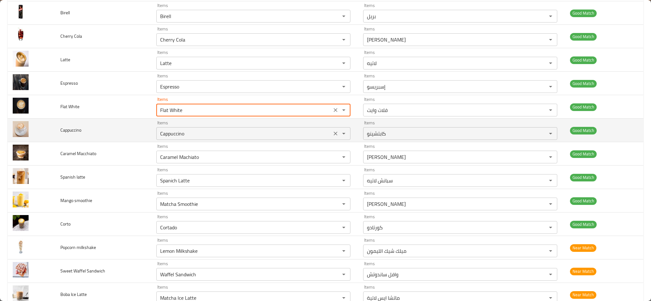
click at [166, 139] on div "Cappuccino Items" at bounding box center [253, 133] width 194 height 13
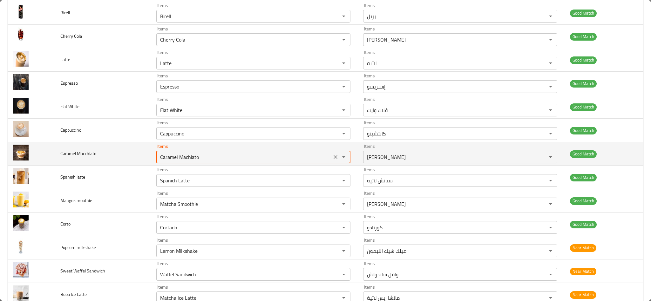
click at [170, 161] on Macchiato "Caramel Machiato" at bounding box center [244, 157] width 172 height 9
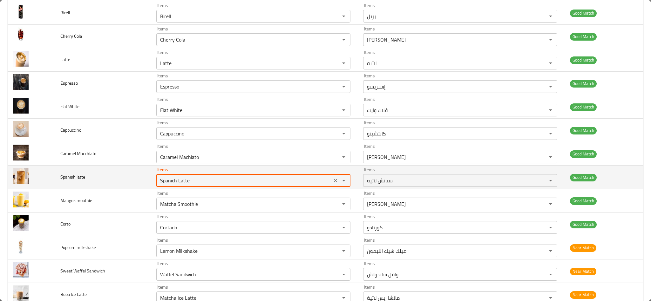
click at [161, 184] on latte "Spanich Latte" at bounding box center [244, 180] width 172 height 9
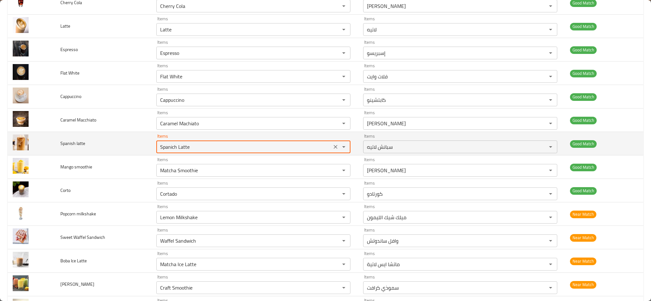
scroll to position [191, 0]
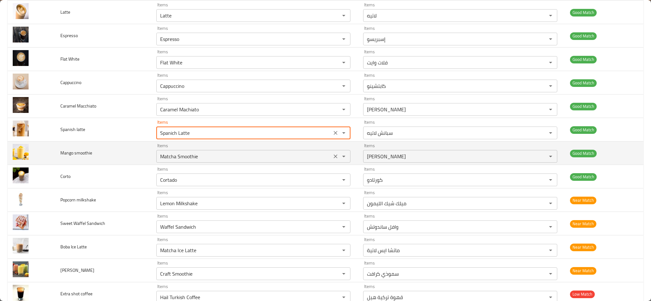
click at [163, 163] on div "Matcha Smoothie Items" at bounding box center [253, 156] width 194 height 13
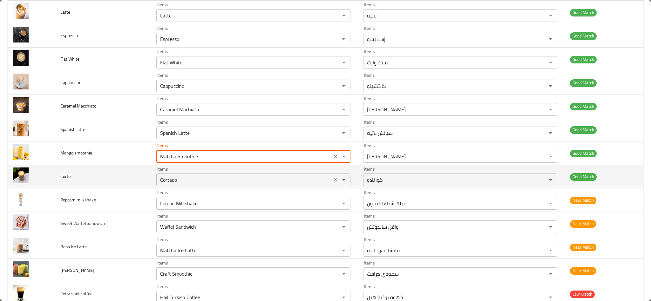
click at [160, 183] on input "Cortado" at bounding box center [244, 180] width 172 height 9
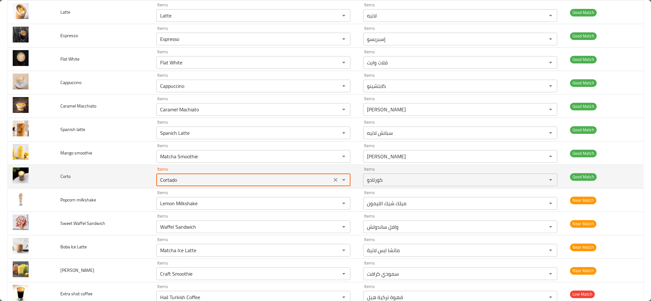
click at [160, 183] on input "Cortado" at bounding box center [244, 180] width 172 height 9
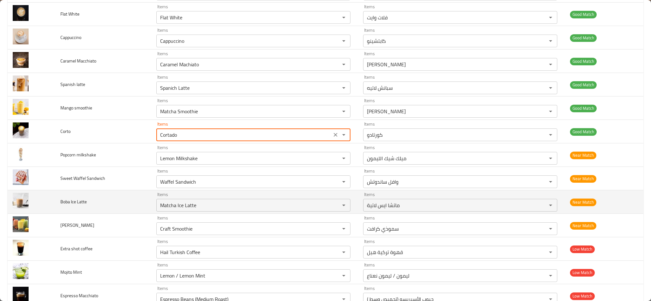
scroll to position [238, 0]
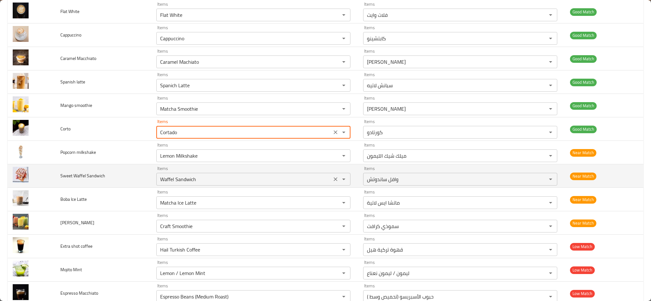
click at [166, 179] on Sandwich "Waffel Sandwich" at bounding box center [244, 179] width 172 height 9
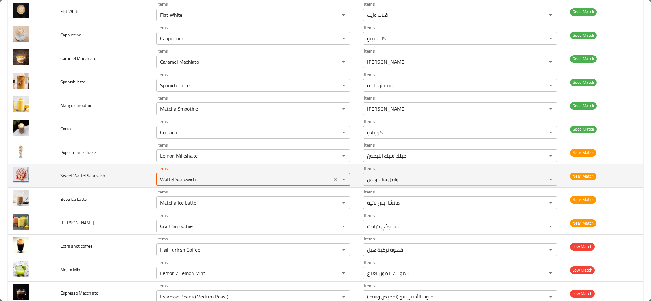
click at [166, 179] on Sandwich "Waffel Sandwich" at bounding box center [244, 179] width 172 height 9
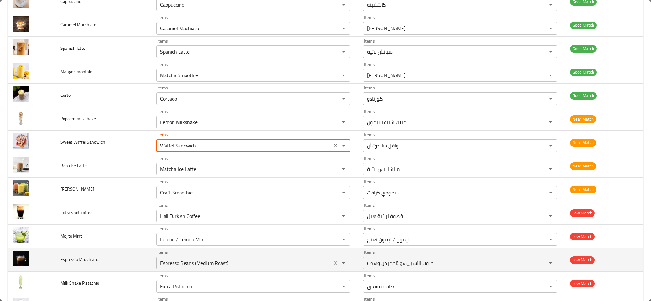
scroll to position [286, 0]
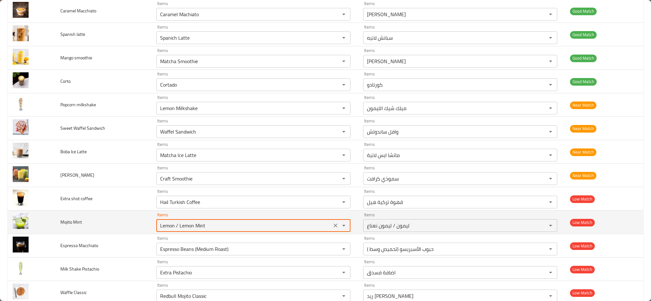
click at [160, 227] on Mint "Lemon / Lemon Mint" at bounding box center [244, 225] width 172 height 9
click at [176, 230] on Mint "Lemon / Lemon Mint" at bounding box center [244, 225] width 172 height 9
click at [170, 230] on Mint "Lemon / Lemon Mint" at bounding box center [244, 225] width 172 height 9
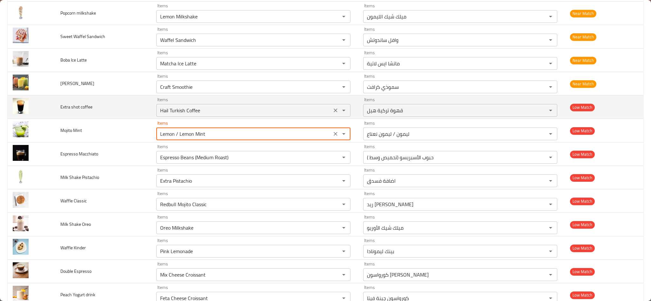
scroll to position [381, 0]
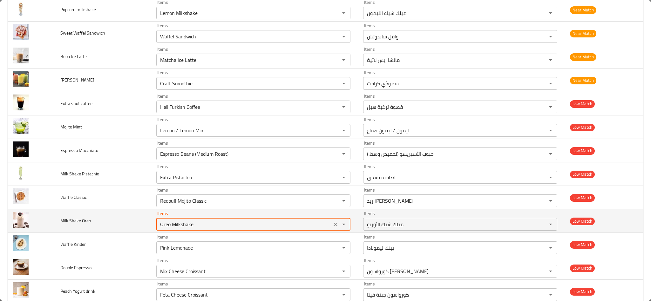
click at [171, 226] on Oreo "Oreo Milkshake" at bounding box center [244, 224] width 172 height 9
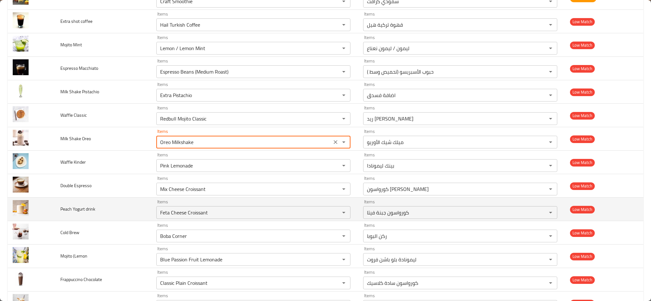
scroll to position [476, 0]
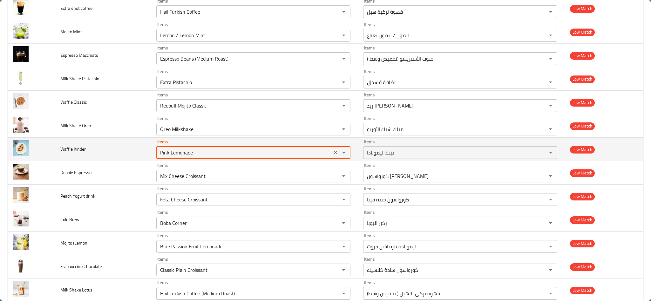
click at [169, 157] on Kinder "Pink Lemonade" at bounding box center [244, 152] width 172 height 9
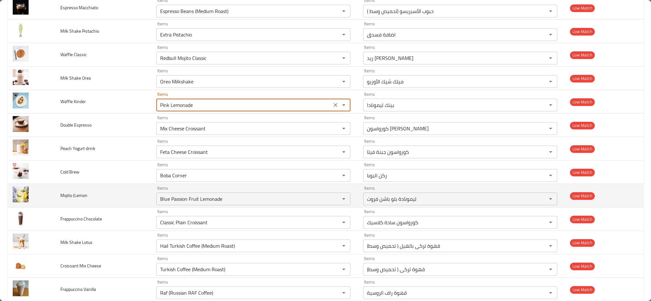
scroll to position [572, 0]
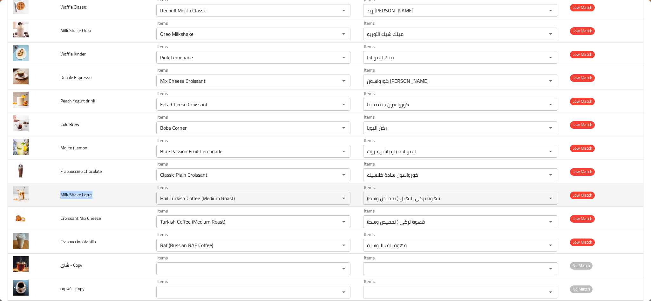
drag, startPoint x: 94, startPoint y: 201, endPoint x: 60, endPoint y: 197, distance: 34.5
click at [60, 197] on td "Milk Shake Lotus" at bounding box center [103, 196] width 96 height 24
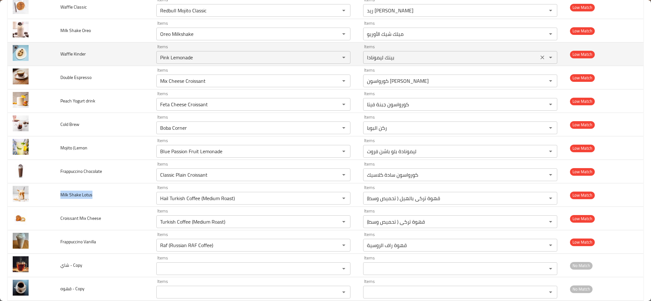
copy span "Milk Shake Lotus"
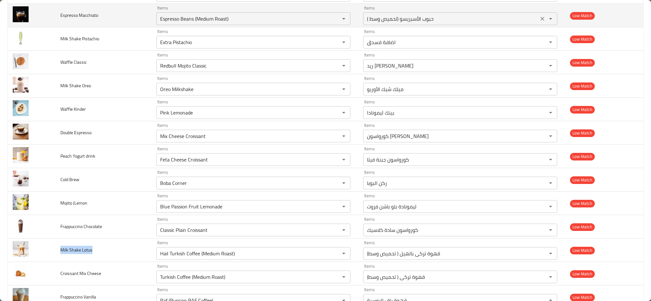
scroll to position [516, 0]
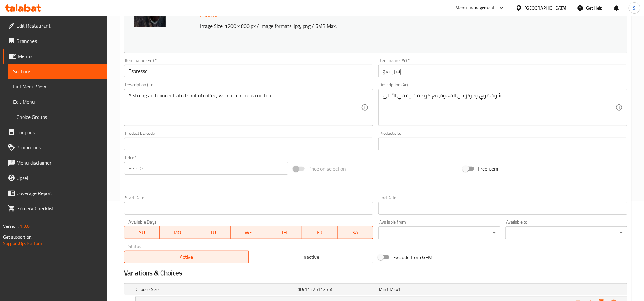
scroll to position [172, 0]
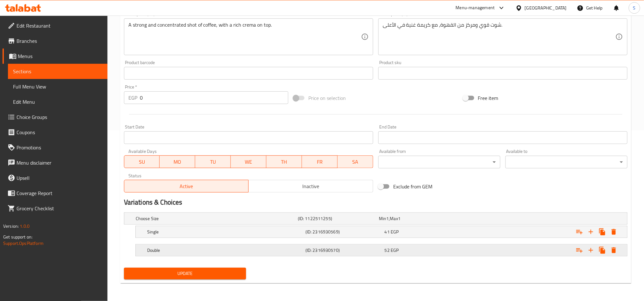
click at [208, 248] on h5 "Double" at bounding box center [225, 250] width 156 height 6
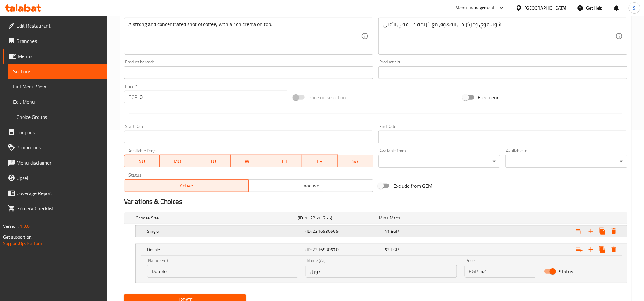
click at [209, 233] on h5 "Single" at bounding box center [225, 231] width 156 height 6
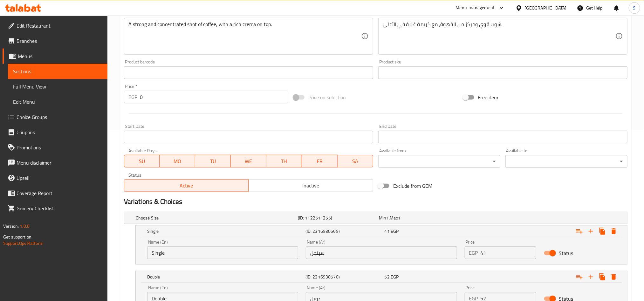
click at [193, 252] on input "Single" at bounding box center [222, 253] width 151 height 13
click at [383, 251] on input "سينجل" at bounding box center [381, 253] width 151 height 13
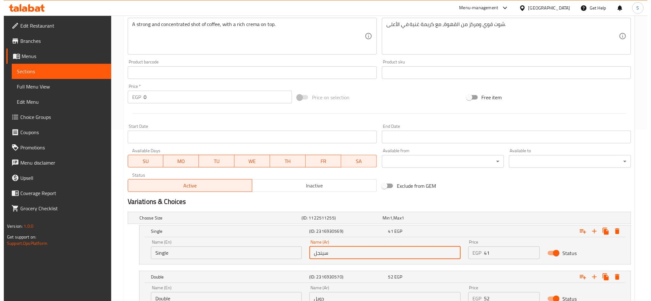
scroll to position [226, 0]
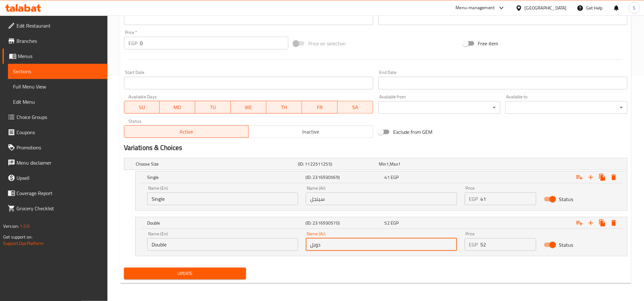
click at [332, 249] on input "دوبل" at bounding box center [381, 245] width 151 height 13
click at [209, 241] on input "Double" at bounding box center [222, 245] width 151 height 13
click at [352, 251] on input "دوبل" at bounding box center [381, 245] width 151 height 13
click at [611, 177] on icon "Expand" at bounding box center [614, 178] width 8 height 8
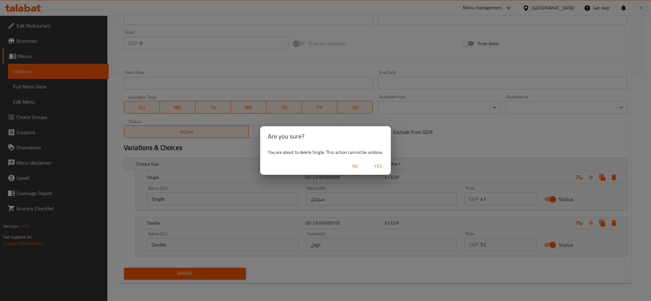
click at [381, 167] on span "Yes" at bounding box center [377, 167] width 15 height 8
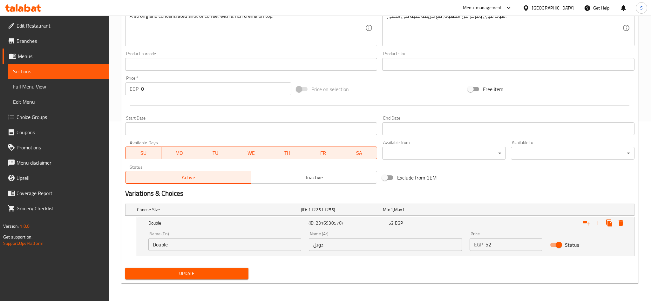
scroll to position [180, 0]
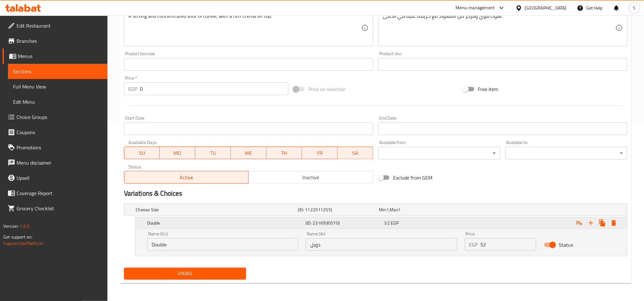
click at [613, 221] on icon "Expand" at bounding box center [614, 224] width 8 height 8
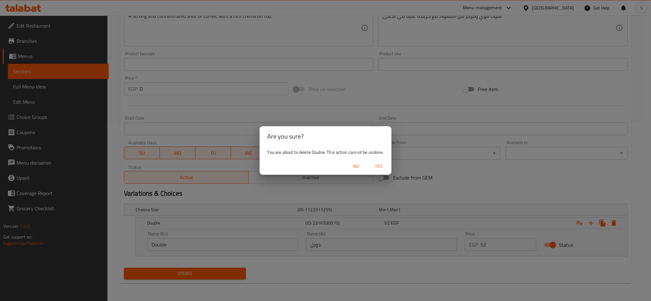
click at [376, 164] on span "Yes" at bounding box center [378, 167] width 15 height 8
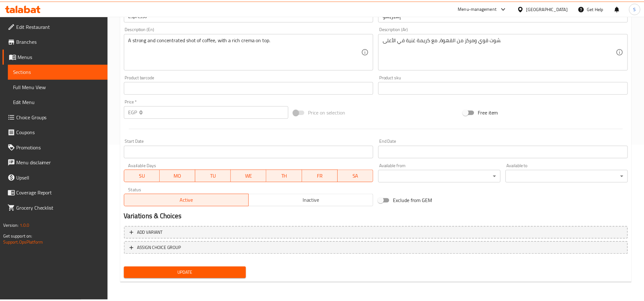
scroll to position [156, 0]
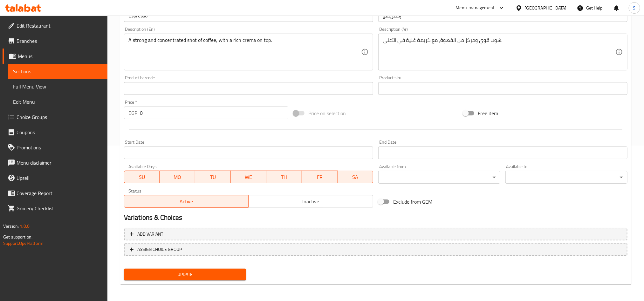
click at [216, 277] on span "Update" at bounding box center [185, 275] width 112 height 8
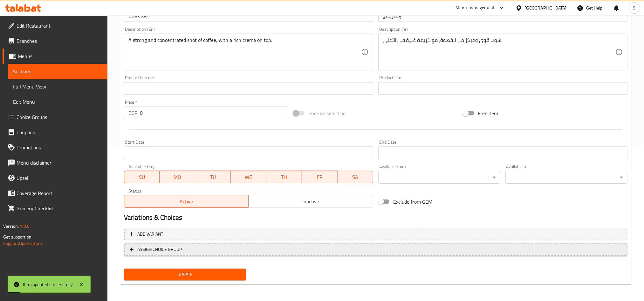
click at [283, 250] on span "ASSIGN CHOICE GROUP" at bounding box center [376, 250] width 492 height 8
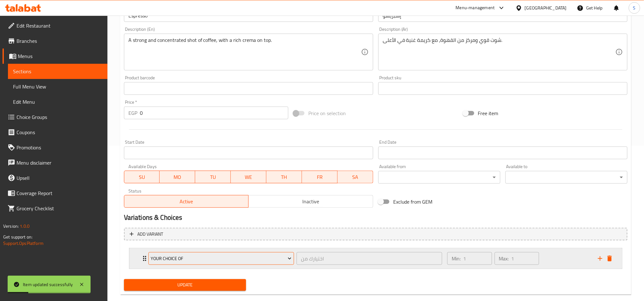
click at [260, 260] on span "Your Choice Of" at bounding box center [221, 259] width 141 height 8
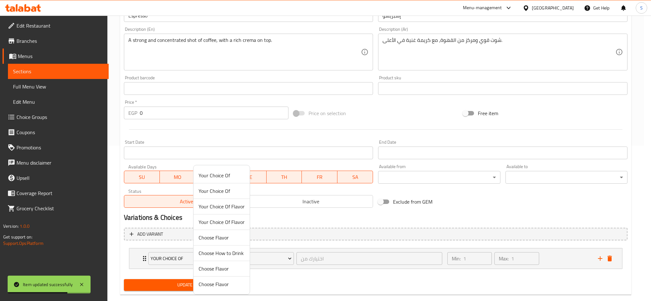
click at [312, 279] on div at bounding box center [325, 150] width 651 height 301
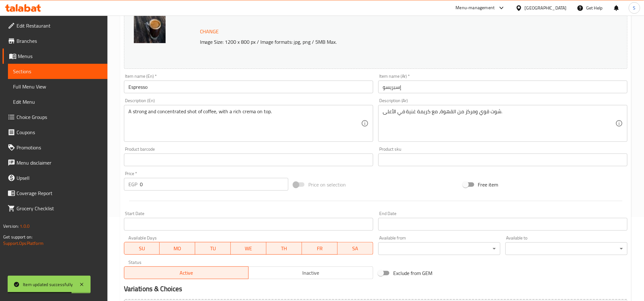
scroll to position [0, 0]
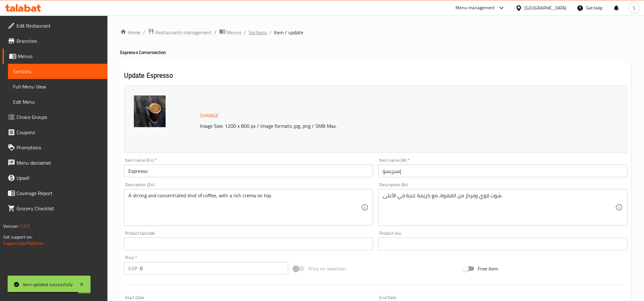
click at [251, 32] on span "Sections" at bounding box center [258, 33] width 18 height 8
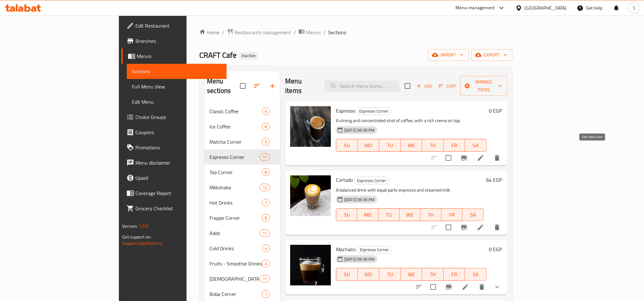
click at [484, 154] on icon at bounding box center [480, 158] width 8 height 8
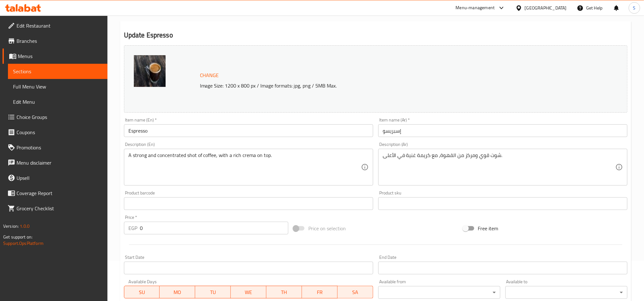
scroll to position [156, 0]
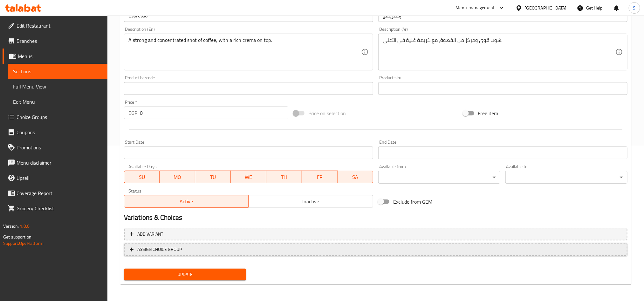
click at [361, 247] on span "ASSIGN CHOICE GROUP" at bounding box center [376, 250] width 492 height 8
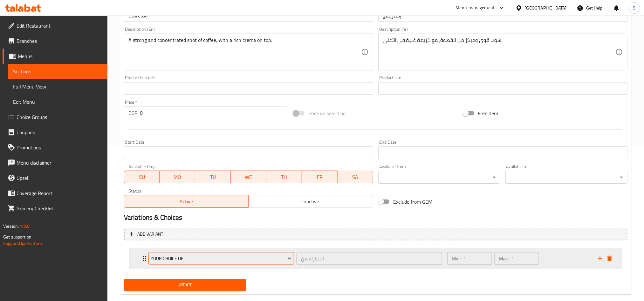
click at [222, 260] on span "Your Choice Of" at bounding box center [221, 259] width 141 height 8
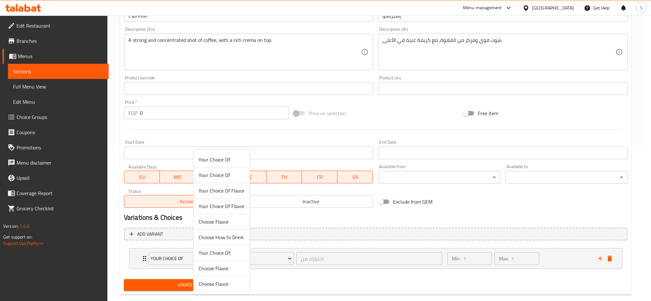
click at [224, 254] on span "Your Choice Of:" at bounding box center [222, 253] width 46 height 8
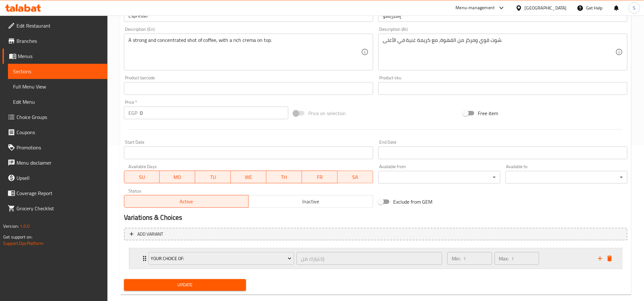
click at [141, 256] on icon "Expand" at bounding box center [145, 259] width 8 height 8
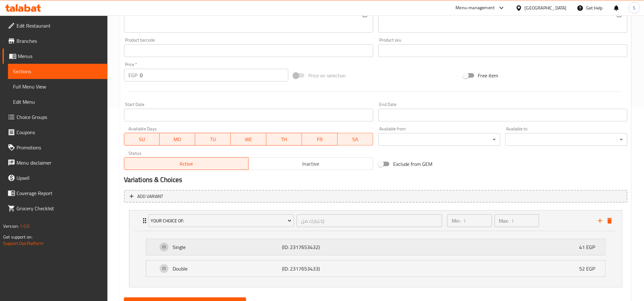
scroll to position [224, 0]
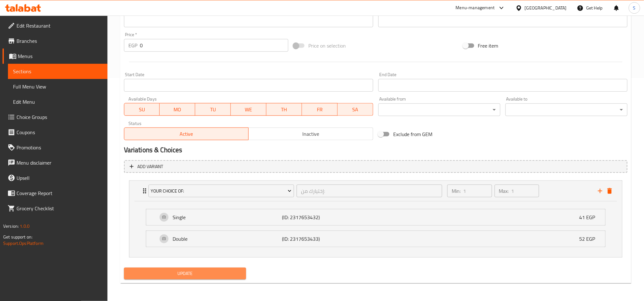
click at [214, 268] on button "Update" at bounding box center [185, 274] width 122 height 12
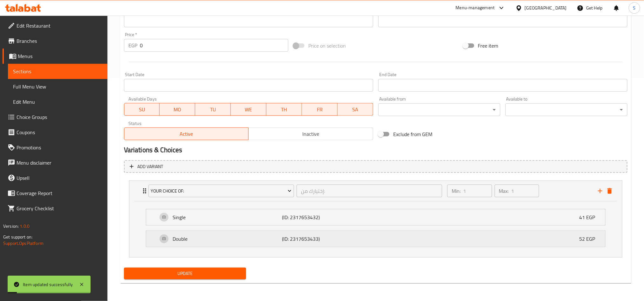
click at [205, 236] on p "Double" at bounding box center [227, 239] width 110 height 8
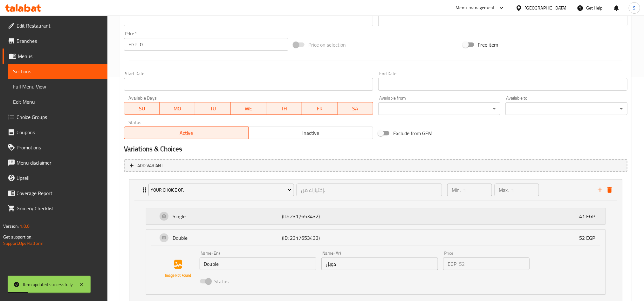
click at [209, 213] on p "Single" at bounding box center [227, 217] width 110 height 8
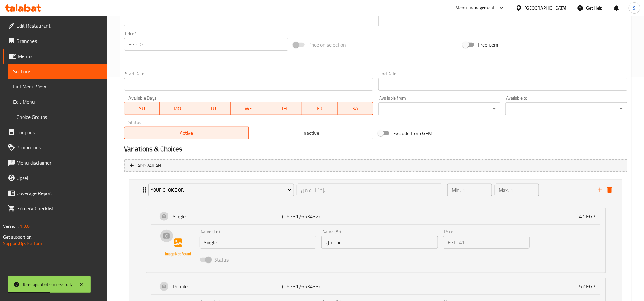
click at [168, 239] on img at bounding box center [178, 247] width 41 height 41
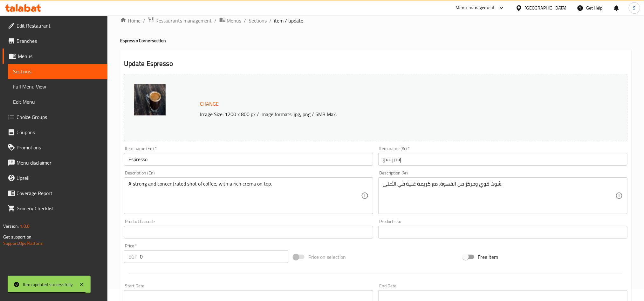
scroll to position [0, 0]
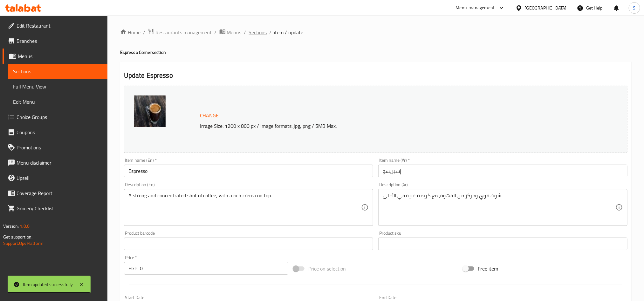
click at [260, 34] on span "Sections" at bounding box center [258, 33] width 18 height 8
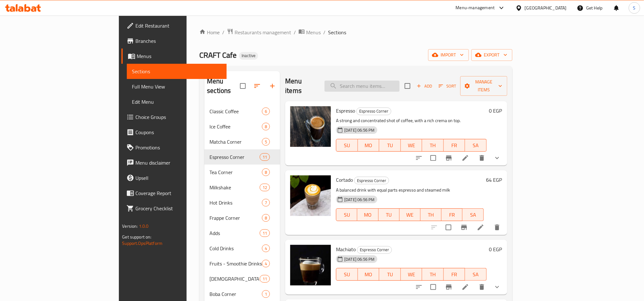
click at [383, 81] on input "search" at bounding box center [361, 86] width 75 height 11
paste input "Oreo Milkshake"
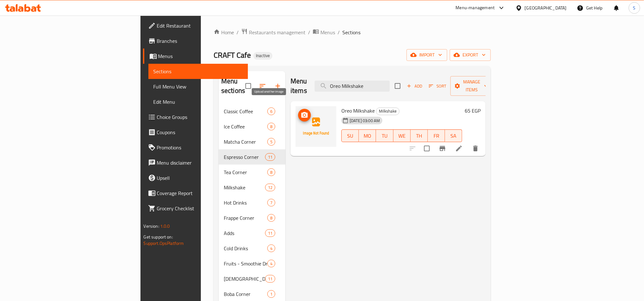
click at [298, 111] on span "upload picture" at bounding box center [304, 115] width 13 height 8
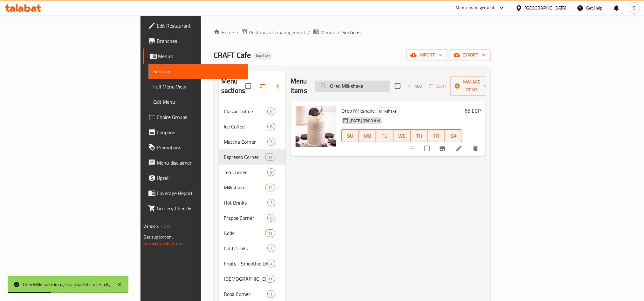
click at [383, 82] on input "Oreo Milkshake" at bounding box center [351, 86] width 75 height 11
paste input "Molten C"
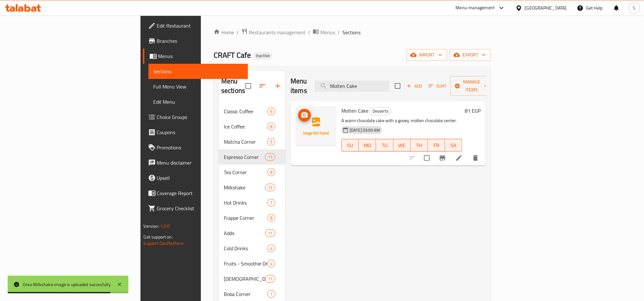
click at [301, 111] on icon "upload picture" at bounding box center [305, 115] width 8 height 8
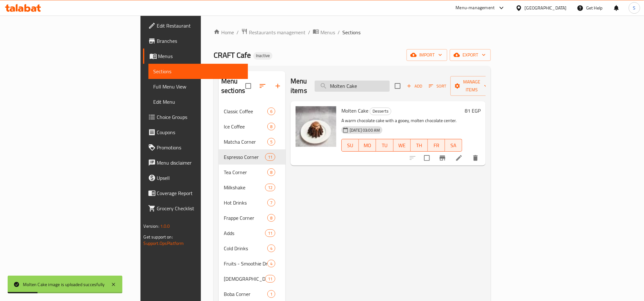
click at [386, 82] on input "Molten Cake" at bounding box center [351, 86] width 75 height 11
paste input "Americano"
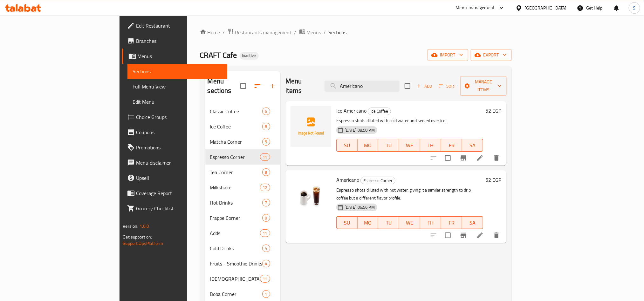
paste input "Birell"
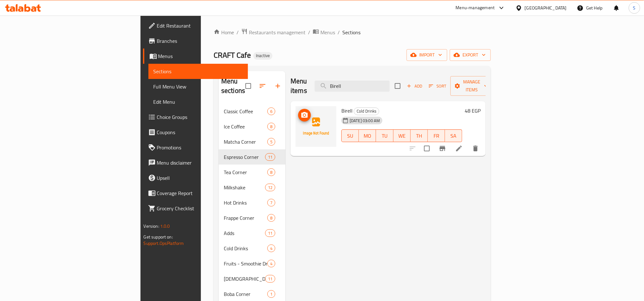
click at [301, 112] on icon "upload picture" at bounding box center [304, 115] width 6 height 6
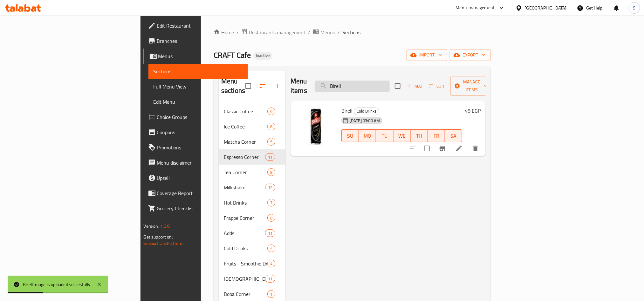
click at [382, 84] on input "Birell" at bounding box center [351, 86] width 75 height 11
paste input "Cherry Cola"
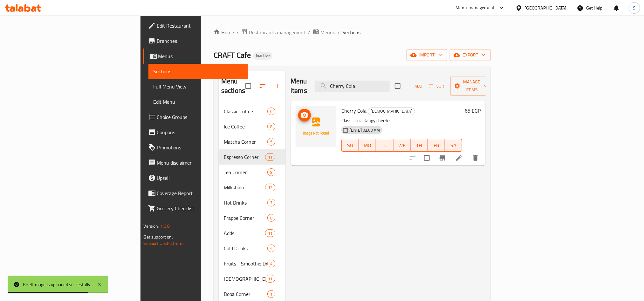
click at [301, 112] on icon "upload picture" at bounding box center [304, 115] width 6 height 6
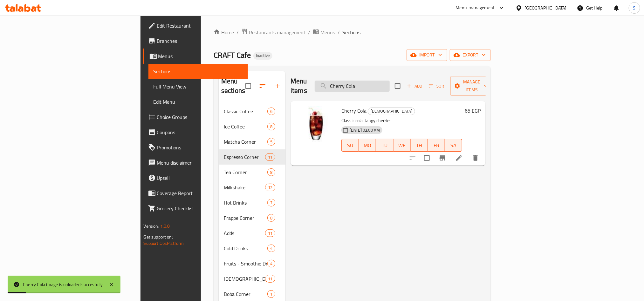
click at [382, 84] on input "Cherry Cola" at bounding box center [351, 86] width 75 height 11
paste input "Latte"
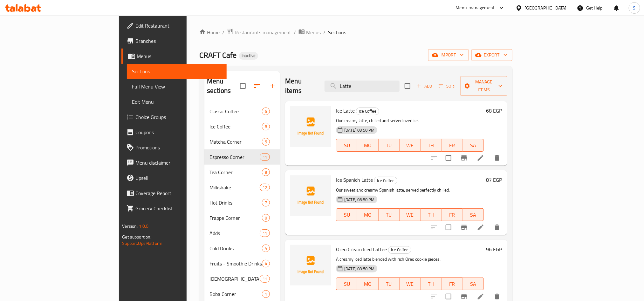
paste input "Flat Whi"
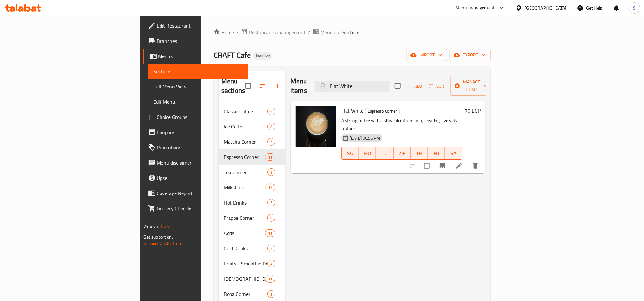
paste input "Cappuccino"
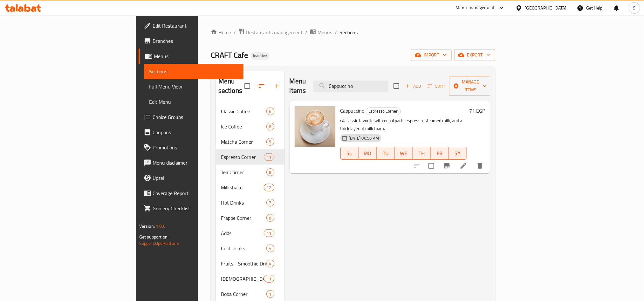
paste input "ramel Machiat"
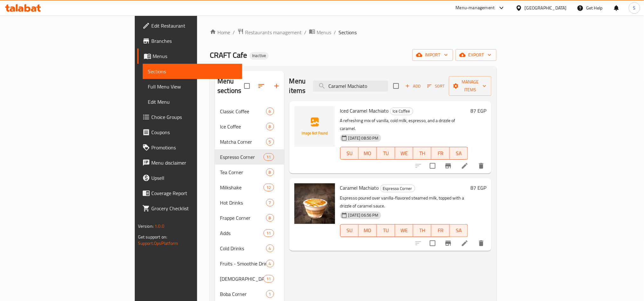
paste input "Spanich Latte"
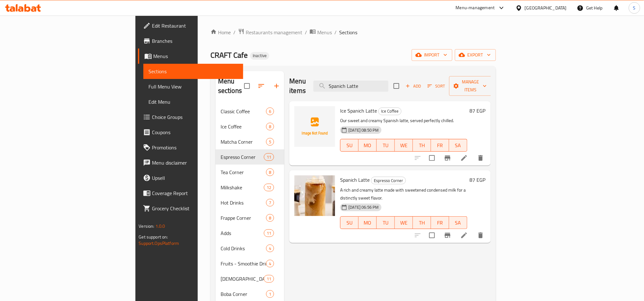
paste input "Matcha Smoothi"
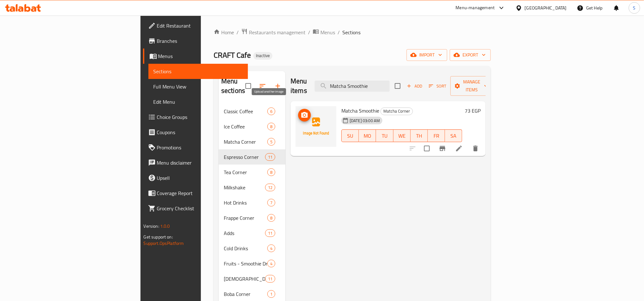
click at [301, 111] on icon "upload picture" at bounding box center [305, 115] width 8 height 8
click at [389, 84] on input "Matcha Smoothie" at bounding box center [351, 86] width 75 height 11
paste input "Cortado"
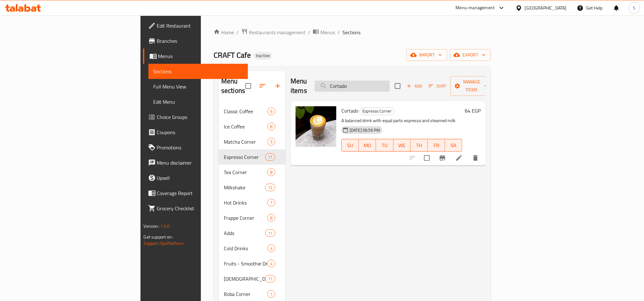
paste input "Waffel Sandwich"
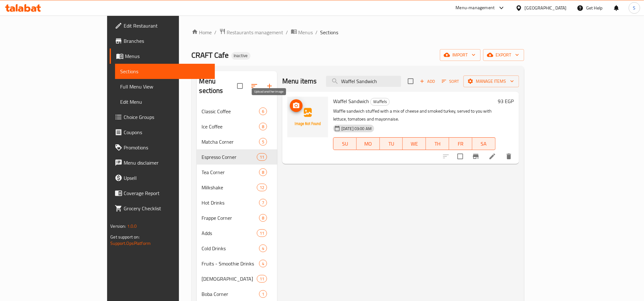
click at [290, 101] on button "upload picture" at bounding box center [296, 105] width 13 height 13
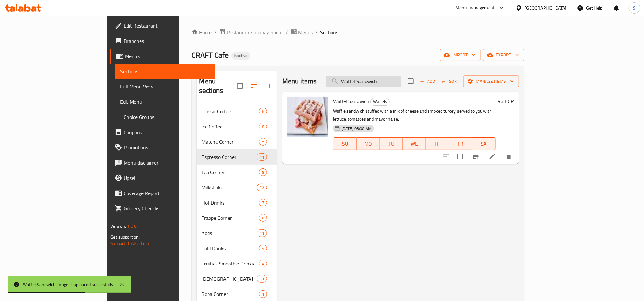
click at [401, 81] on input "Waffel Sandwich" at bounding box center [363, 81] width 75 height 11
paste input "Lemon"
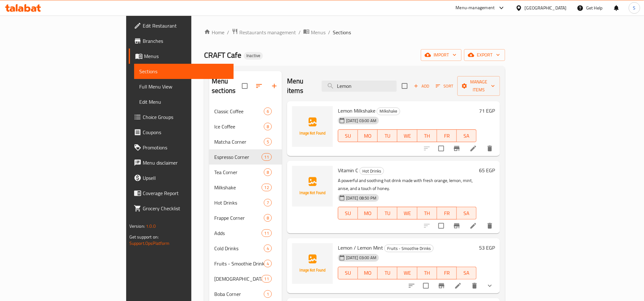
paste input "Oreo Milkshake"
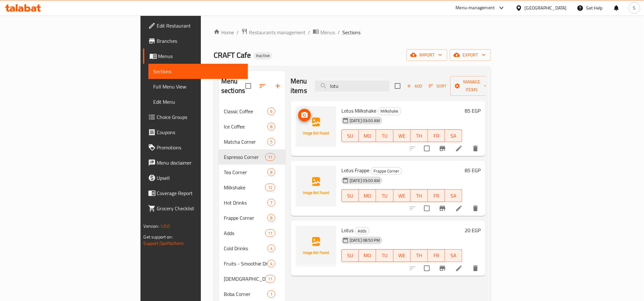
click at [298, 111] on button "upload picture" at bounding box center [304, 115] width 13 height 13
click at [301, 171] on icon "upload picture" at bounding box center [305, 175] width 8 height 8
drag, startPoint x: 394, startPoint y: 85, endPoint x: 380, endPoint y: 86, distance: 13.4
click at [380, 86] on input "lotu" at bounding box center [351, 86] width 75 height 11
type input "u"
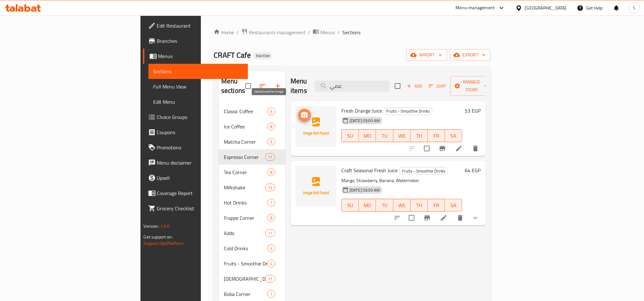
click at [303, 114] on circle "upload picture" at bounding box center [304, 115] width 2 height 2
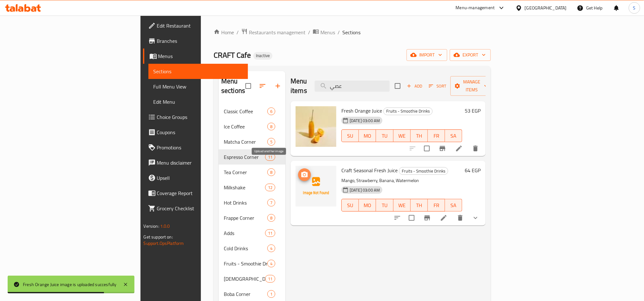
click at [298, 171] on span "upload picture" at bounding box center [304, 175] width 13 height 8
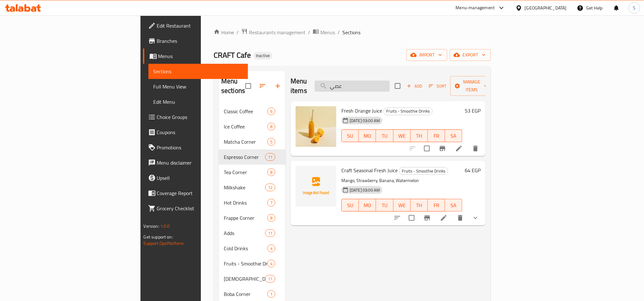
drag, startPoint x: 393, startPoint y: 83, endPoint x: 382, endPoint y: 85, distance: 11.2
click at [382, 85] on input "عصي" at bounding box center [351, 86] width 75 height 11
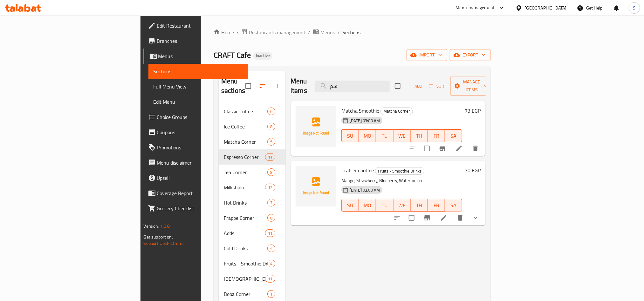
type input "س"
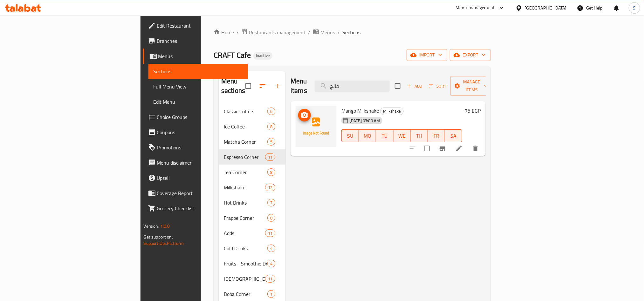
type input "مانج"
click at [301, 112] on icon "upload picture" at bounding box center [304, 115] width 6 height 6
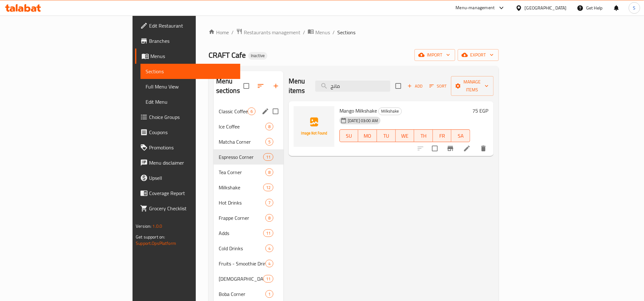
click at [219, 108] on span "Classic Coffee" at bounding box center [233, 112] width 29 height 8
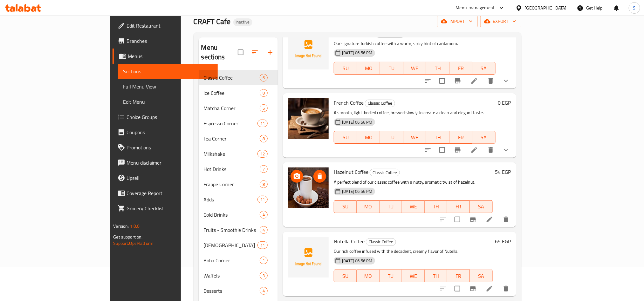
scroll to position [89, 0]
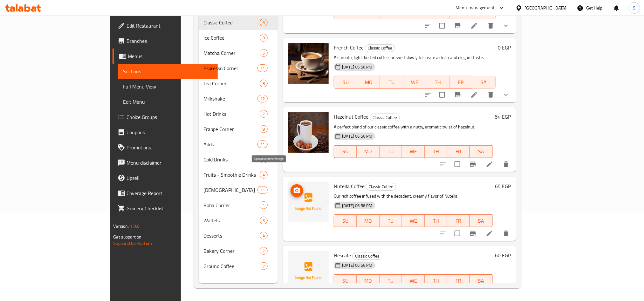
click at [294, 188] on icon "upload picture" at bounding box center [297, 191] width 6 height 6
click at [293, 256] on icon "upload picture" at bounding box center [297, 260] width 8 height 8
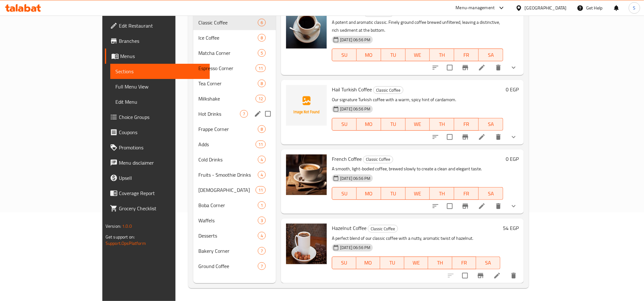
scroll to position [0, 0]
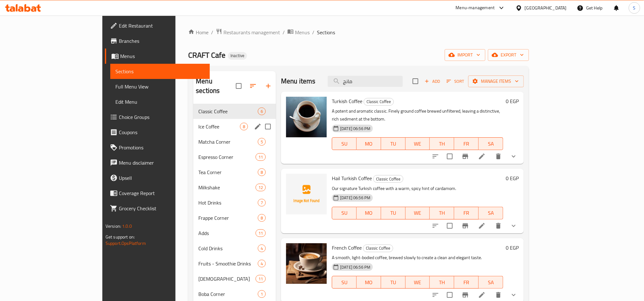
click at [193, 119] on div "Ice Coffee 8" at bounding box center [234, 126] width 83 height 15
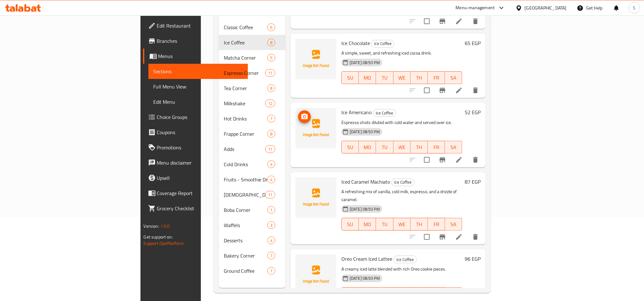
scroll to position [89, 0]
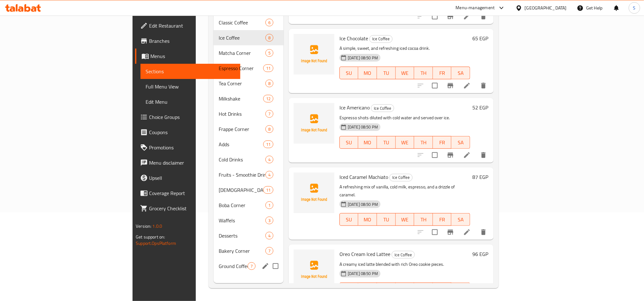
click at [213, 262] on div "Ground Coffee 7" at bounding box center [248, 266] width 70 height 15
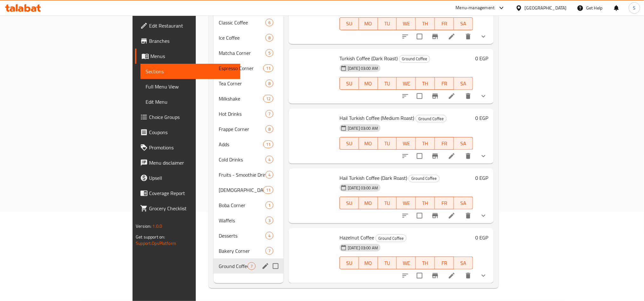
scroll to position [133, 0]
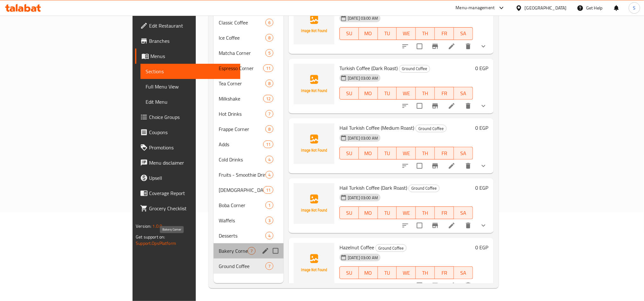
click at [219, 247] on span "Bakery Corner" at bounding box center [233, 251] width 29 height 8
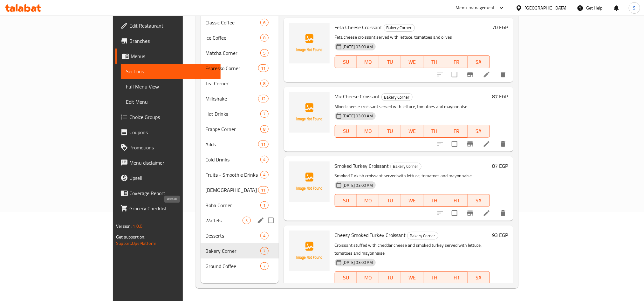
click at [206, 217] on span "Waffels" at bounding box center [224, 221] width 37 height 8
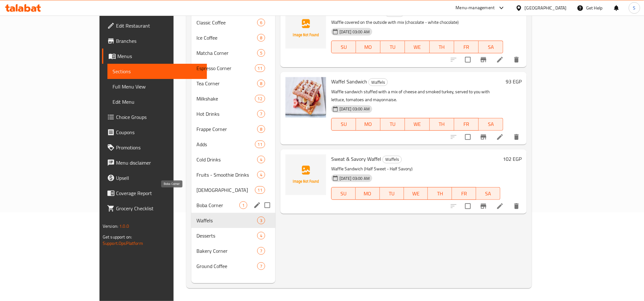
click at [196, 202] on span "Boba Corner" at bounding box center [217, 206] width 43 height 8
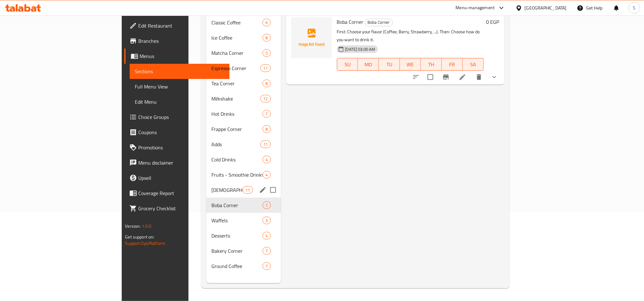
click at [206, 183] on div "Moctails 11" at bounding box center [243, 190] width 74 height 15
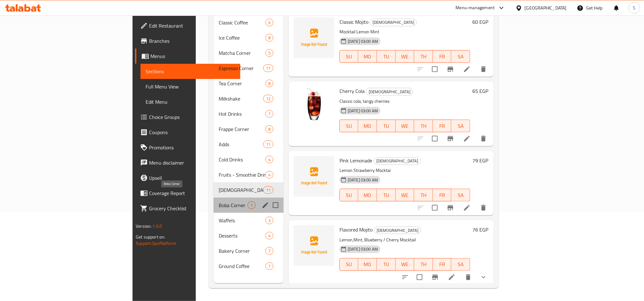
click at [219, 202] on span "Boba Corner" at bounding box center [233, 206] width 29 height 8
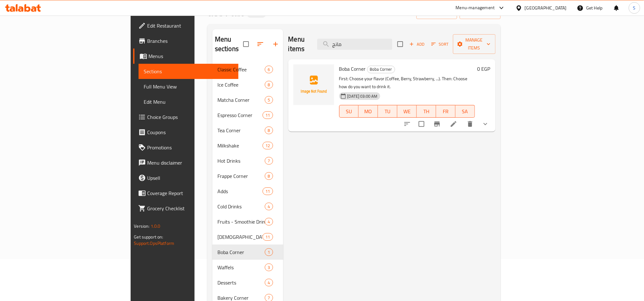
scroll to position [89, 0]
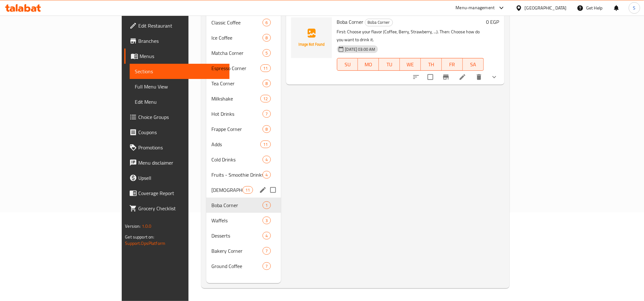
click at [206, 185] on div "Moctails 11" at bounding box center [243, 190] width 74 height 15
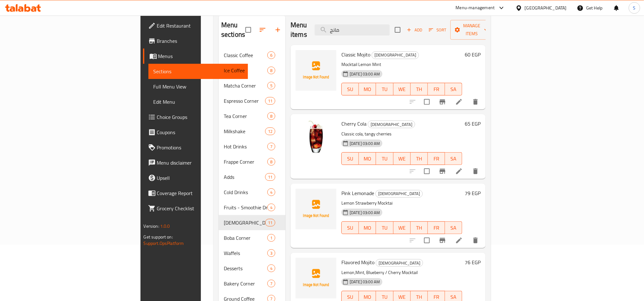
scroll to position [41, 0]
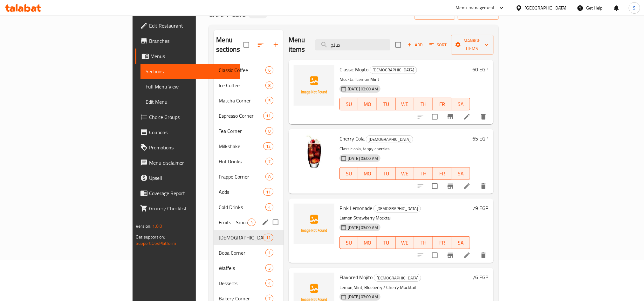
click at [213, 215] on div "Fruits - Smoothie Drinks 4" at bounding box center [248, 222] width 70 height 15
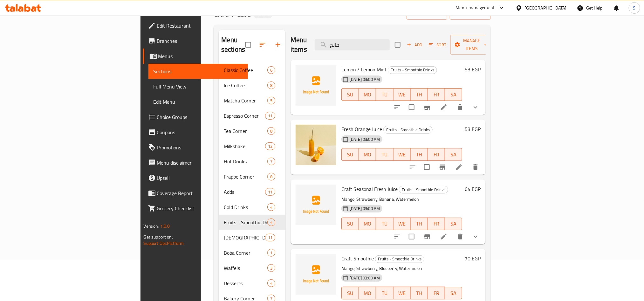
click at [153, 71] on span "Sections" at bounding box center [197, 72] width 89 height 8
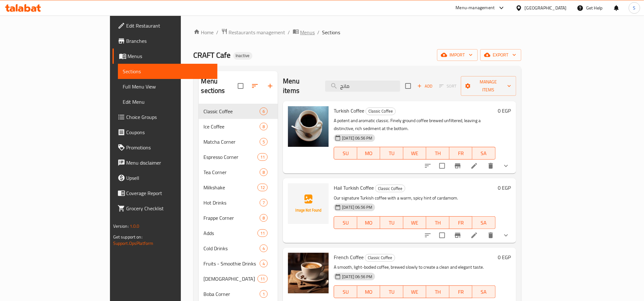
click at [300, 31] on span "Menus" at bounding box center [307, 33] width 15 height 8
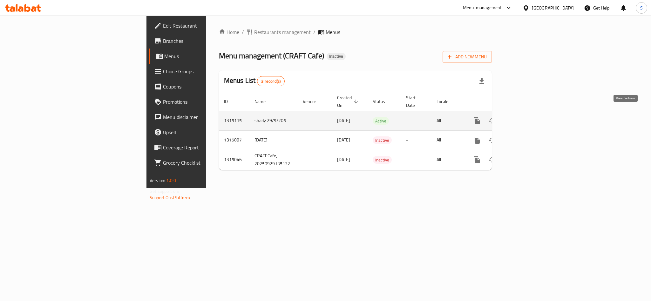
click at [526, 117] on icon "enhanced table" at bounding box center [523, 121] width 8 height 8
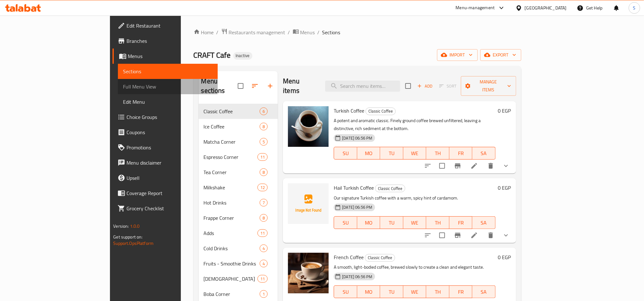
click at [123, 85] on span "Full Menu View" at bounding box center [167, 87] width 89 height 8
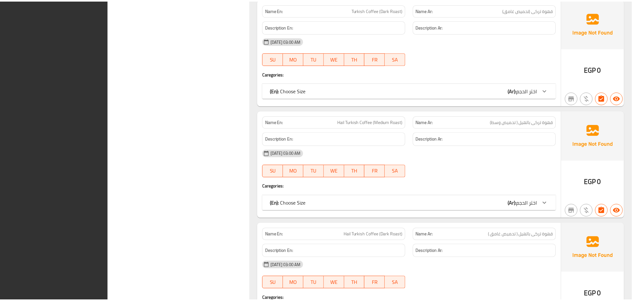
scroll to position [10661, 0]
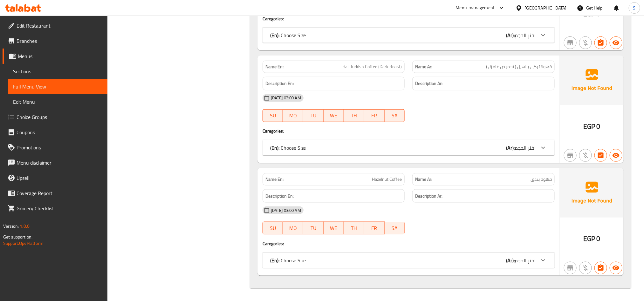
click at [19, 6] on icon at bounding box center [23, 8] width 36 height 8
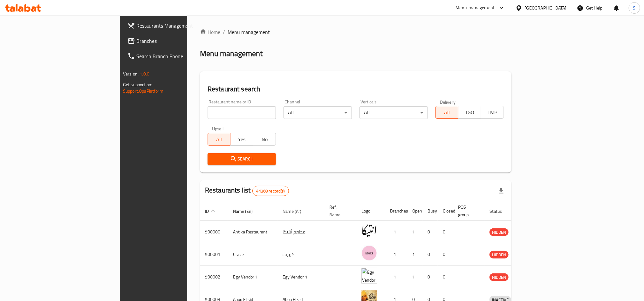
click at [136, 44] on span "Branches" at bounding box center [179, 41] width 86 height 8
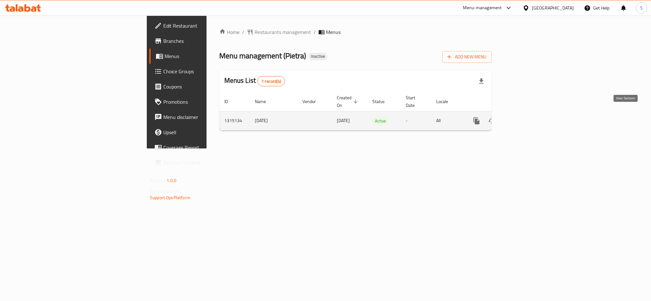
click at [526, 117] on icon "enhanced table" at bounding box center [522, 121] width 8 height 8
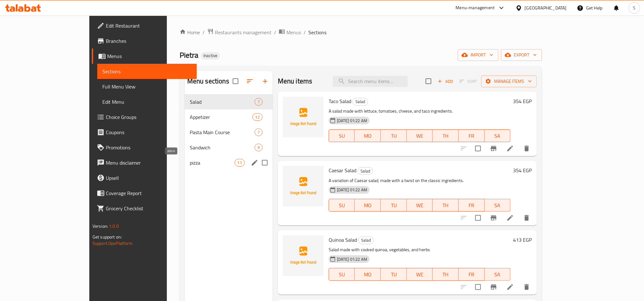
click at [190, 162] on span "pizza" at bounding box center [212, 163] width 45 height 8
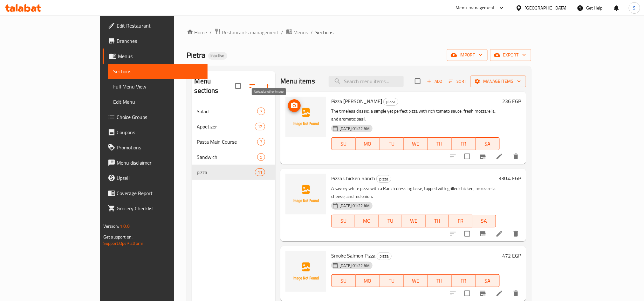
click at [291, 103] on icon "upload picture" at bounding box center [294, 106] width 6 height 6
click at [291, 180] on icon "upload picture" at bounding box center [294, 183] width 6 height 6
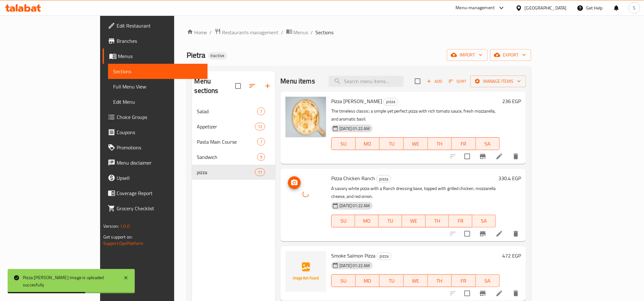
scroll to position [48, 0]
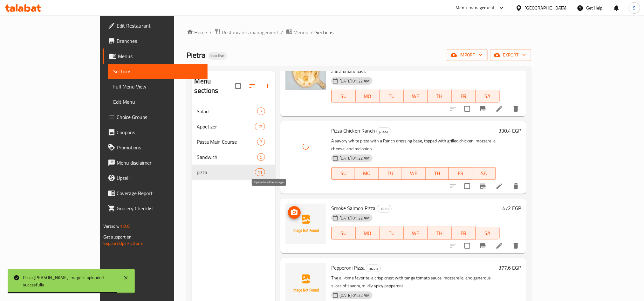
click at [291, 210] on icon "upload picture" at bounding box center [294, 213] width 6 height 6
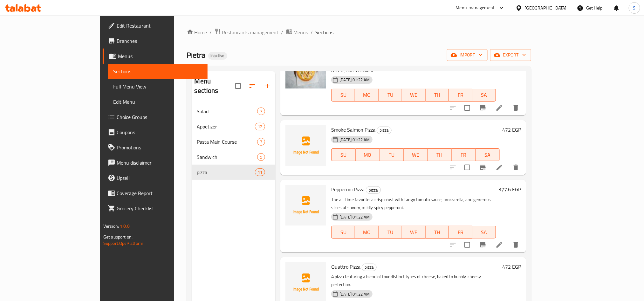
scroll to position [143, 0]
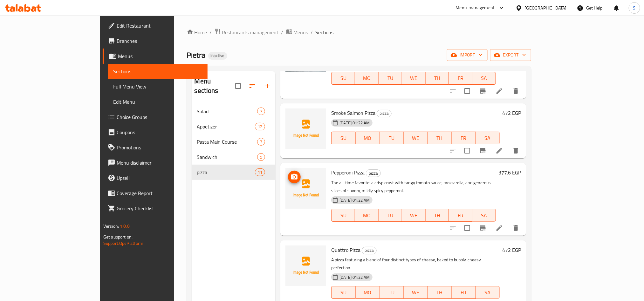
click at [285, 168] on img at bounding box center [305, 188] width 41 height 41
click at [293, 176] on circle "upload picture" at bounding box center [294, 177] width 2 height 2
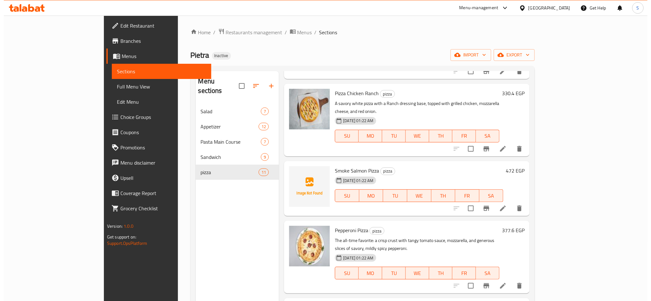
scroll to position [0, 0]
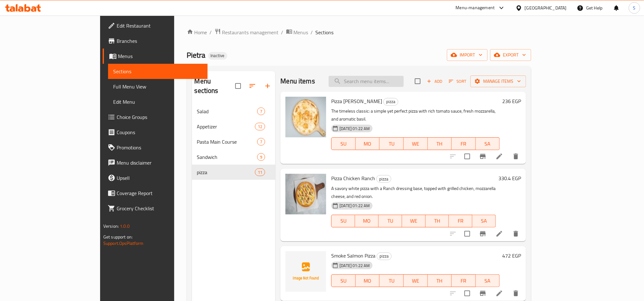
click at [390, 83] on input "search" at bounding box center [365, 81] width 75 height 11
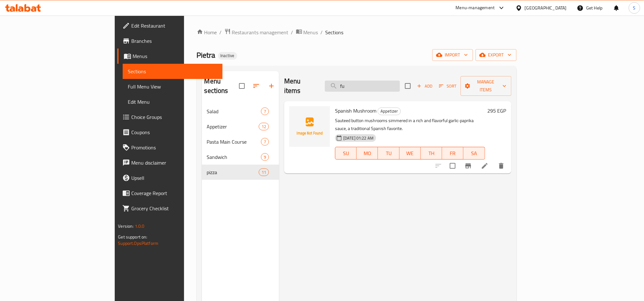
type input "f"
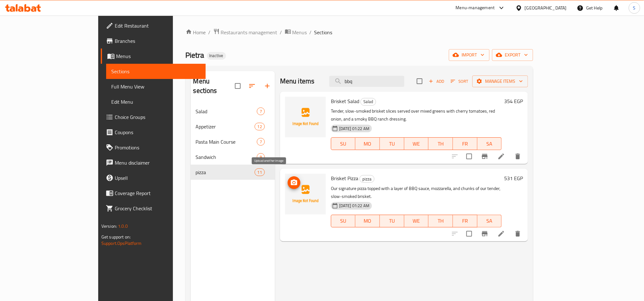
type input "bbq"
click at [291, 180] on icon "upload picture" at bounding box center [294, 183] width 6 height 6
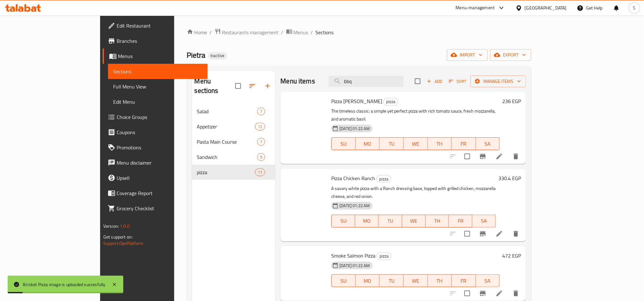
click at [222, 217] on div "Menu sections Salad 7 Appetizer 12 Pasta Main Course 7 Sandwich 9 pizza 11" at bounding box center [234, 221] width 84 height 301
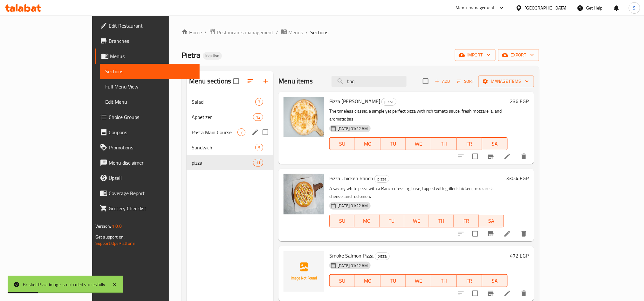
click at [200, 137] on div "Pasta Main Course 7" at bounding box center [229, 132] width 87 height 15
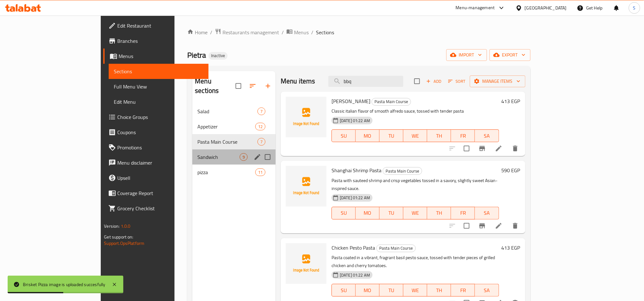
click at [197, 150] on div "Sandwich 9" at bounding box center [233, 157] width 83 height 15
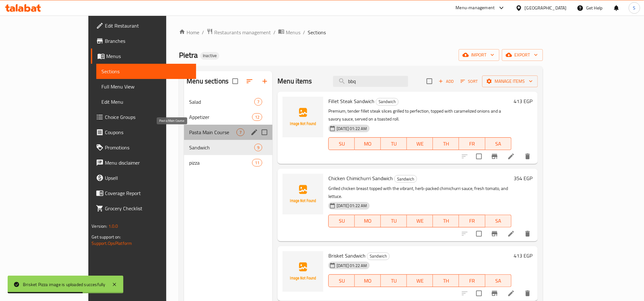
click at [198, 133] on span "Pasta Main Course" at bounding box center [212, 133] width 47 height 8
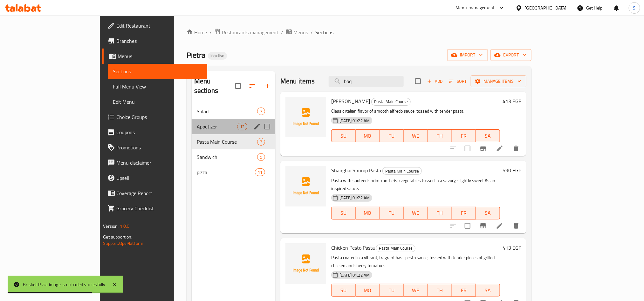
click at [193, 119] on div "Appetizer 12" at bounding box center [234, 126] width 84 height 15
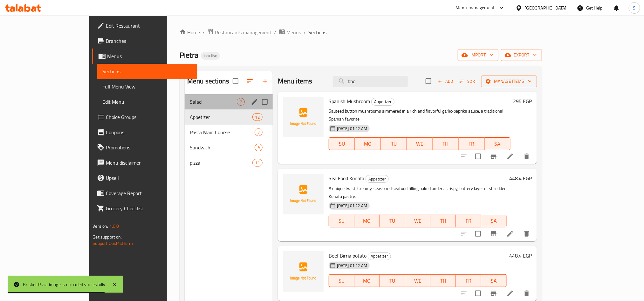
click at [197, 97] on div "Salad 7" at bounding box center [229, 101] width 88 height 15
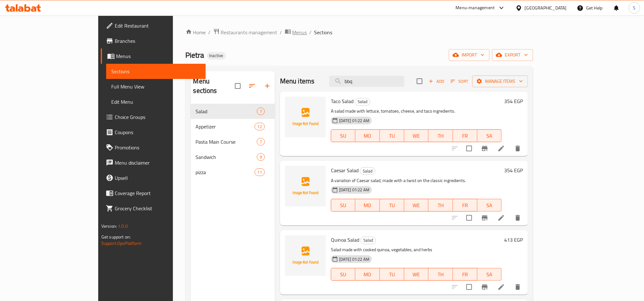
click at [285, 34] on icon "breadcrumb" at bounding box center [288, 31] width 6 height 6
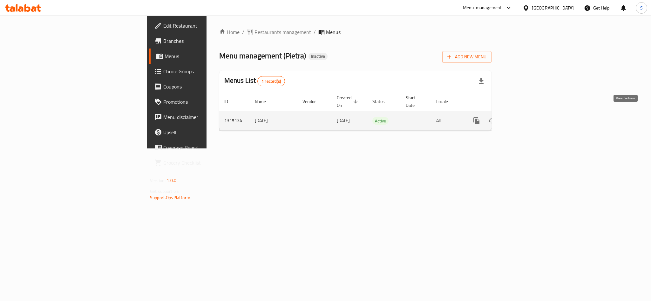
click at [530, 113] on link "enhanced table" at bounding box center [522, 120] width 15 height 15
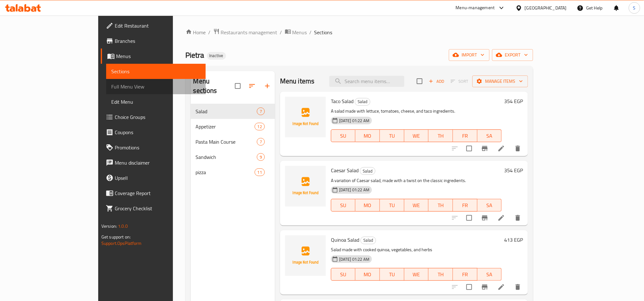
click at [111, 83] on span "Full Menu View" at bounding box center [155, 87] width 89 height 8
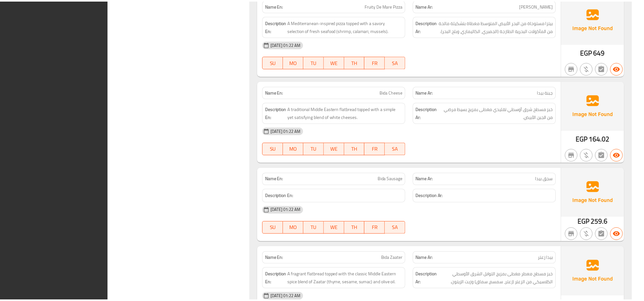
scroll to position [3953, 0]
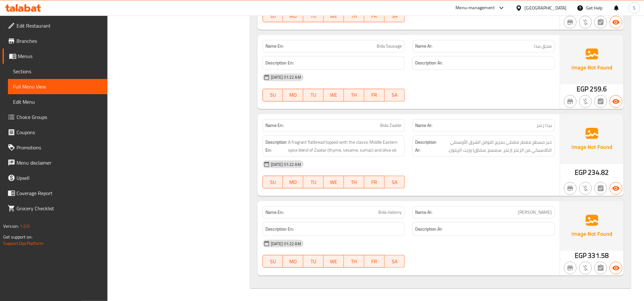
click at [24, 11] on icon at bounding box center [23, 8] width 36 height 8
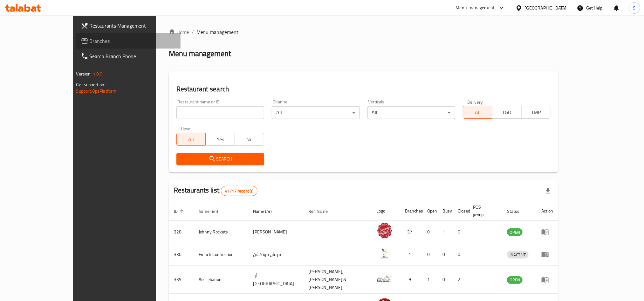
click at [90, 37] on span "Branches" at bounding box center [133, 41] width 86 height 8
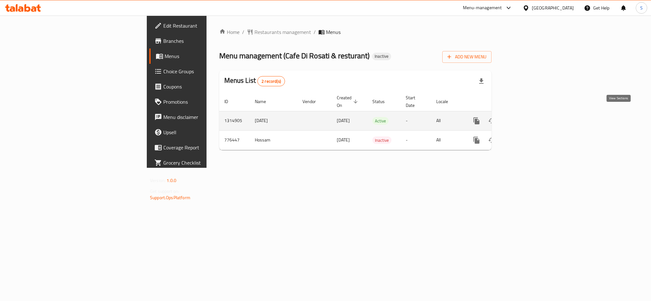
click at [526, 117] on icon "enhanced table" at bounding box center [522, 121] width 8 height 8
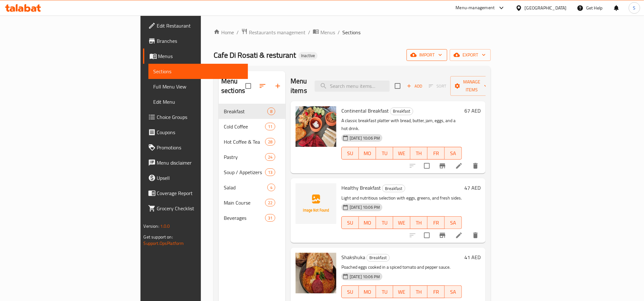
click at [416, 54] on icon "button" at bounding box center [413, 55] width 6 height 6
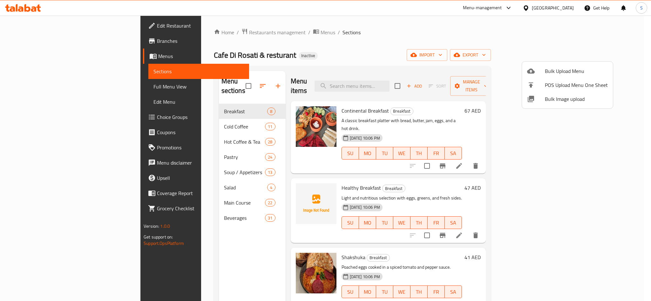
click at [556, 98] on span "Bulk Image upload" at bounding box center [576, 99] width 63 height 8
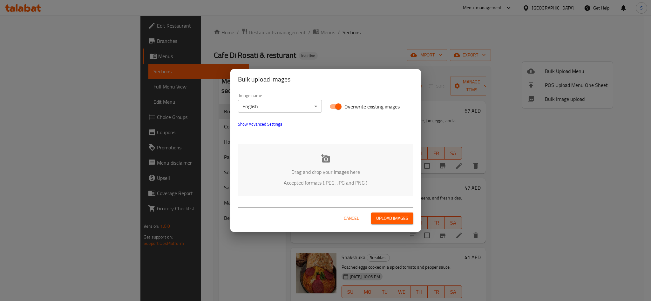
click at [305, 156] on div "Drag and drop your images here Accepted formats (JPEG, JPG and PNG )" at bounding box center [325, 171] width 175 height 52
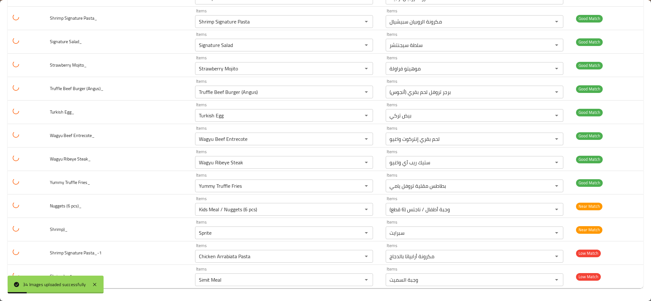
scroll to position [613, 0]
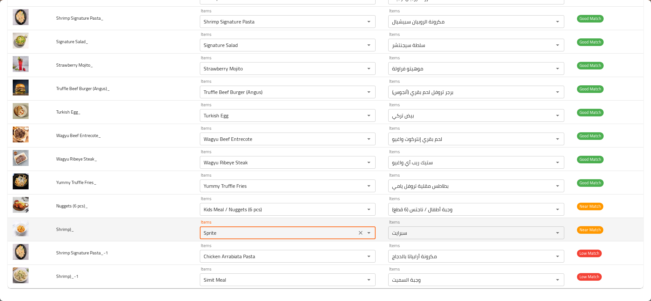
drag, startPoint x: 247, startPoint y: 233, endPoint x: 198, endPoint y: 225, distance: 49.8
click at [200, 225] on div "Items Sprite Items" at bounding box center [288, 229] width 176 height 19
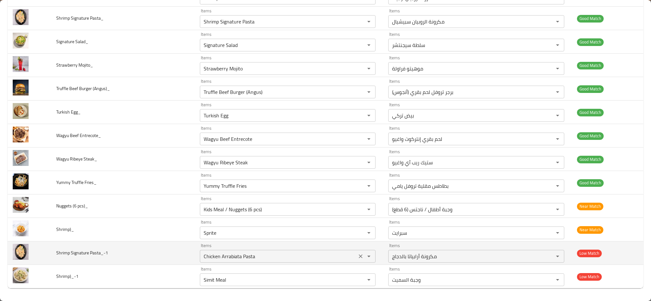
click at [217, 258] on Pasta_-1 "Chicken Arrabiata Pasta" at bounding box center [278, 256] width 153 height 9
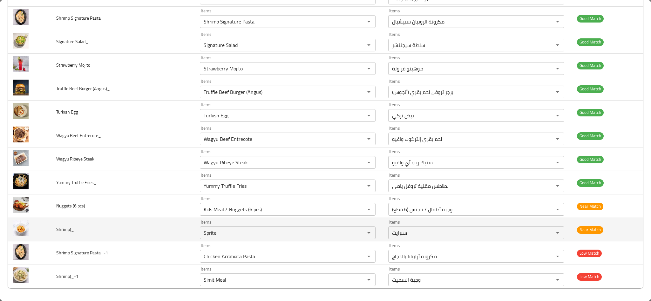
click at [62, 227] on span "Shrimp)_" at bounding box center [65, 230] width 18 height 8
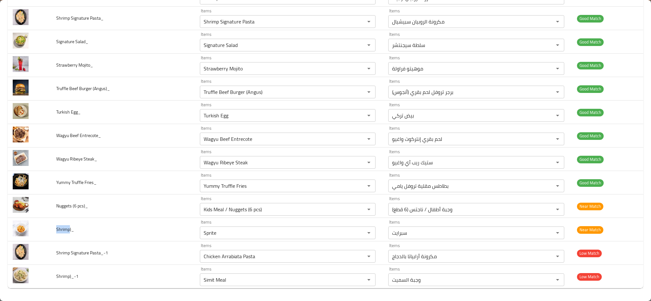
copy span "Shrimp"
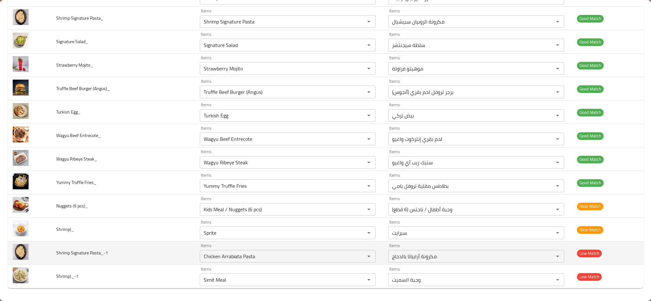
click at [94, 251] on span "Shrimp Signature Pasta_-1" at bounding box center [82, 253] width 52 height 8
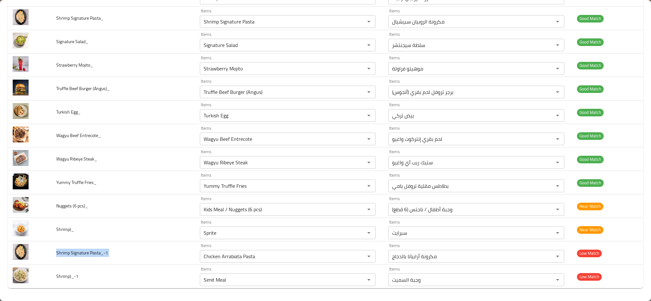
copy span "Shrimp Signature Pasta_-1"
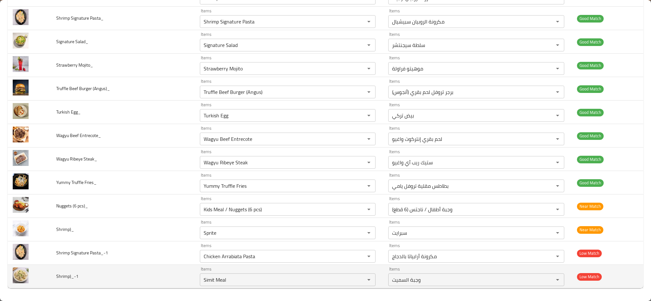
click at [59, 278] on span "Shrimp)_-1" at bounding box center [67, 277] width 22 height 8
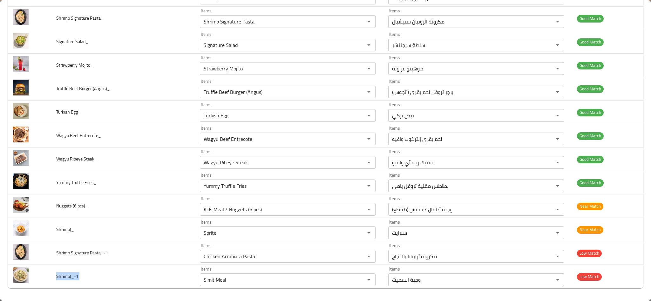
copy span "Shrimp)_-1"
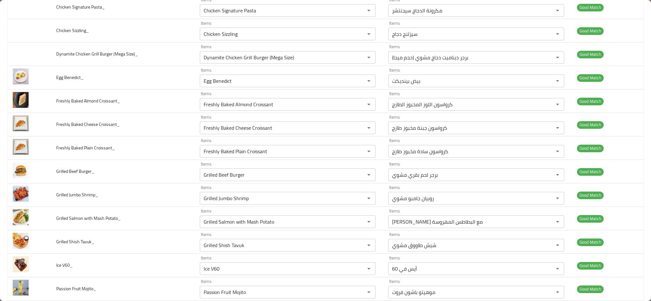
scroll to position [0, 0]
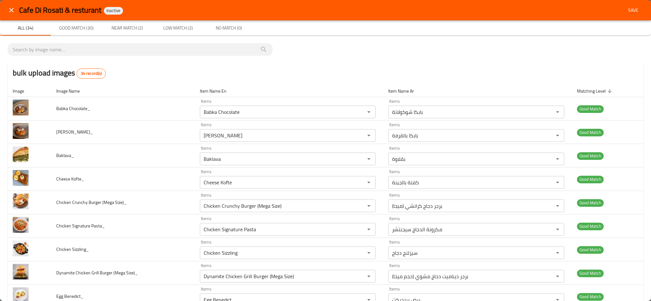
click at [628, 11] on span "Save" at bounding box center [632, 10] width 15 height 8
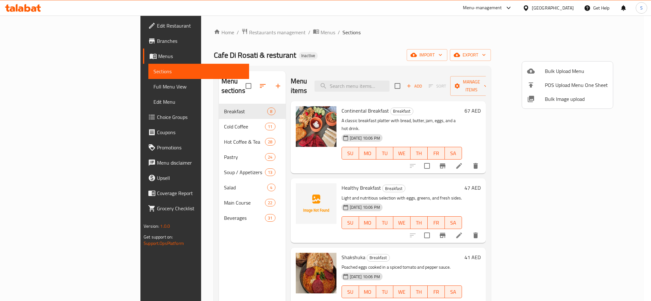
click at [341, 42] on div at bounding box center [325, 150] width 651 height 301
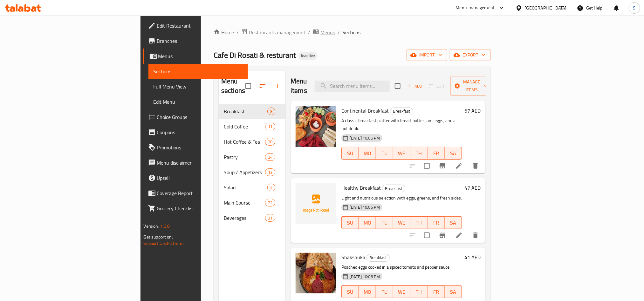
click at [320, 33] on span "Menus" at bounding box center [327, 33] width 15 height 8
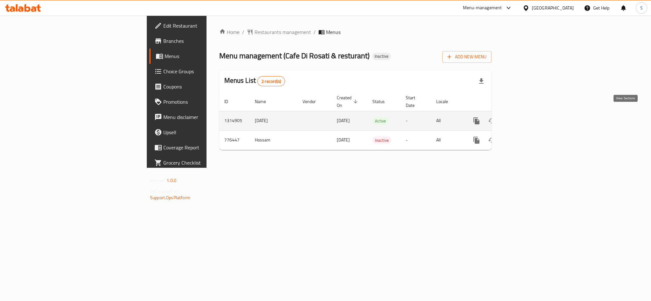
click at [526, 117] on icon "enhanced table" at bounding box center [522, 121] width 8 height 8
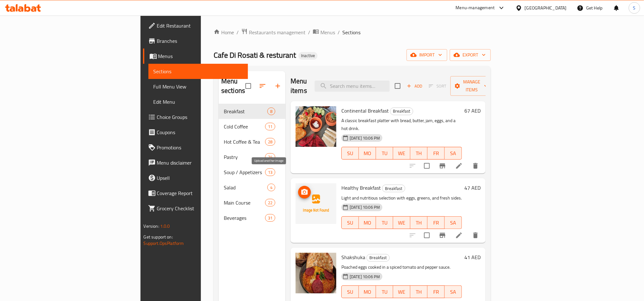
click at [301, 189] on icon "upload picture" at bounding box center [304, 192] width 6 height 6
click at [301, 189] on icon "upload picture" at bounding box center [305, 193] width 8 height 8
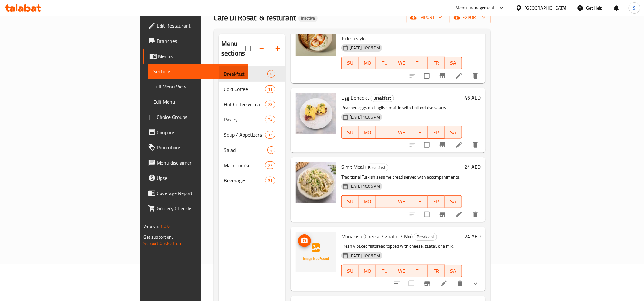
scroll to position [89, 0]
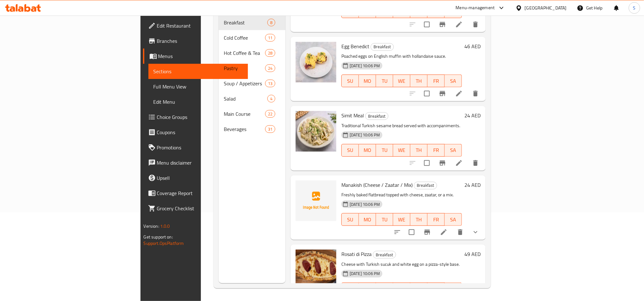
click at [341, 180] on span "Manakish (Cheese / Zaatar / Mix)" at bounding box center [376, 185] width 71 height 10
copy span "Manakish"
click at [298, 186] on span "upload picture" at bounding box center [304, 190] width 13 height 8
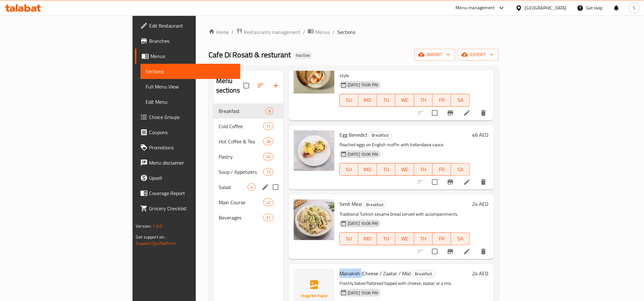
scroll to position [0, 0]
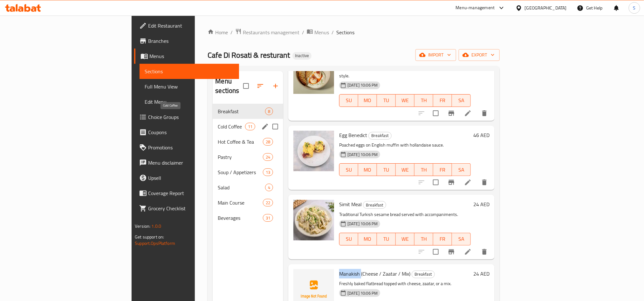
click at [218, 123] on span "Cold Coffee" at bounding box center [231, 127] width 27 height 8
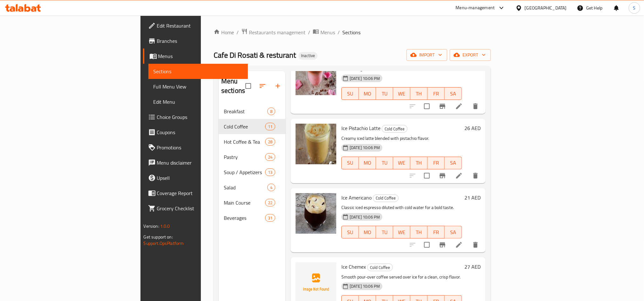
scroll to position [334, 0]
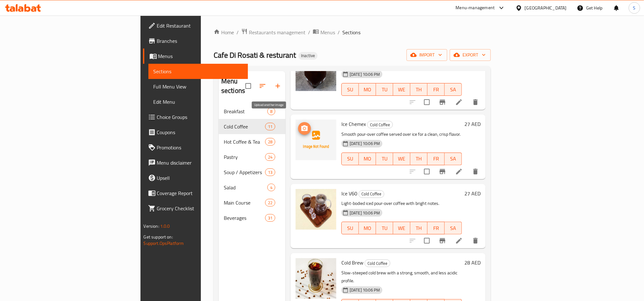
click at [301, 125] on icon "upload picture" at bounding box center [305, 129] width 8 height 8
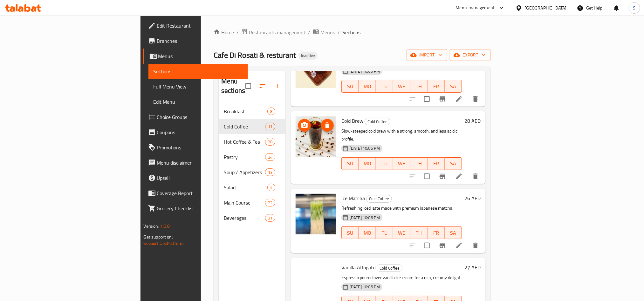
scroll to position [477, 0]
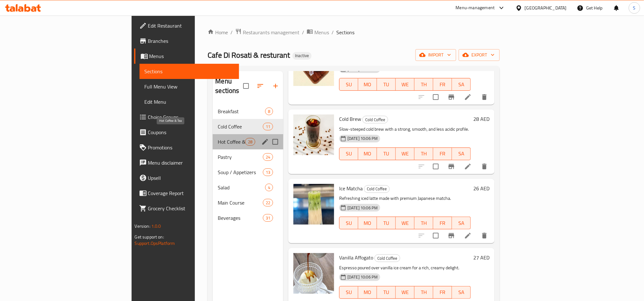
click at [218, 138] on span "Hot Coffee & Tea" at bounding box center [231, 142] width 27 height 8
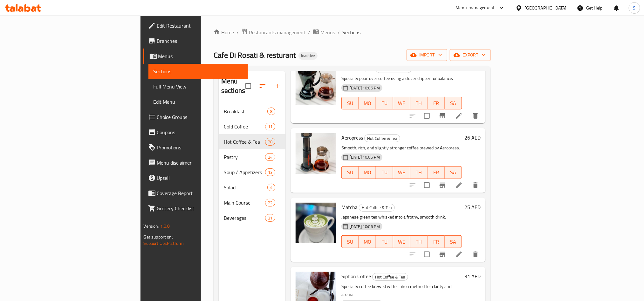
scroll to position [1656, 0]
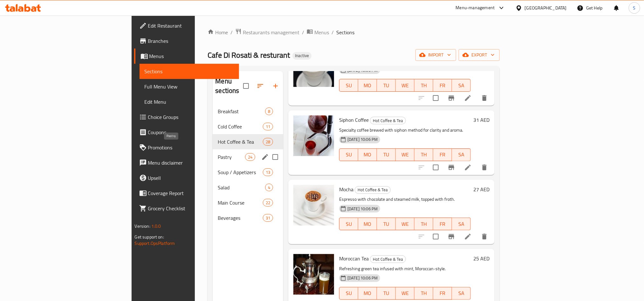
click at [218, 153] on span "Pastry" at bounding box center [231, 157] width 27 height 8
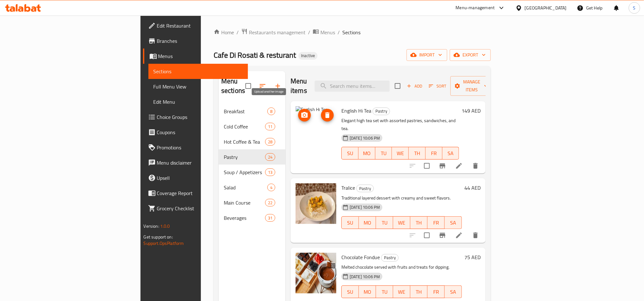
click at [301, 112] on icon "upload picture" at bounding box center [304, 115] width 6 height 6
click at [301, 111] on icon "upload picture" at bounding box center [305, 115] width 8 height 8
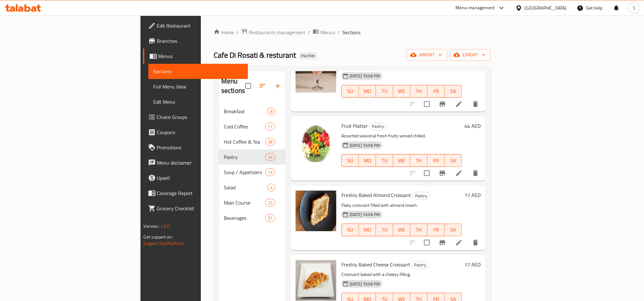
scroll to position [1379, 0]
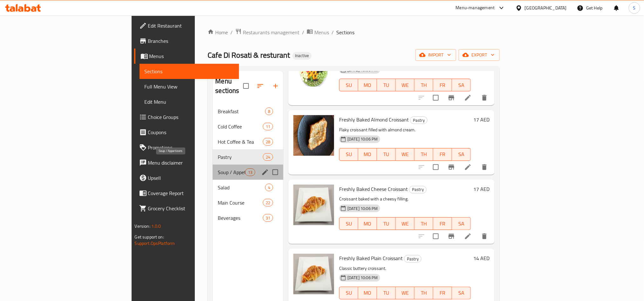
click at [218, 169] on span "Soup / Appetizers" at bounding box center [231, 173] width 27 height 8
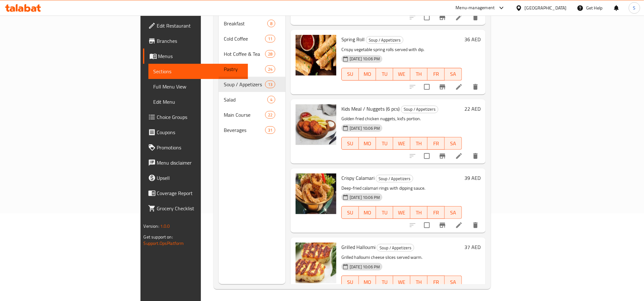
scroll to position [89, 0]
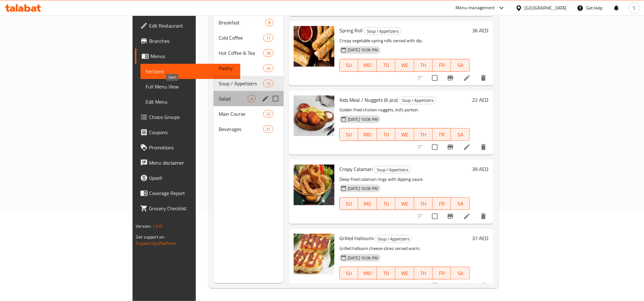
click at [219, 95] on span "Salad" at bounding box center [233, 99] width 29 height 8
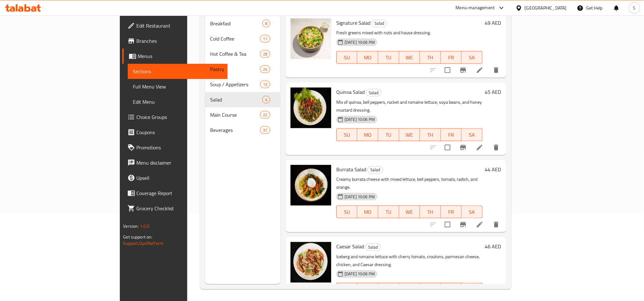
scroll to position [89, 0]
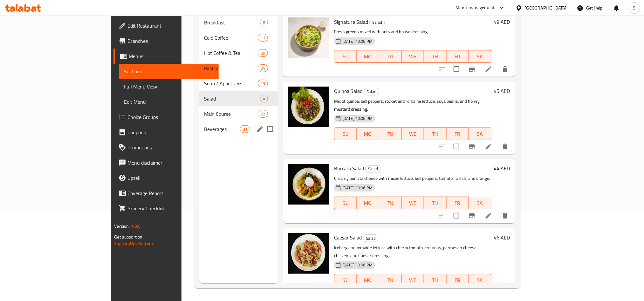
click at [199, 122] on div "Beverages 31" at bounding box center [238, 129] width 79 height 15
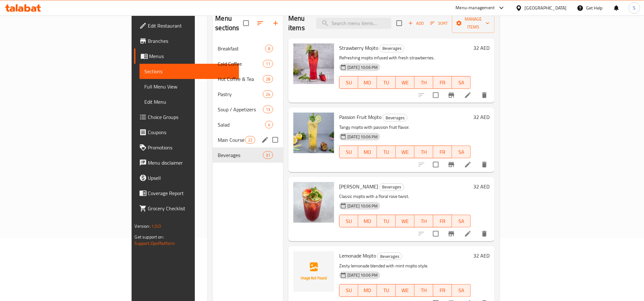
scroll to position [41, 0]
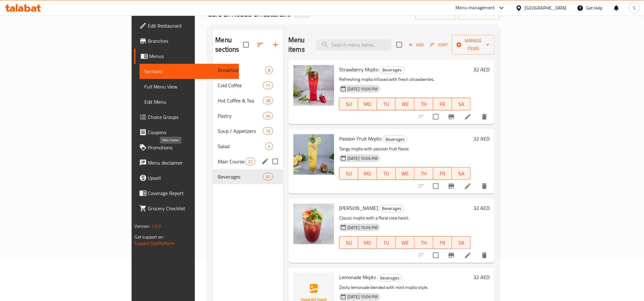
click at [218, 158] on span "Main Course" at bounding box center [231, 162] width 27 height 8
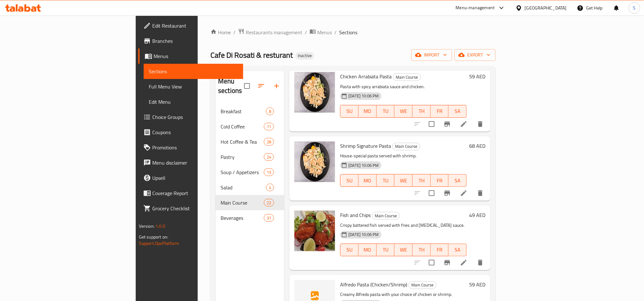
scroll to position [476, 0]
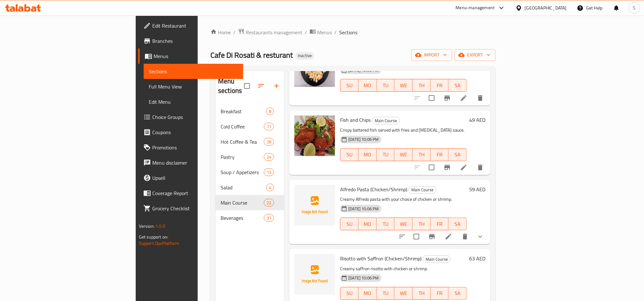
click at [340, 185] on span "Alfredo Pasta (Chicken/Shrimp)" at bounding box center [373, 190] width 67 height 10
copy span "Alfredo"
click at [299, 190] on icon "upload picture" at bounding box center [303, 194] width 8 height 8
click at [340, 185] on span "Alfredo Pasta (Chicken/Shrimp)" at bounding box center [373, 190] width 67 height 10
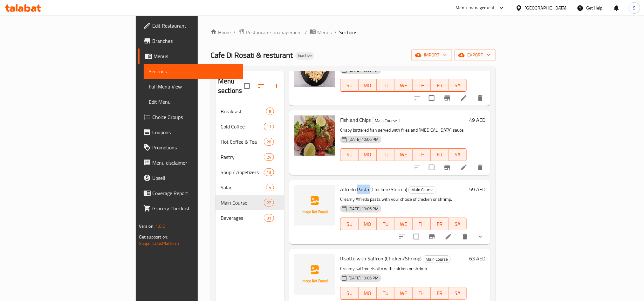
click at [340, 185] on span "Alfredo Pasta (Chicken/Shrimp)" at bounding box center [373, 190] width 67 height 10
copy span "Pasta"
click at [297, 190] on span "upload picture" at bounding box center [303, 194] width 13 height 8
click at [337, 254] on div "Risotto with Saffron (Chicken/Shrimp) Main Course Creamy saffron risotto with c…" at bounding box center [403, 281] width 132 height 59
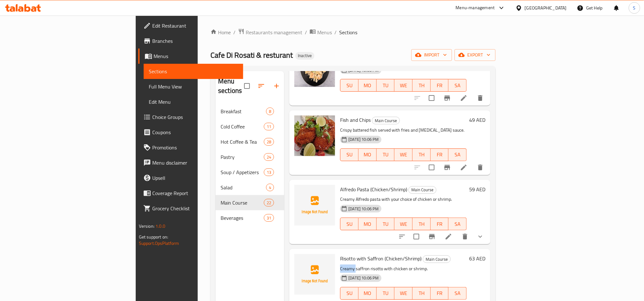
click at [337, 254] on div "Risotto with Saffron (Chicken/Shrimp) Main Course Creamy saffron risotto with c…" at bounding box center [403, 281] width 132 height 59
click at [340, 254] on span "Risotto with Saffron (Chicken/Shrimp)" at bounding box center [380, 259] width 81 height 10
copy span "Risotto"
click at [299, 260] on icon "upload picture" at bounding box center [303, 264] width 8 height 8
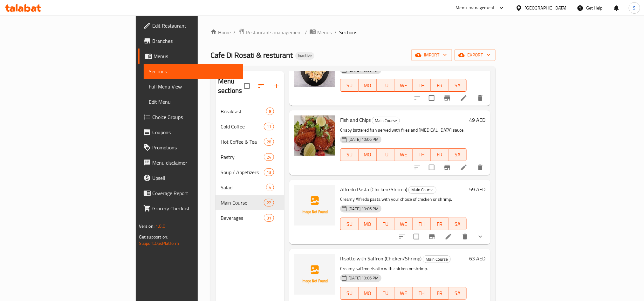
click at [340, 254] on span "Risotto with Saffron (Chicken/Shrimp)" at bounding box center [380, 259] width 81 height 10
copy span "Saffron"
click at [300, 260] on icon "upload picture" at bounding box center [303, 263] width 6 height 6
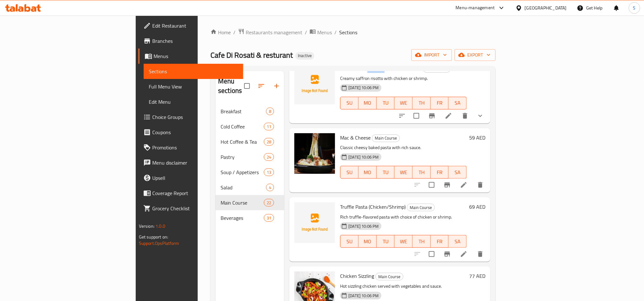
scroll to position [715, 0]
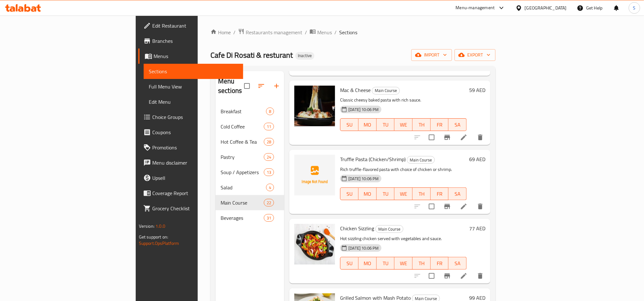
click at [340, 155] on span "Truffle Pasta (Chicken/Shrimp)" at bounding box center [372, 160] width 65 height 10
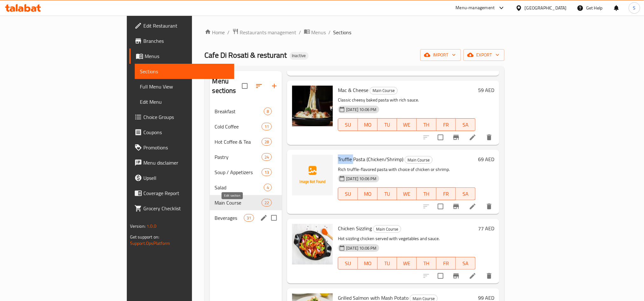
copy span "Truffle"
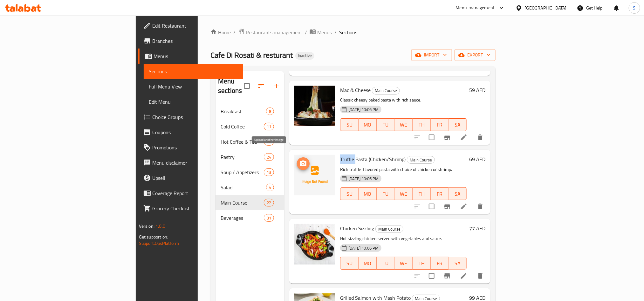
click at [299, 160] on icon "upload picture" at bounding box center [303, 164] width 8 height 8
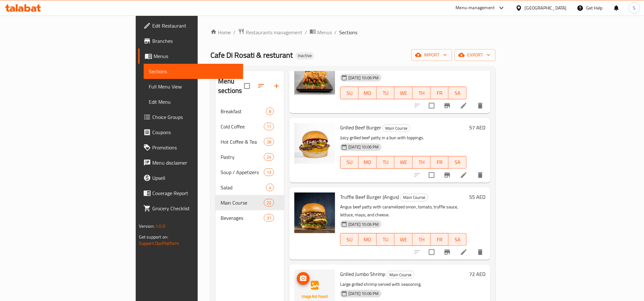
scroll to position [89, 0]
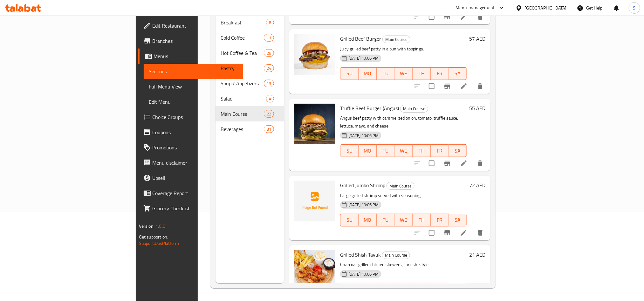
click at [340, 181] on span "Grilled Jumbo Shrimp" at bounding box center [362, 186] width 45 height 10
copy span "Grilled"
click at [299, 186] on icon "upload picture" at bounding box center [303, 190] width 8 height 8
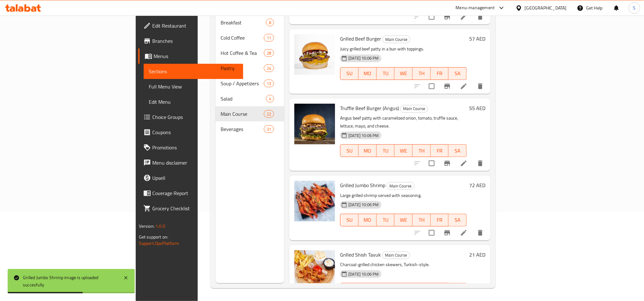
click at [215, 183] on div "Menu sections Breakfast 8 Cold Coffee 11 Hot Coffee & Tea 28 Pastry 24 Soup / A…" at bounding box center [249, 132] width 69 height 301
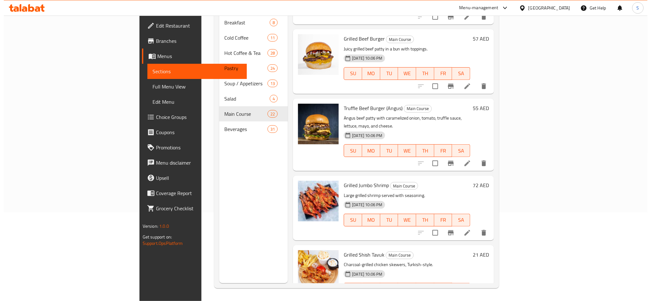
scroll to position [0, 0]
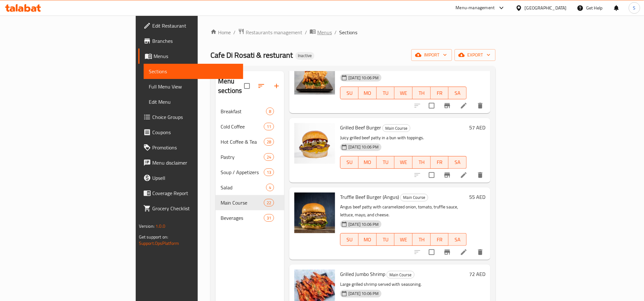
click at [317, 35] on span "Menus" at bounding box center [324, 33] width 15 height 8
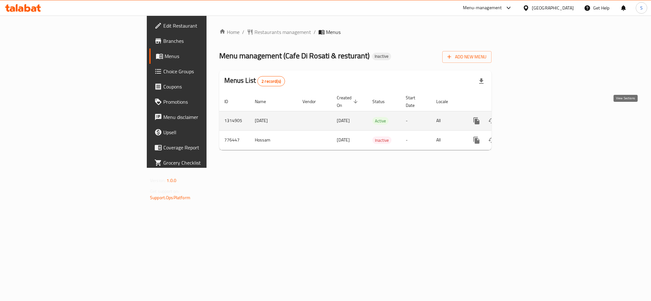
click at [526, 117] on icon "enhanced table" at bounding box center [522, 121] width 8 height 8
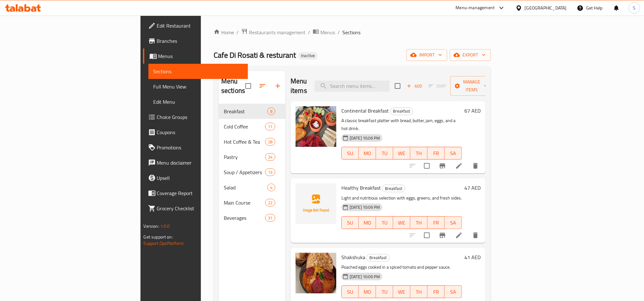
click at [219, 267] on div "Menu sections Breakfast 8 Cold Coffee 11 Hot Coffee & Tea 28 Pastry 24 Soup / A…" at bounding box center [252, 221] width 67 height 301
click at [153, 89] on span "Full Menu View" at bounding box center [197, 87] width 89 height 8
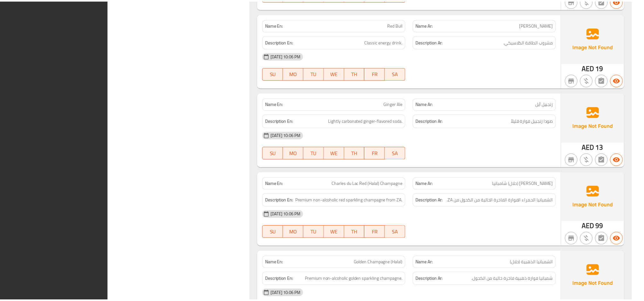
scroll to position [11730, 0]
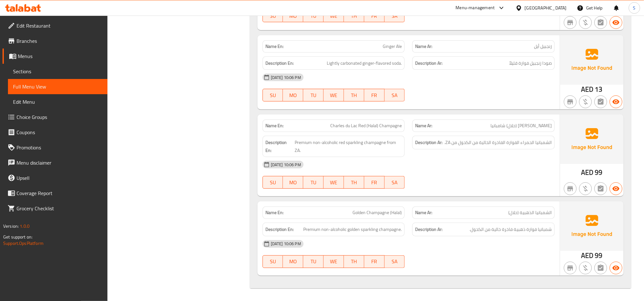
click at [26, 9] on icon at bounding box center [23, 8] width 36 height 8
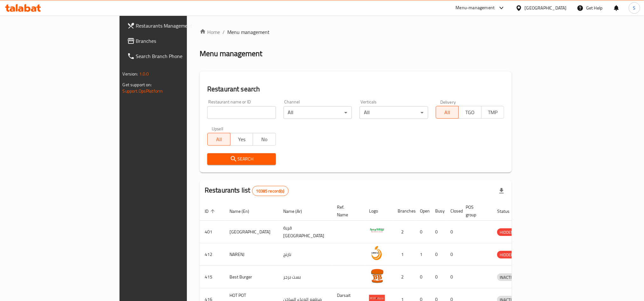
click at [136, 39] on span "Branches" at bounding box center [179, 41] width 86 height 8
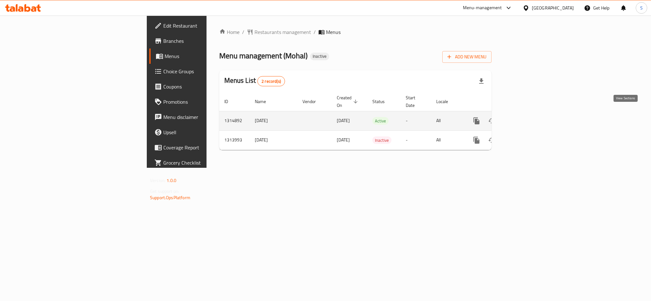
click at [526, 117] on icon "enhanced table" at bounding box center [522, 121] width 8 height 8
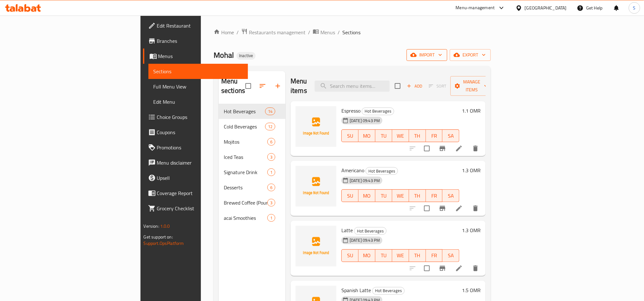
click at [447, 59] on button "import" at bounding box center [426, 55] width 41 height 12
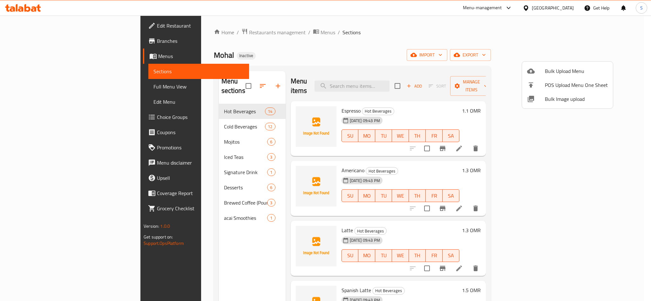
click at [568, 98] on span "Bulk Image upload" at bounding box center [576, 99] width 63 height 8
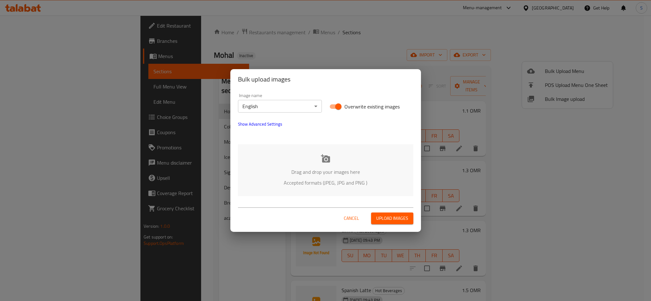
click at [295, 158] on div "Drag and drop your images here Accepted formats (JPEG, JPG and PNG )" at bounding box center [325, 171] width 175 height 52
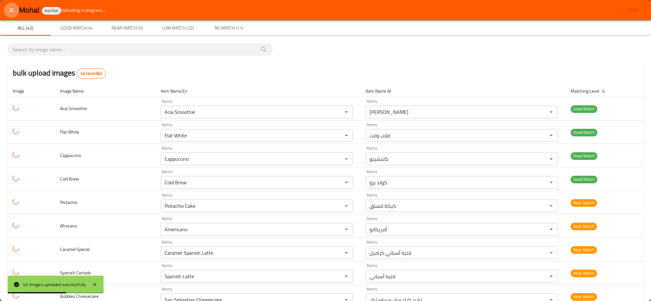
click at [8, 10] on icon "close" at bounding box center [12, 10] width 8 height 8
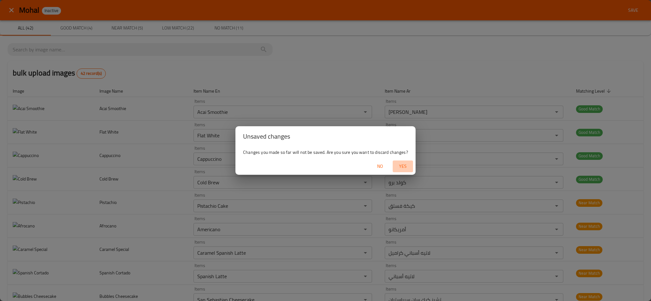
click at [397, 165] on span "Yes" at bounding box center [402, 167] width 15 height 8
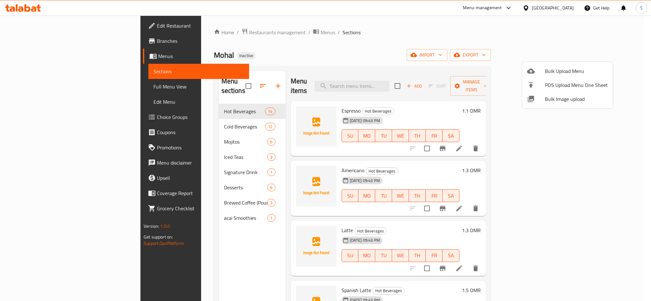
click at [332, 65] on div at bounding box center [325, 150] width 651 height 301
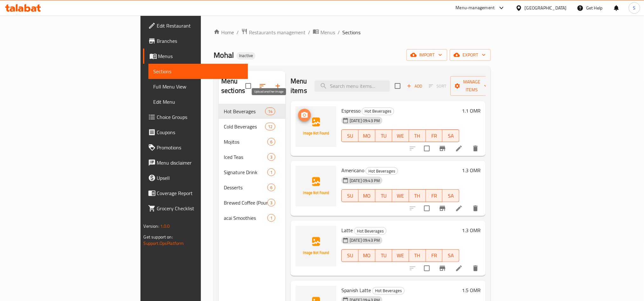
click at [298, 111] on span "upload picture" at bounding box center [304, 115] width 13 height 8
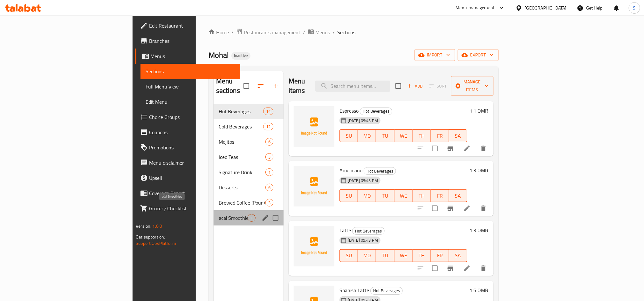
click at [219, 214] on span "acai Smoothies" at bounding box center [233, 218] width 29 height 8
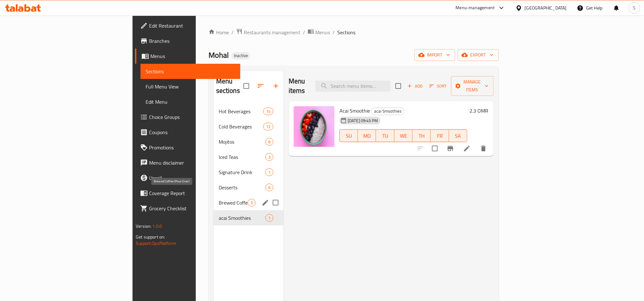
click at [219, 199] on span "Brewed Coffee (Pour Over)" at bounding box center [233, 203] width 29 height 8
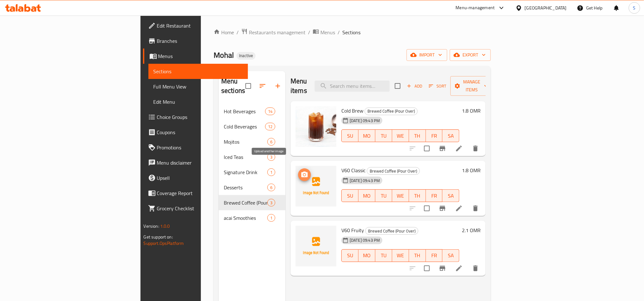
click at [298, 169] on button "upload picture" at bounding box center [304, 175] width 13 height 13
click at [382, 84] on input "search" at bounding box center [351, 86] width 75 height 11
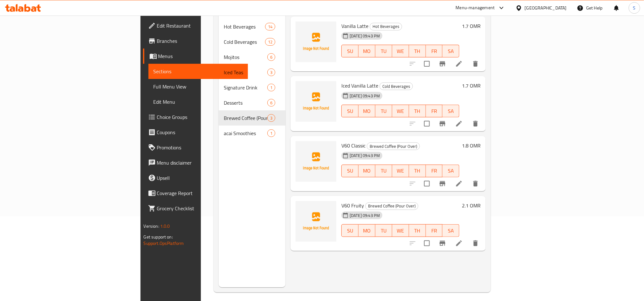
scroll to position [89, 0]
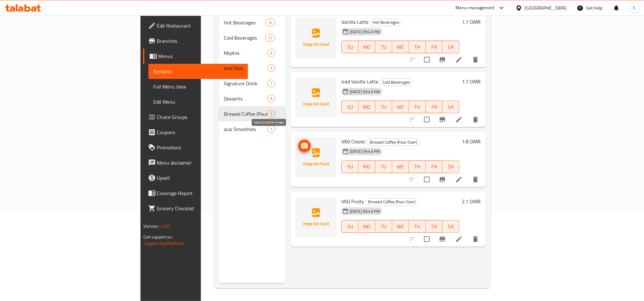
type input "v"
click at [298, 142] on button "upload picture" at bounding box center [304, 146] width 13 height 13
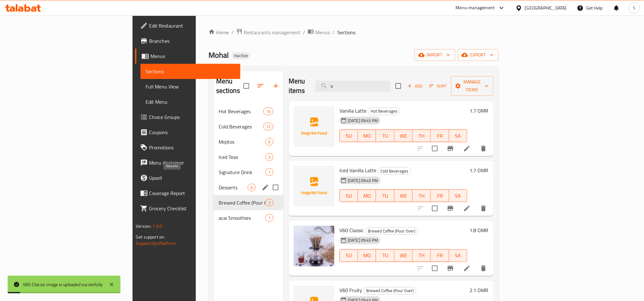
click at [219, 184] on span "Desserts" at bounding box center [233, 188] width 29 height 8
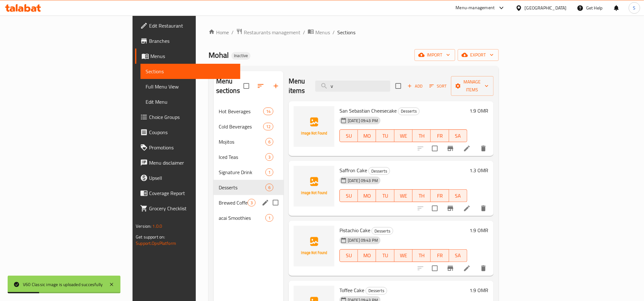
click at [213, 195] on div "Brewed Coffee (Pour Over) 3" at bounding box center [248, 202] width 70 height 15
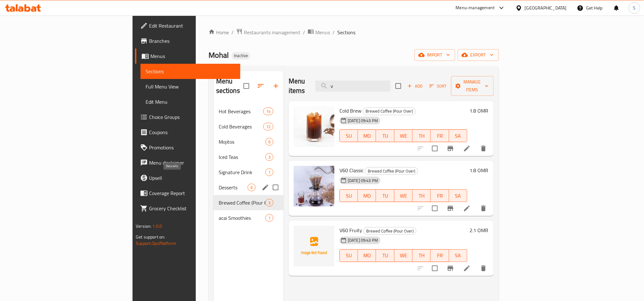
click at [219, 184] on span "Desserts" at bounding box center [233, 188] width 29 height 8
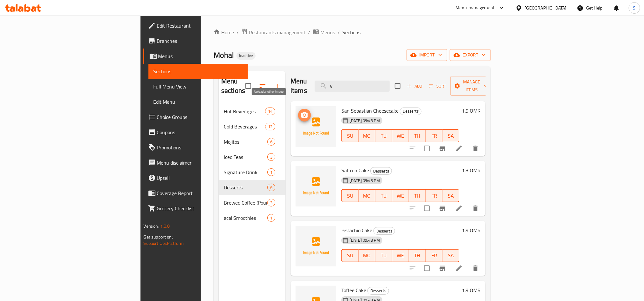
click at [298, 111] on span "upload picture" at bounding box center [304, 115] width 13 height 8
click at [301, 171] on icon "upload picture" at bounding box center [305, 175] width 8 height 8
click at [301, 231] on icon "upload picture" at bounding box center [305, 235] width 8 height 8
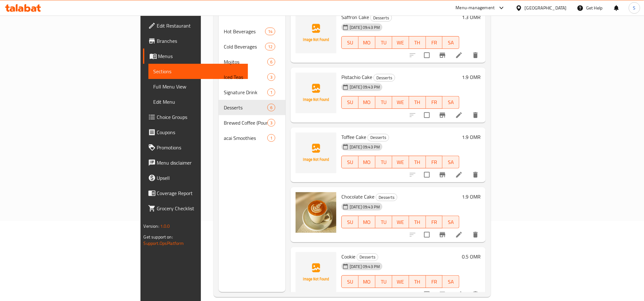
scroll to position [89, 0]
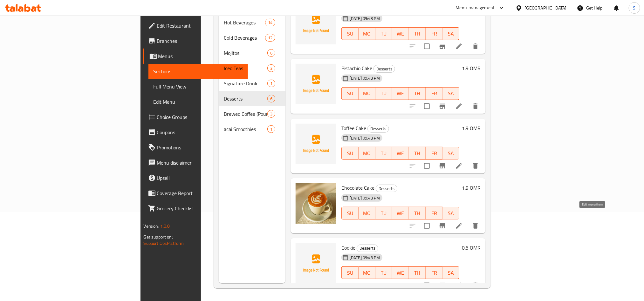
click at [462, 223] on icon at bounding box center [459, 226] width 6 height 6
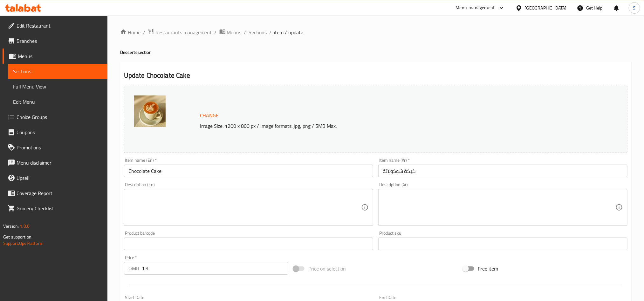
click at [175, 170] on input "Chocolate Cake" at bounding box center [248, 171] width 249 height 13
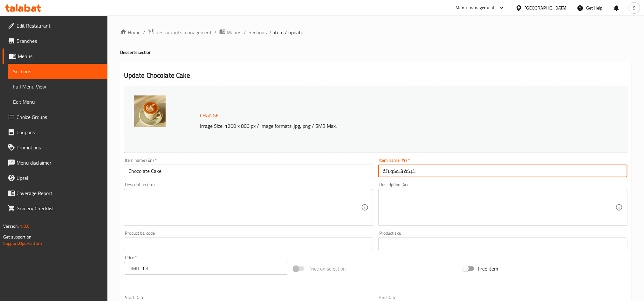
click at [407, 172] on input "كيكة شوكولاتة" at bounding box center [502, 171] width 249 height 13
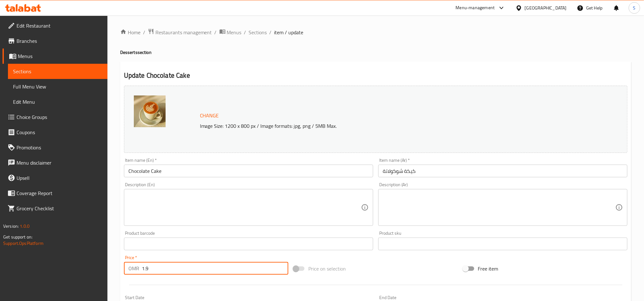
click at [166, 270] on input "1.9" at bounding box center [215, 268] width 146 height 13
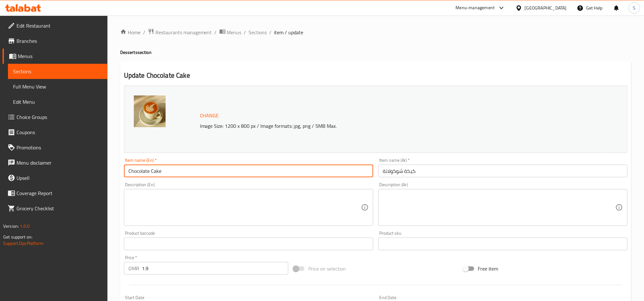
click at [212, 169] on input "Chocolate Cake" at bounding box center [248, 171] width 249 height 13
click at [29, 10] on icon at bounding box center [27, 8] width 6 height 8
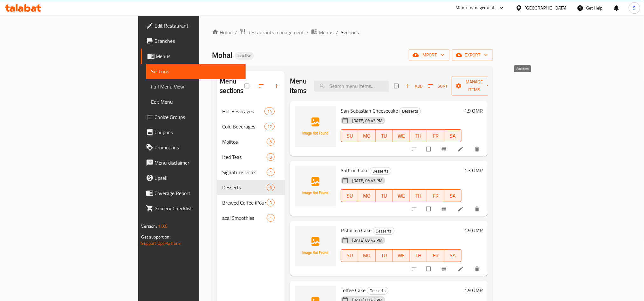
click at [422, 84] on span "Add" at bounding box center [413, 86] width 17 height 7
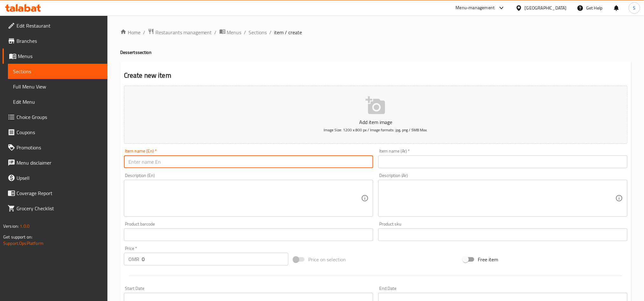
click at [222, 163] on input "text" at bounding box center [248, 162] width 249 height 13
paste input "Chocolate Cake"
type input "Chocolate Cake"
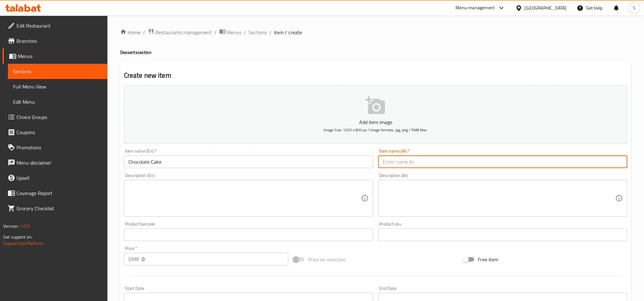
click at [432, 160] on input "text" at bounding box center [502, 162] width 249 height 13
paste input "كيكة شوكولاتة"
type input "كيكة شوكولاتة"
click at [181, 257] on input "0" at bounding box center [215, 259] width 146 height 13
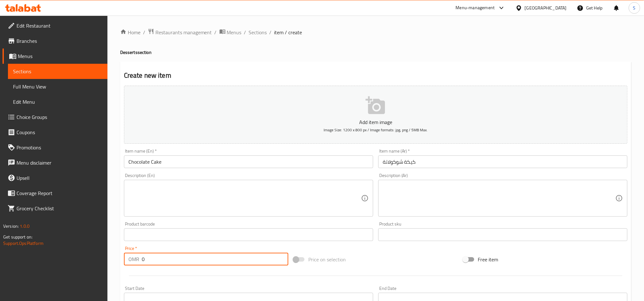
paste input "1.9"
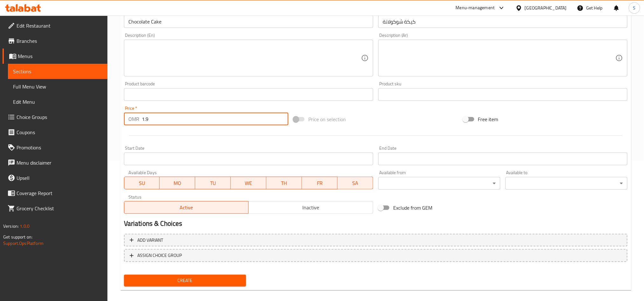
scroll to position [147, 0]
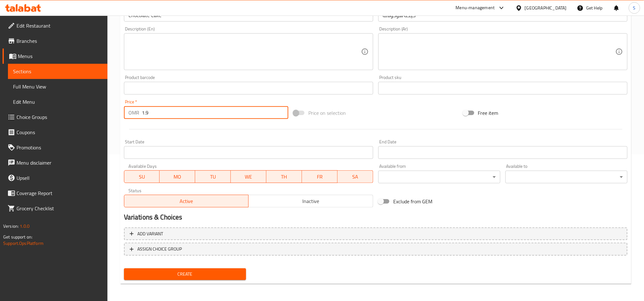
type input "1.9"
drag, startPoint x: 170, startPoint y: 277, endPoint x: 203, endPoint y: 239, distance: 50.9
click at [170, 277] on span "Create" at bounding box center [185, 275] width 112 height 8
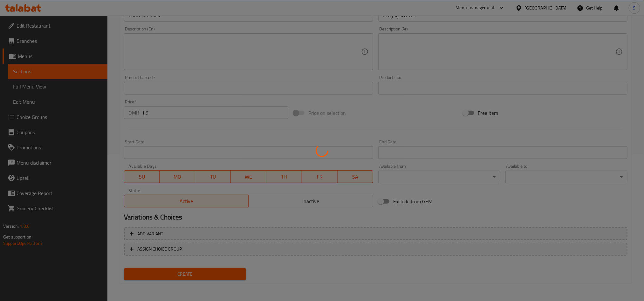
type input "0"
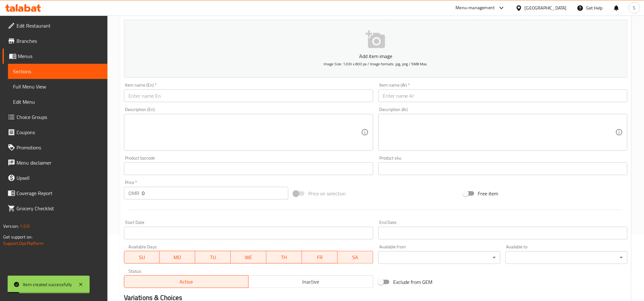
scroll to position [0, 0]
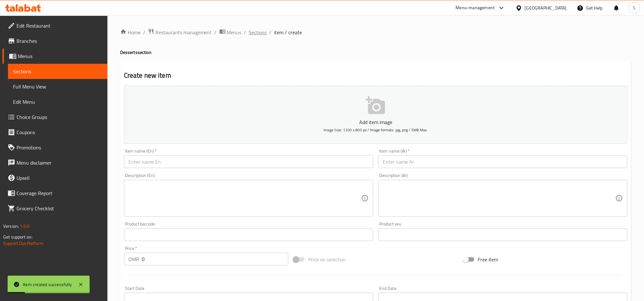
click at [253, 32] on span "Sections" at bounding box center [258, 33] width 18 height 8
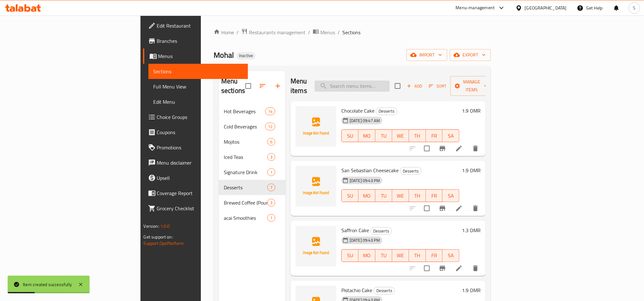
click at [386, 81] on input "search" at bounding box center [351, 86] width 75 height 11
paste input "1.9"
type input "1.9"
paste input "Chocolate Cake"
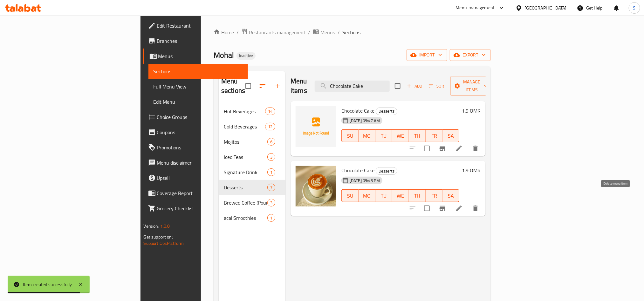
type input "Chocolate Cake"
click at [479, 205] on icon "delete" at bounding box center [475, 209] width 8 height 8
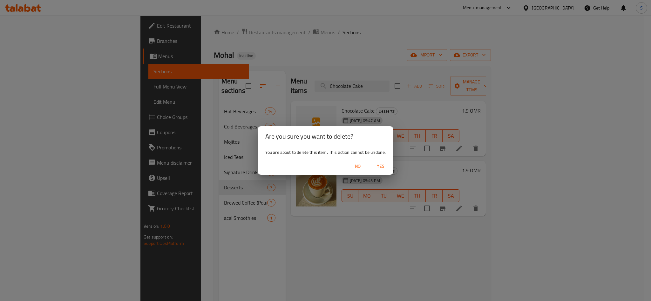
click at [378, 163] on span "Yes" at bounding box center [380, 167] width 15 height 8
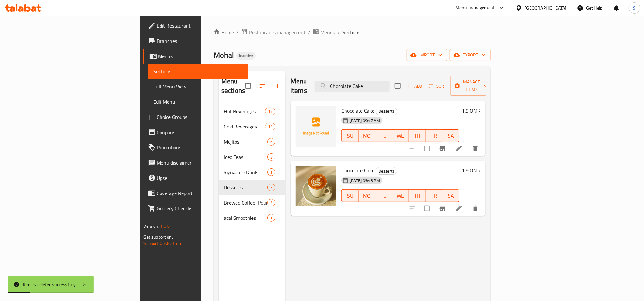
click at [332, 241] on div "Menu items Chocolate Cake Add Sort Manage items Chocolate Cake Desserts [DATE] …" at bounding box center [385, 221] width 200 height 301
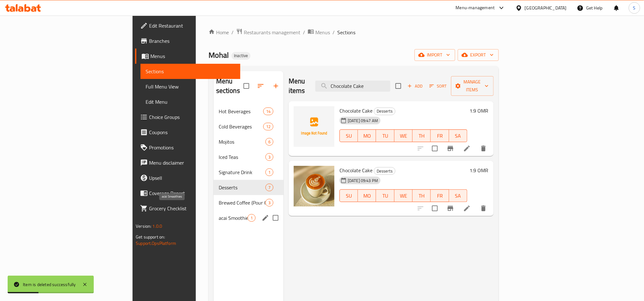
click at [219, 214] on span "acai Smoothies" at bounding box center [233, 218] width 29 height 8
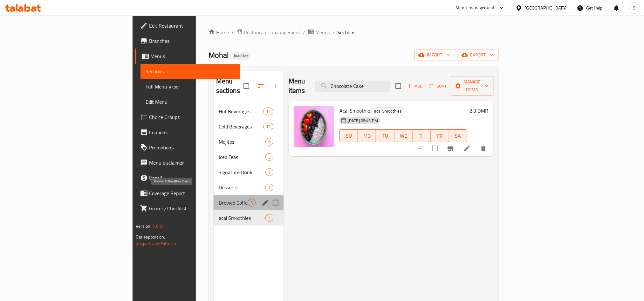
click at [219, 199] on span "Brewed Coffee (Pour Over)" at bounding box center [233, 203] width 29 height 8
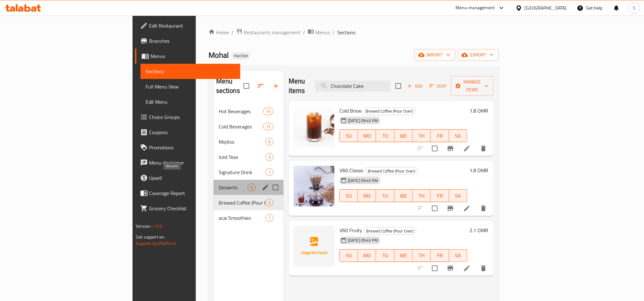
click at [219, 184] on span "Desserts" at bounding box center [233, 188] width 29 height 8
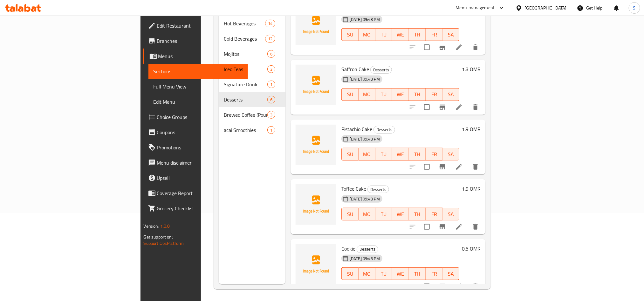
scroll to position [89, 0]
click at [301, 189] on icon "upload picture" at bounding box center [304, 192] width 6 height 6
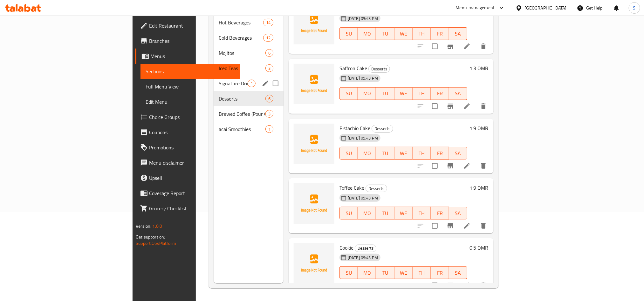
click at [213, 79] on div "Signature Drink 1" at bounding box center [248, 83] width 70 height 15
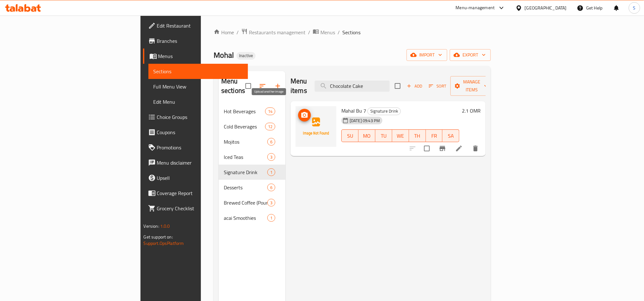
click at [301, 111] on icon "upload picture" at bounding box center [305, 115] width 8 height 8
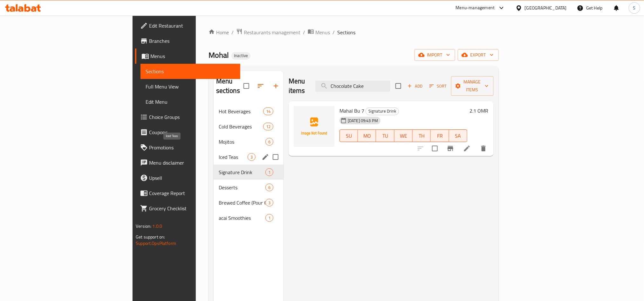
click at [219, 153] on span "Iced Teas" at bounding box center [233, 157] width 29 height 8
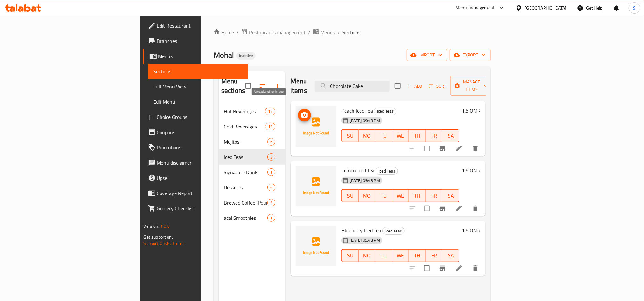
click at [298, 109] on button "upload picture" at bounding box center [304, 115] width 13 height 13
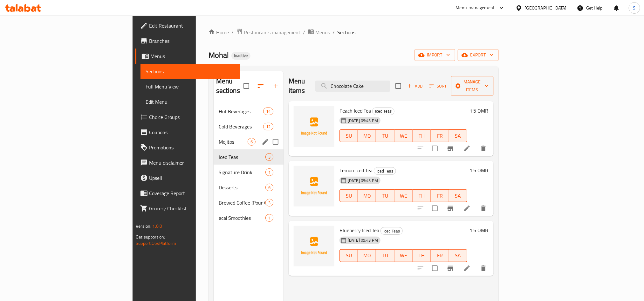
click at [213, 134] on div "Mojitos 6" at bounding box center [248, 141] width 70 height 15
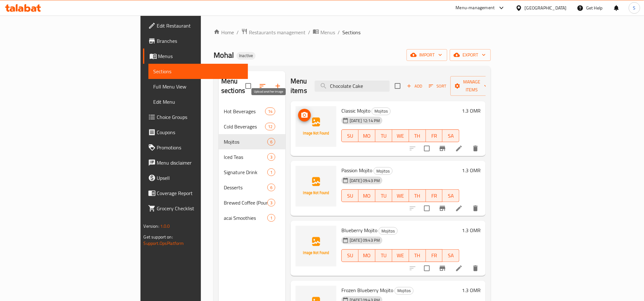
click at [303, 114] on circle "upload picture" at bounding box center [304, 115] width 2 height 2
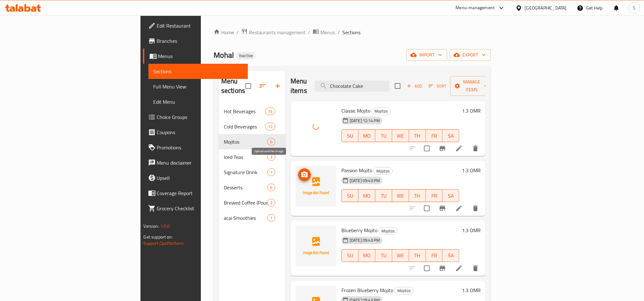
click at [301, 171] on icon "upload picture" at bounding box center [305, 175] width 8 height 8
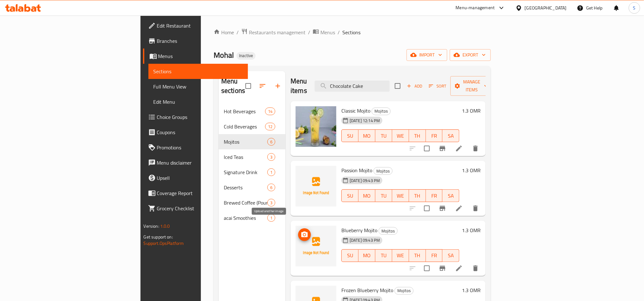
click at [301, 231] on icon "upload picture" at bounding box center [305, 235] width 8 height 8
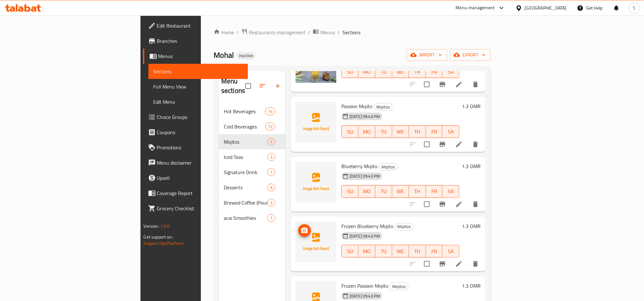
scroll to position [73, 0]
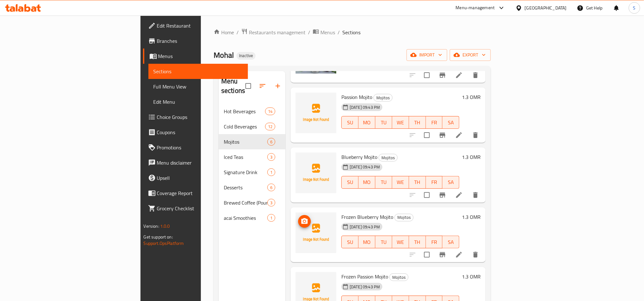
click at [298, 218] on span "upload picture" at bounding box center [304, 222] width 13 height 8
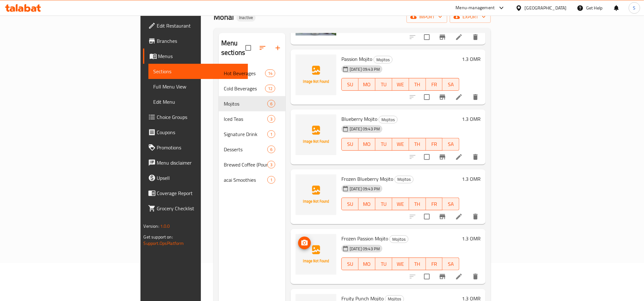
scroll to position [89, 0]
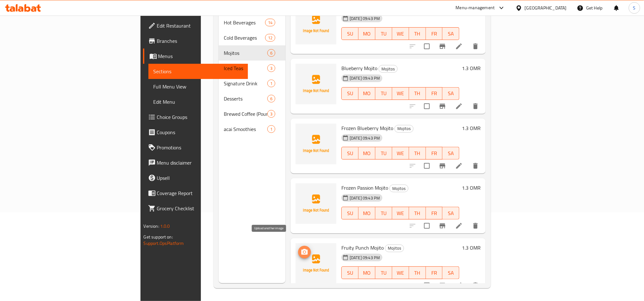
click at [298, 246] on button "upload picture" at bounding box center [304, 252] width 13 height 13
click at [301, 249] on icon "upload picture" at bounding box center [305, 253] width 8 height 8
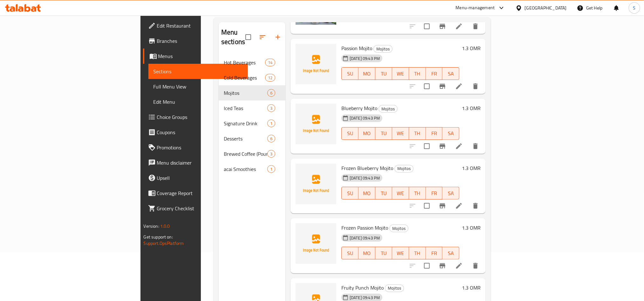
scroll to position [0, 0]
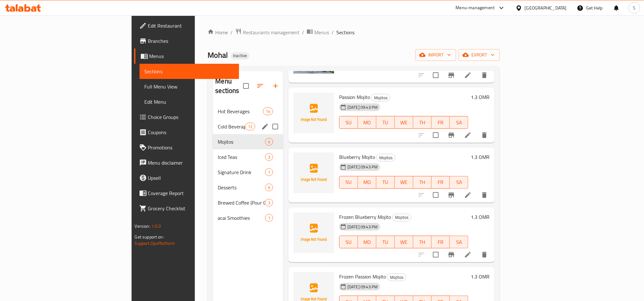
click at [218, 123] on span "Cold Beverages" at bounding box center [231, 127] width 27 height 8
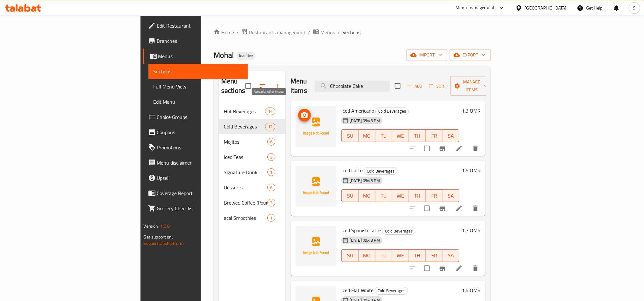
click at [301, 111] on icon "upload picture" at bounding box center [305, 115] width 8 height 8
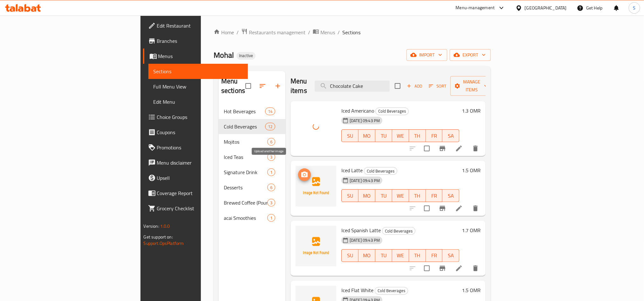
click at [301, 171] on icon "upload picture" at bounding box center [305, 175] width 8 height 8
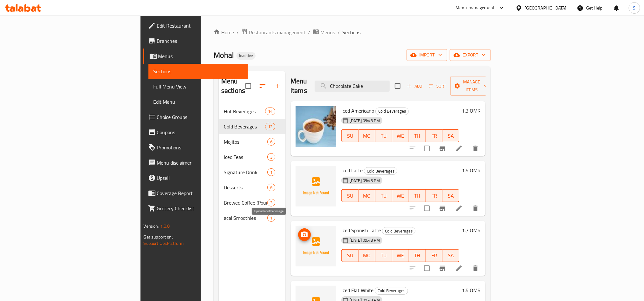
click at [298, 231] on span "upload picture" at bounding box center [304, 235] width 13 height 8
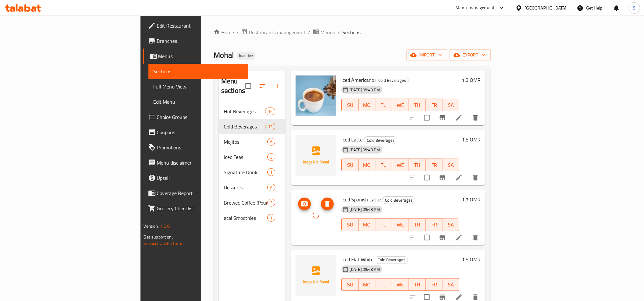
scroll to position [48, 0]
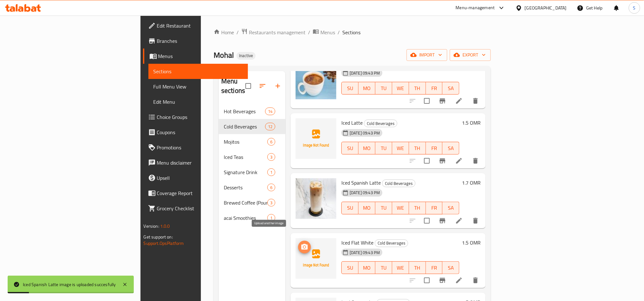
click at [301, 244] on icon "upload picture" at bounding box center [304, 247] width 6 height 6
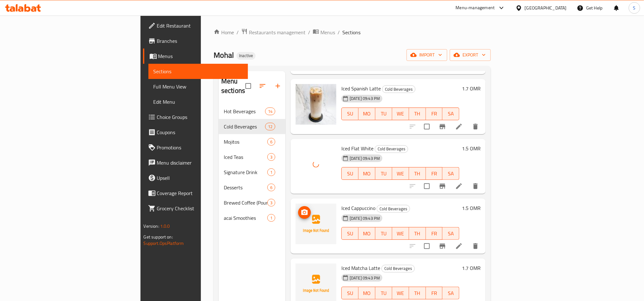
scroll to position [143, 0]
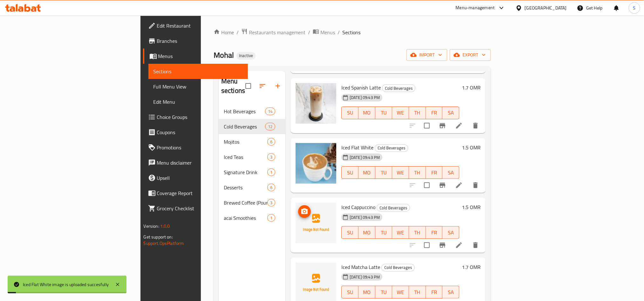
click at [301, 208] on icon "upload picture" at bounding box center [305, 212] width 8 height 8
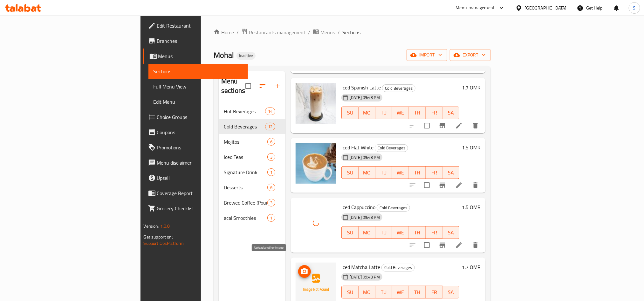
click at [301, 269] on icon "upload picture" at bounding box center [304, 272] width 6 height 6
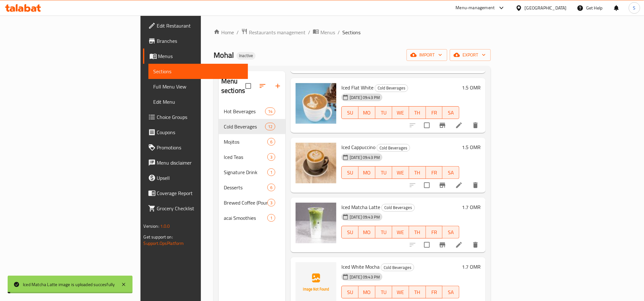
scroll to position [238, 0]
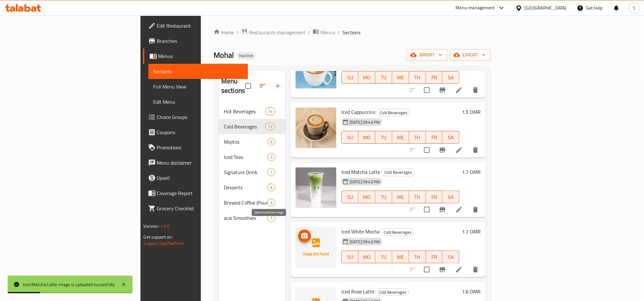
click at [303, 235] on circle "upload picture" at bounding box center [304, 236] width 2 height 2
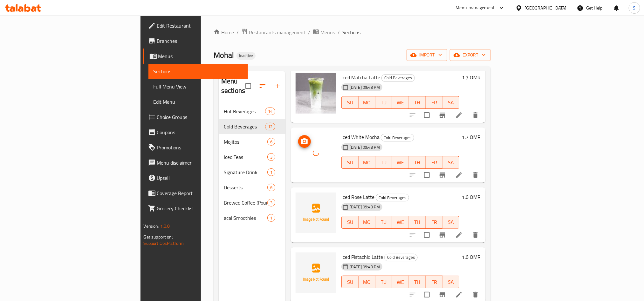
scroll to position [334, 0]
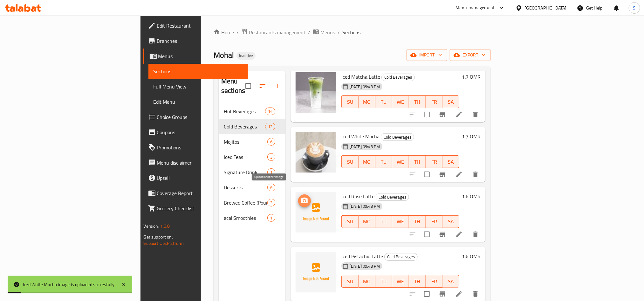
click at [301, 198] on icon "upload picture" at bounding box center [304, 201] width 6 height 6
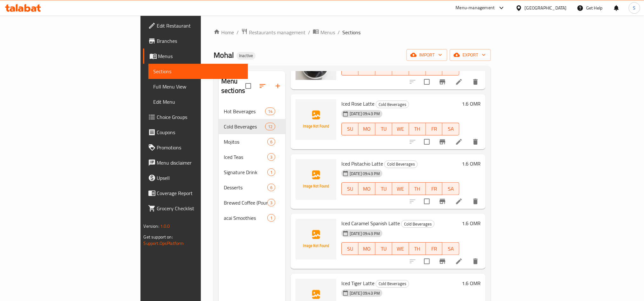
scroll to position [429, 0]
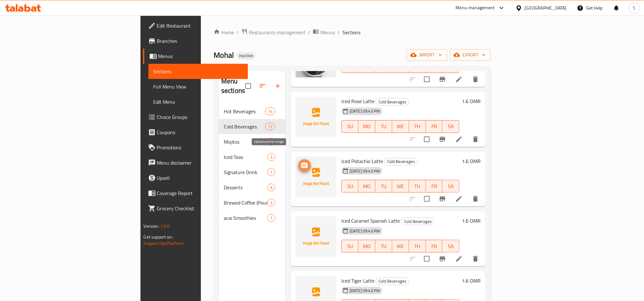
click at [301, 163] on icon "upload picture" at bounding box center [304, 166] width 6 height 6
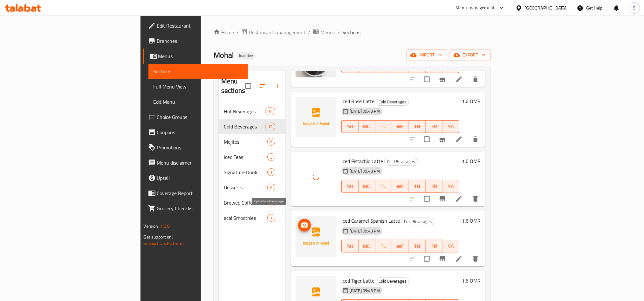
click at [301, 222] on icon "upload picture" at bounding box center [304, 225] width 6 height 6
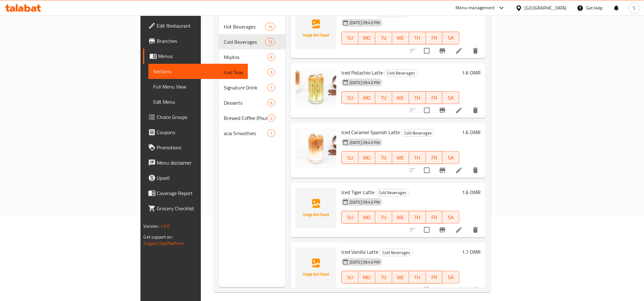
scroll to position [89, 0]
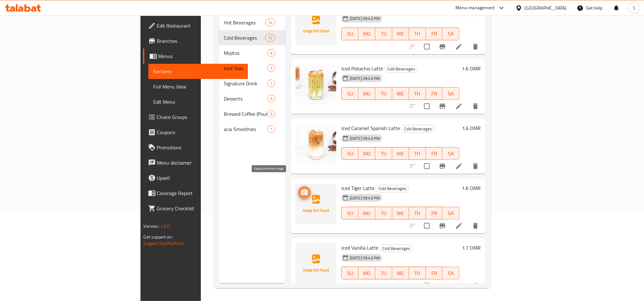
click at [303, 192] on circle "upload picture" at bounding box center [304, 193] width 2 height 2
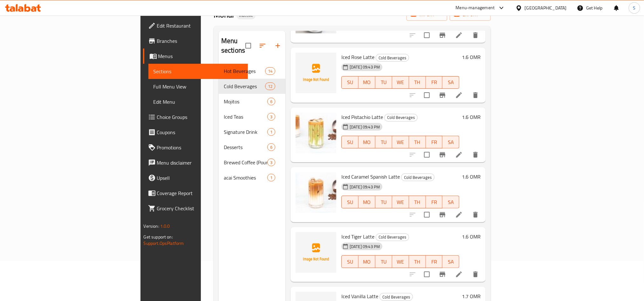
scroll to position [0, 0]
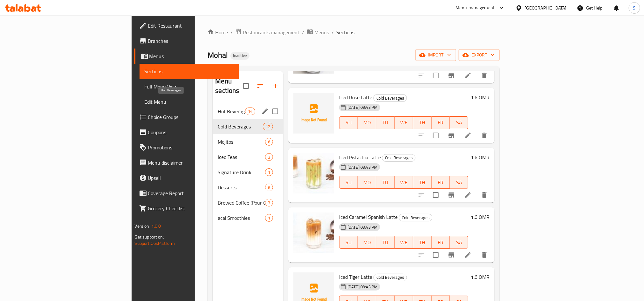
click at [218, 108] on span "Hot Beverages" at bounding box center [231, 112] width 27 height 8
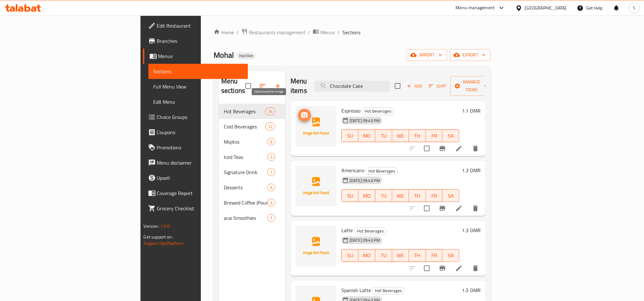
click at [301, 112] on icon "upload picture" at bounding box center [304, 115] width 6 height 6
click at [301, 172] on icon "upload picture" at bounding box center [304, 175] width 6 height 6
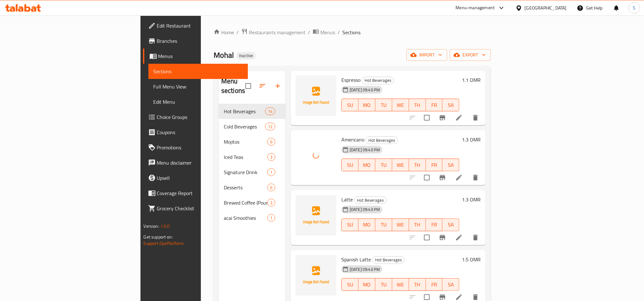
scroll to position [48, 0]
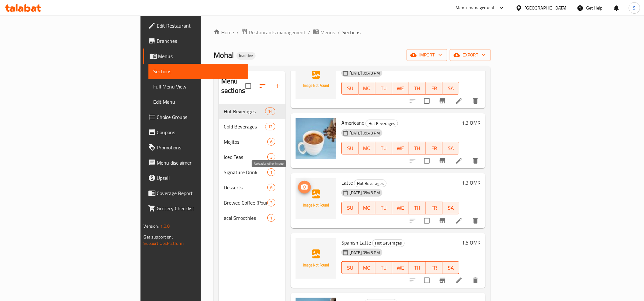
click at [298, 183] on button "upload picture" at bounding box center [304, 187] width 13 height 13
click at [301, 244] on icon "upload picture" at bounding box center [305, 248] width 8 height 8
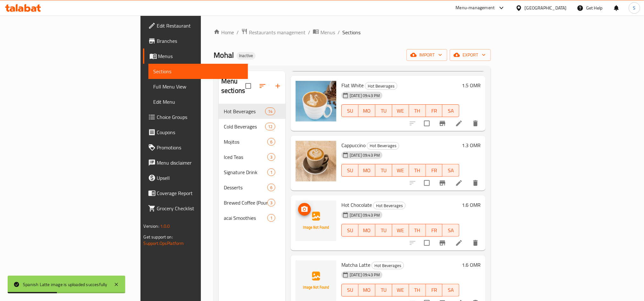
scroll to position [286, 0]
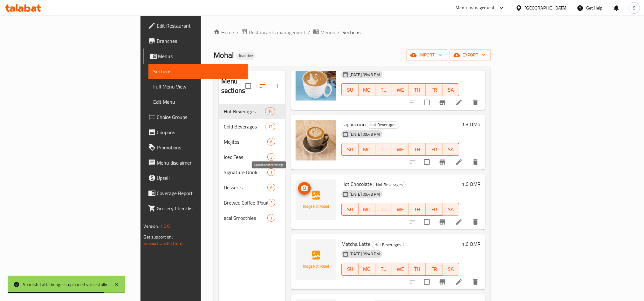
click at [301, 186] on icon "upload picture" at bounding box center [304, 189] width 6 height 6
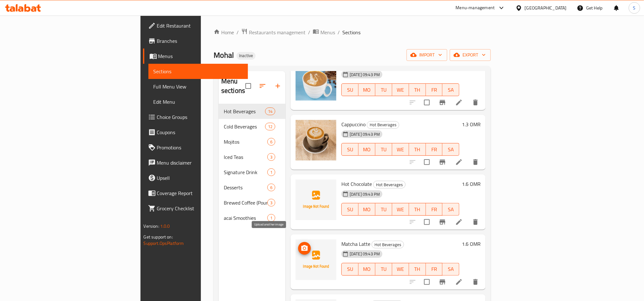
click at [301, 245] on icon "upload picture" at bounding box center [305, 249] width 8 height 8
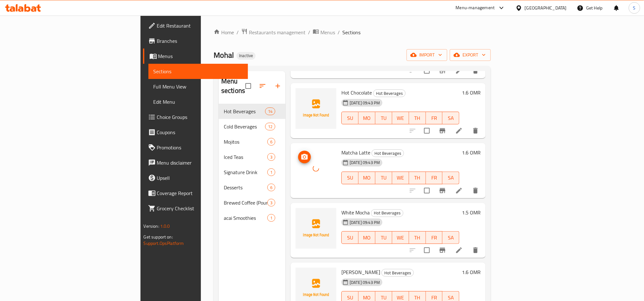
scroll to position [381, 0]
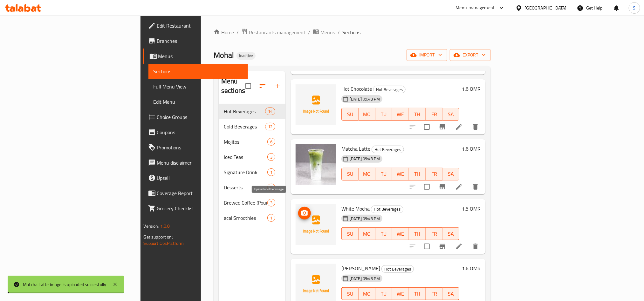
click at [298, 210] on span "upload picture" at bounding box center [304, 214] width 13 height 8
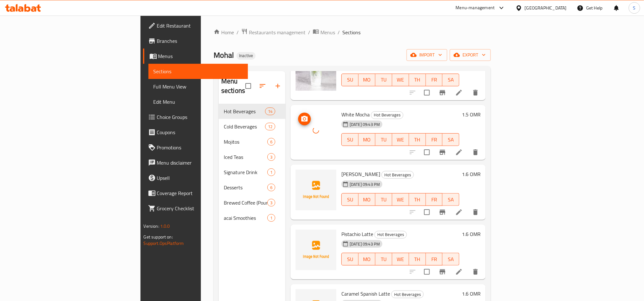
scroll to position [476, 0]
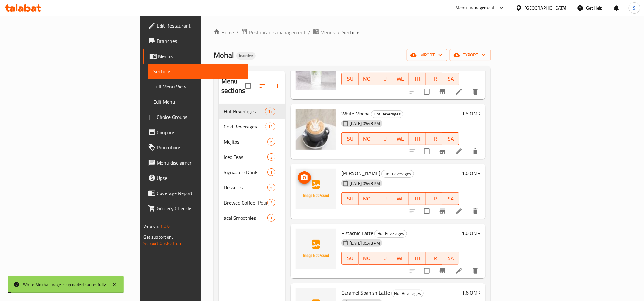
click at [301, 174] on icon "upload picture" at bounding box center [305, 178] width 8 height 8
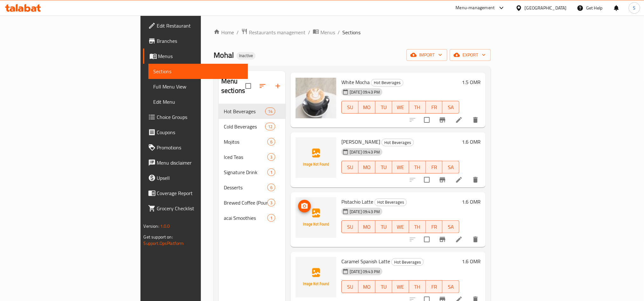
scroll to position [524, 0]
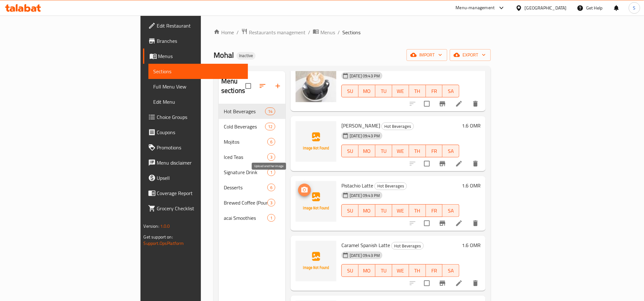
click at [301, 187] on icon "upload picture" at bounding box center [304, 190] width 6 height 6
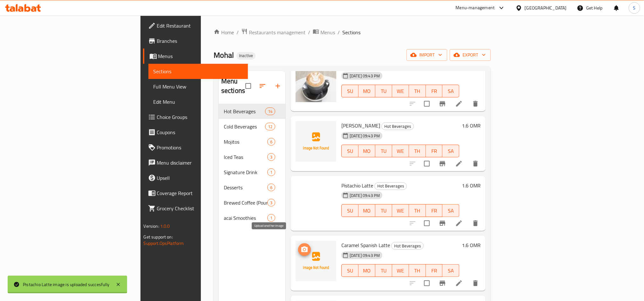
click at [301, 246] on icon "upload picture" at bounding box center [305, 250] width 8 height 8
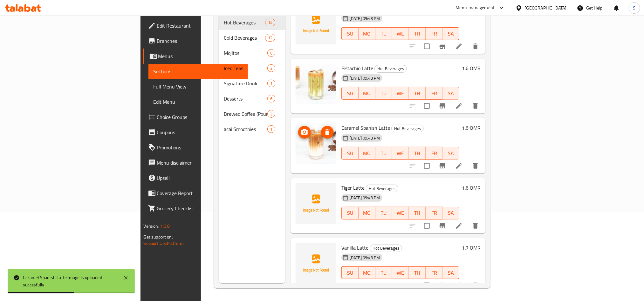
scroll to position [0, 0]
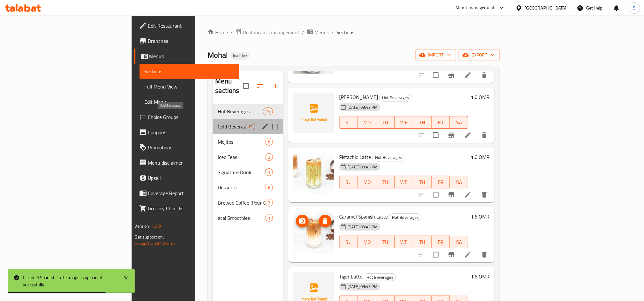
click at [218, 123] on span "Cold Beverages" at bounding box center [231, 127] width 27 height 8
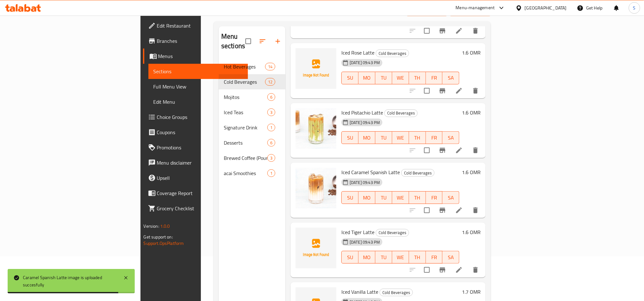
scroll to position [89, 0]
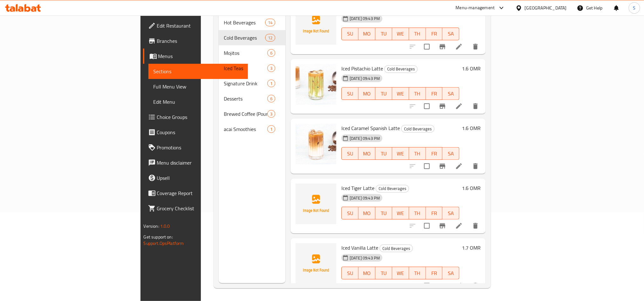
click at [219, 193] on div "Menu sections Hot Beverages 14 Cold Beverages 12 Mojitos 6 Iced Teas 3 Signatur…" at bounding box center [252, 132] width 67 height 301
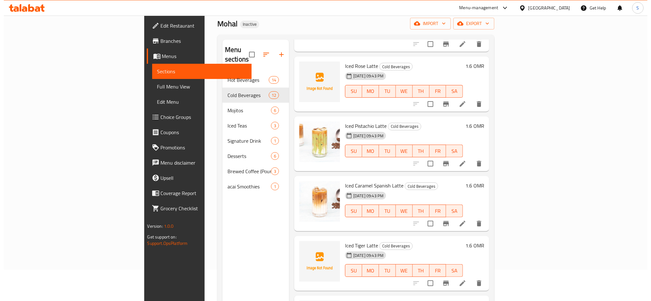
scroll to position [0, 0]
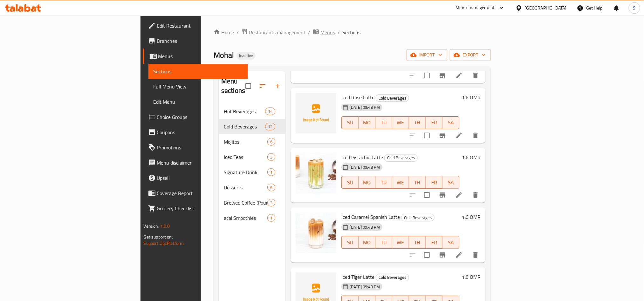
click at [316, 31] on icon "breadcrumb" at bounding box center [317, 32] width 2 height 2
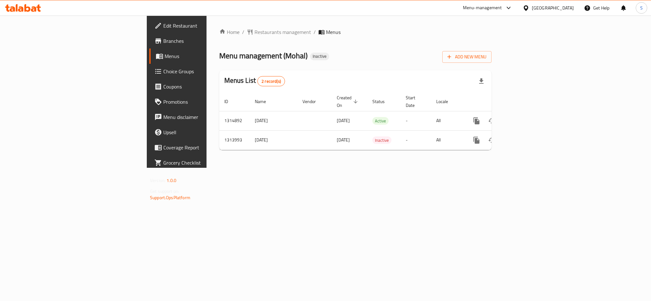
click at [326, 62] on div "Menu management ( Mohal ) Inactive Add New Menu" at bounding box center [355, 56] width 272 height 14
click at [491, 56] on div "Menu management ( Mohal ) Inactive Add New Menu" at bounding box center [355, 56] width 272 height 14
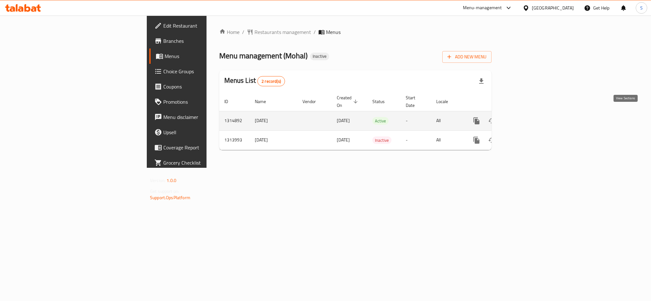
click at [525, 118] on icon "enhanced table" at bounding box center [522, 121] width 6 height 6
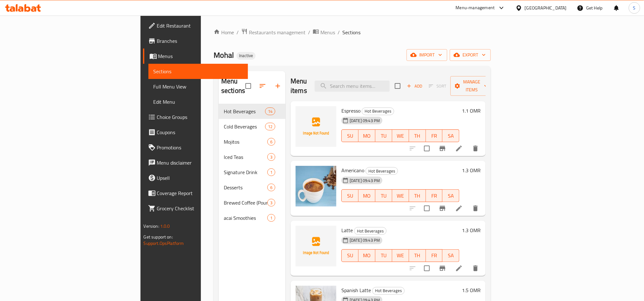
click at [148, 94] on link "Edit Menu" at bounding box center [197, 101] width 99 height 15
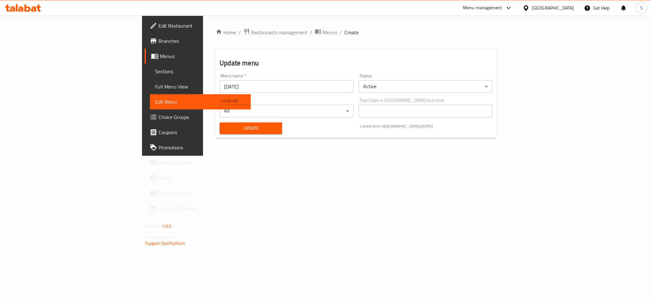
click at [155, 86] on span "Full Menu View" at bounding box center [200, 87] width 91 height 8
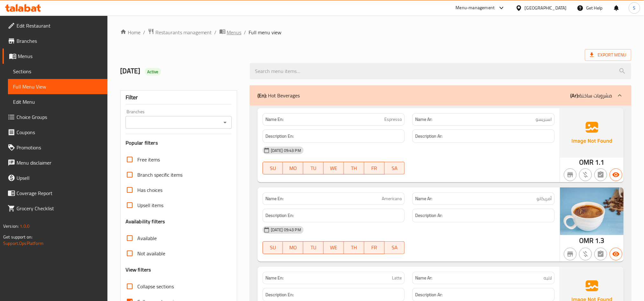
click at [237, 29] on span "Menus" at bounding box center [234, 33] width 15 height 8
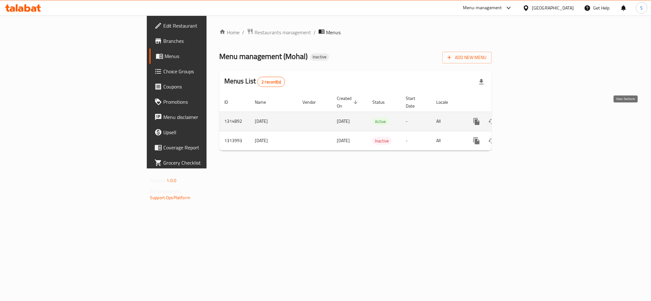
click at [530, 114] on link "enhanced table" at bounding box center [522, 121] width 15 height 15
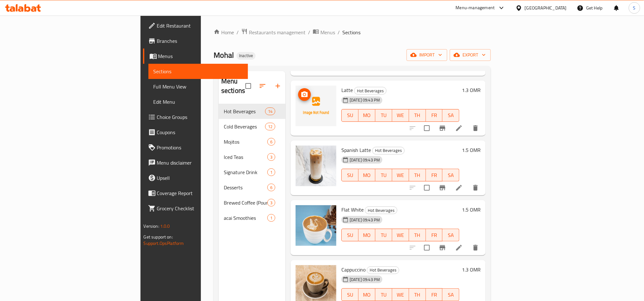
scroll to position [143, 0]
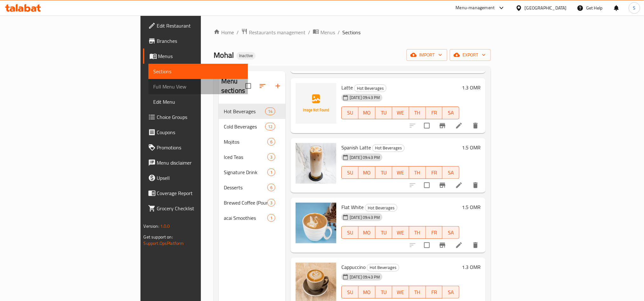
click at [148, 80] on link "Full Menu View" at bounding box center [197, 86] width 99 height 15
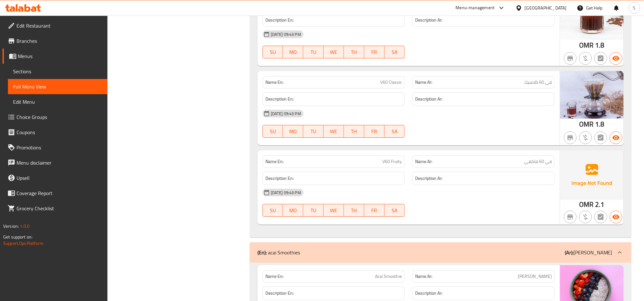
scroll to position [3559, 0]
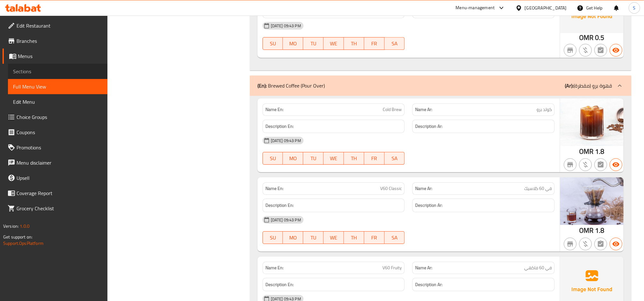
click at [39, 70] on span "Sections" at bounding box center [57, 72] width 89 height 8
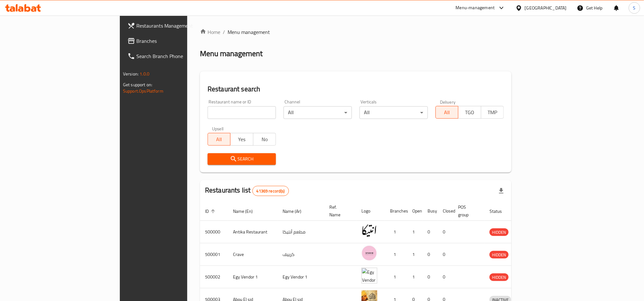
click at [122, 45] on link "Branches" at bounding box center [174, 40] width 105 height 15
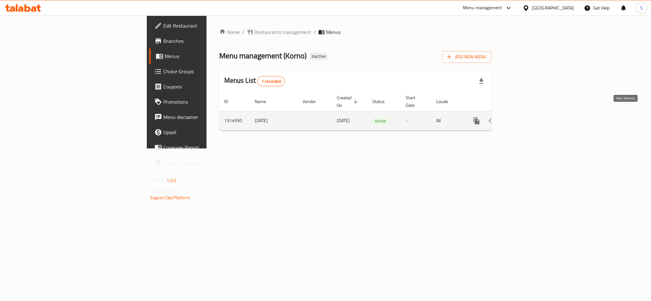
click at [525, 118] on icon "enhanced table" at bounding box center [522, 121] width 6 height 6
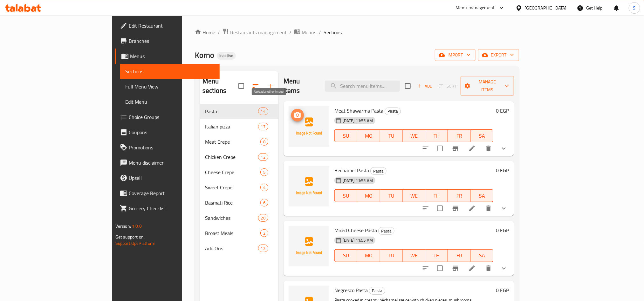
click at [291, 109] on button "upload picture" at bounding box center [297, 115] width 13 height 13
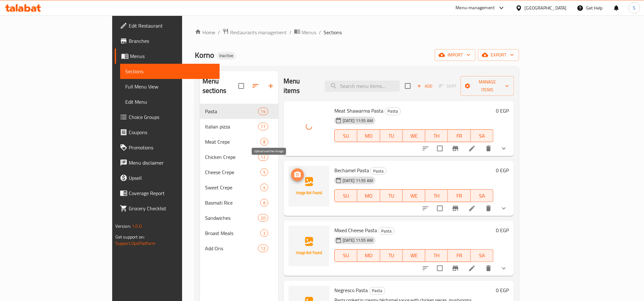
click at [294, 171] on icon "upload picture" at bounding box center [298, 175] width 8 height 8
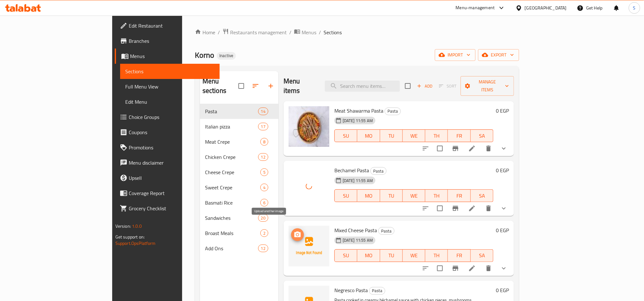
click at [294, 232] on icon "upload picture" at bounding box center [297, 235] width 6 height 6
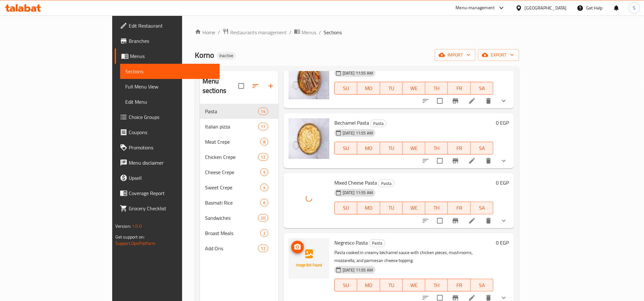
scroll to position [95, 0]
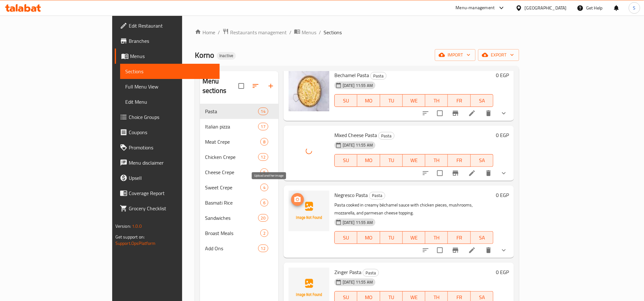
click at [294, 196] on icon "upload picture" at bounding box center [298, 200] width 8 height 8
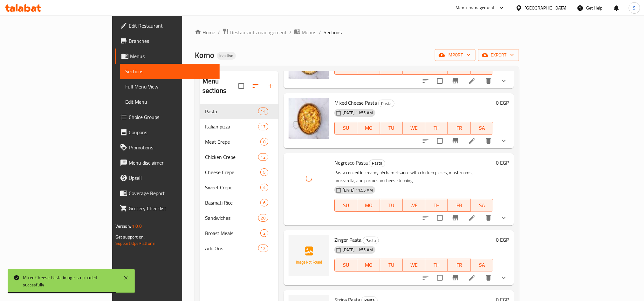
scroll to position [143, 0]
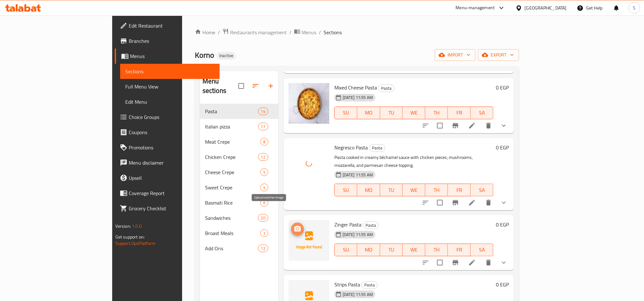
click at [294, 226] on icon "upload picture" at bounding box center [297, 229] width 6 height 6
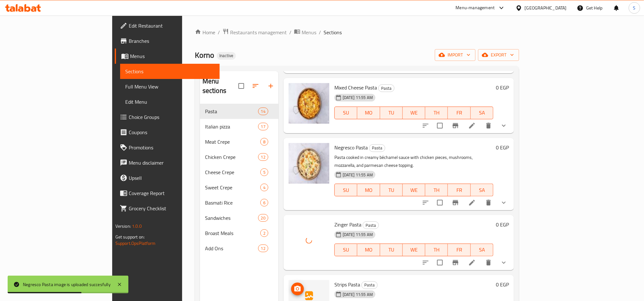
click at [294, 286] on icon "upload picture" at bounding box center [297, 289] width 6 height 6
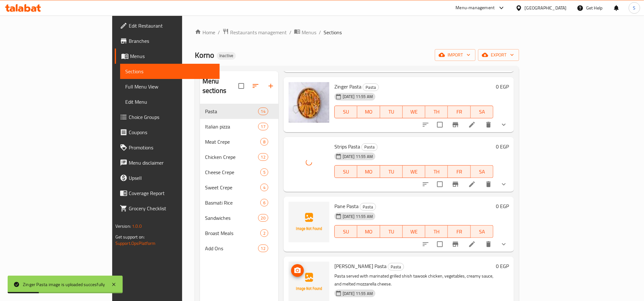
scroll to position [286, 0]
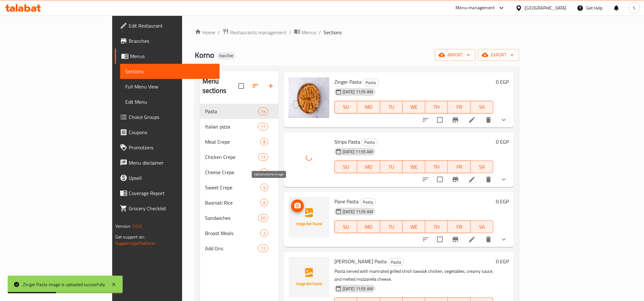
click at [294, 202] on icon "upload picture" at bounding box center [298, 206] width 8 height 8
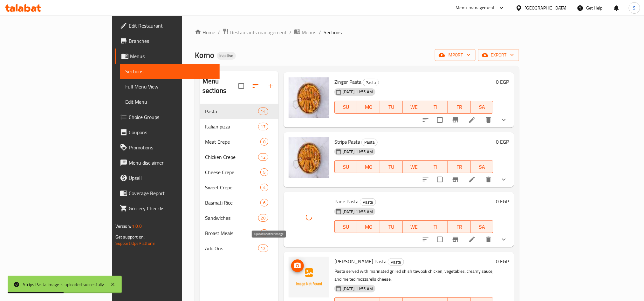
click at [294, 262] on icon "upload picture" at bounding box center [298, 266] width 8 height 8
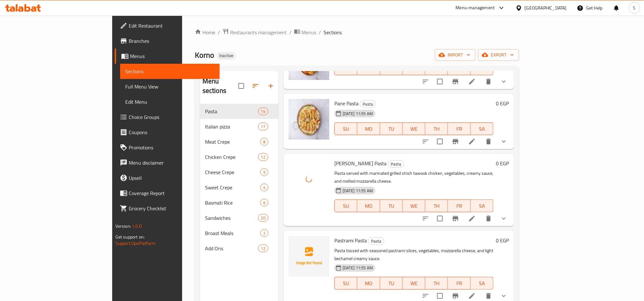
scroll to position [429, 0]
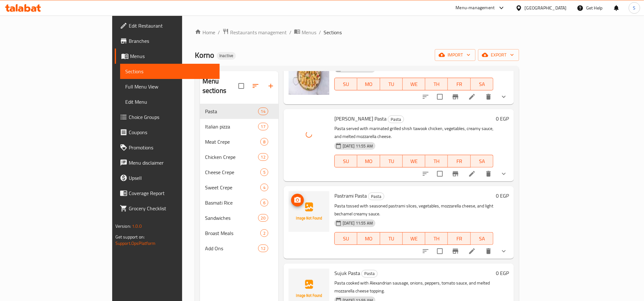
click at [291, 194] on button "upload picture" at bounding box center [297, 200] width 13 height 13
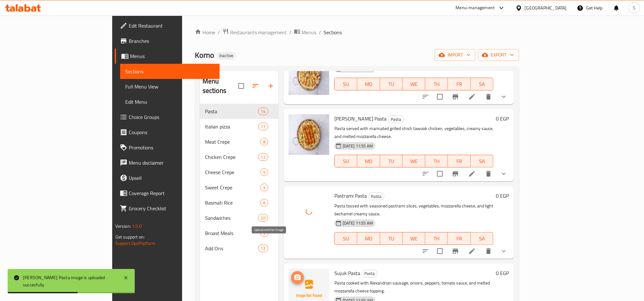
click at [294, 275] on icon "upload picture" at bounding box center [297, 278] width 6 height 6
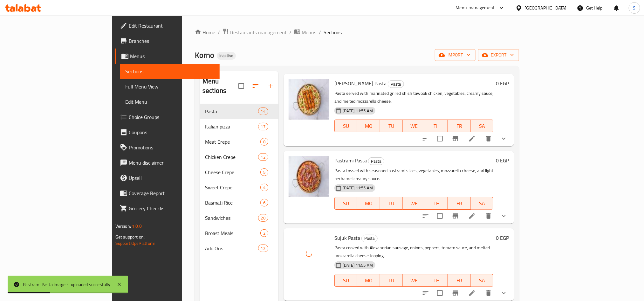
scroll to position [572, 0]
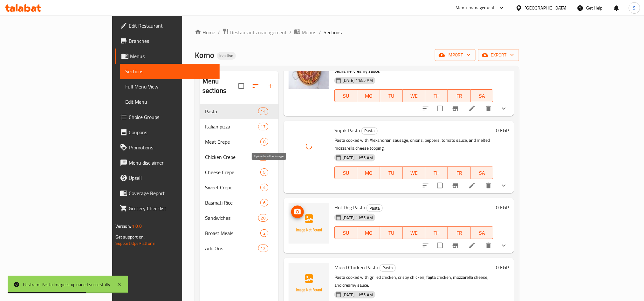
click at [294, 208] on icon "upload picture" at bounding box center [298, 212] width 8 height 8
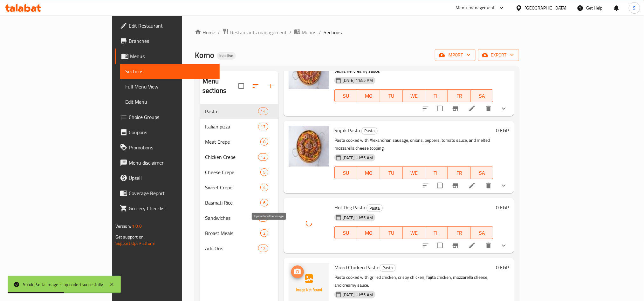
click at [291, 268] on span "upload picture" at bounding box center [297, 272] width 13 height 8
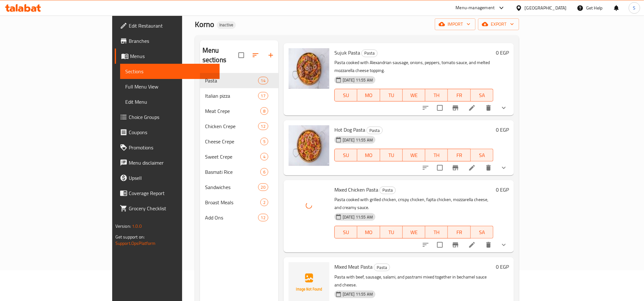
scroll to position [48, 0]
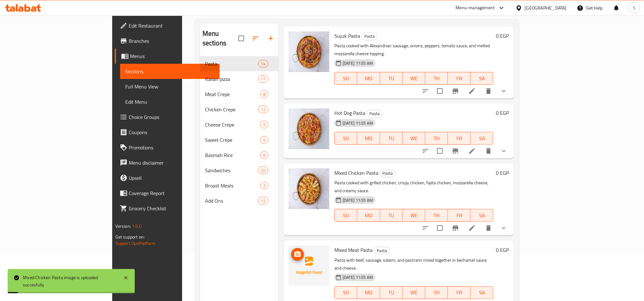
click at [296, 254] on circle "upload picture" at bounding box center [297, 255] width 2 height 2
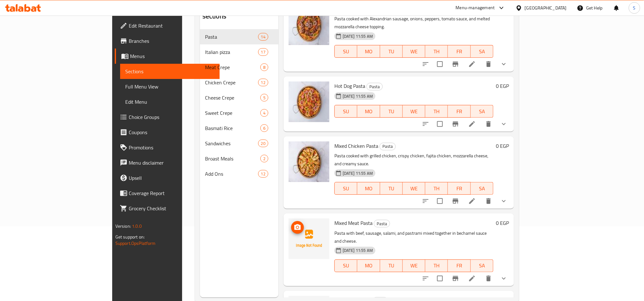
scroll to position [89, 0]
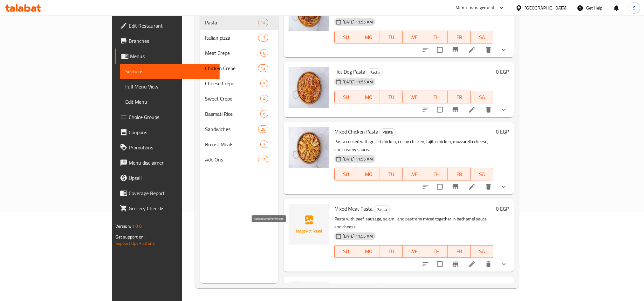
click at [291, 287] on span "upload picture" at bounding box center [297, 291] width 13 height 8
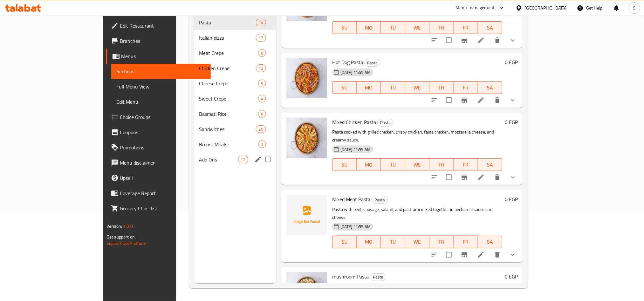
click at [207, 152] on div "Add Ons 12" at bounding box center [235, 159] width 82 height 15
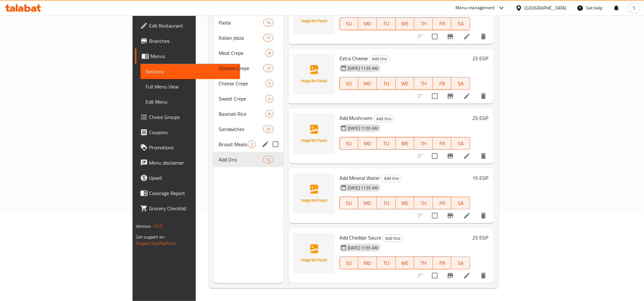
scroll to position [433, 0]
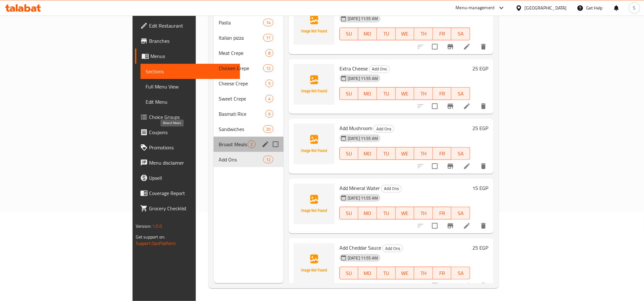
click at [219, 141] on span "Broast Meals" at bounding box center [233, 145] width 29 height 8
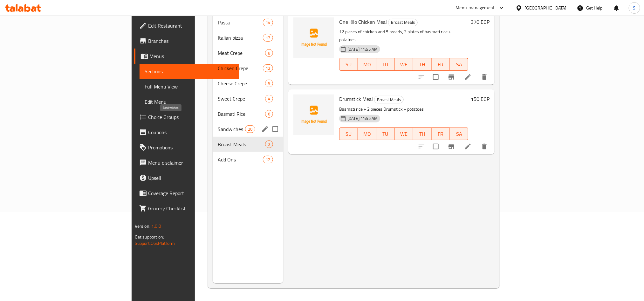
click at [218, 125] on span "Sandwiches" at bounding box center [231, 129] width 27 height 8
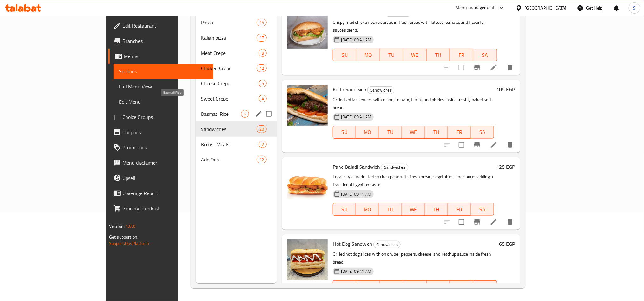
click at [205, 110] on span "Basmati Rice" at bounding box center [221, 114] width 40 height 8
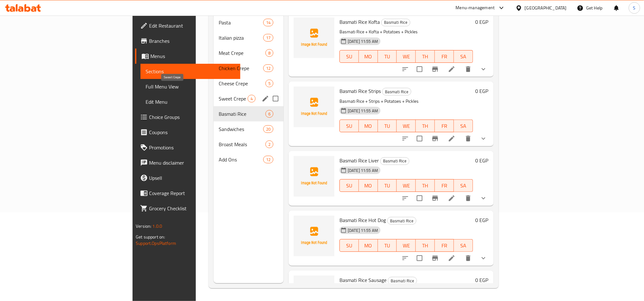
click at [219, 95] on span "Sweet Crepe" at bounding box center [233, 99] width 29 height 8
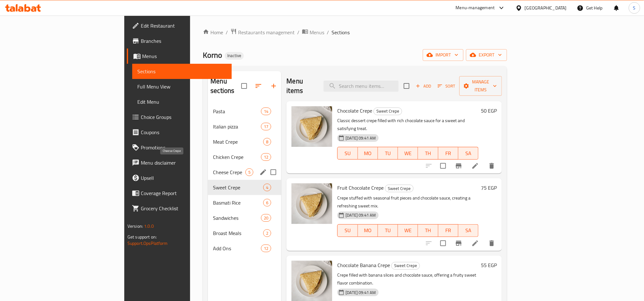
click at [213, 169] on span "Cheese Crepe" at bounding box center [229, 173] width 32 height 8
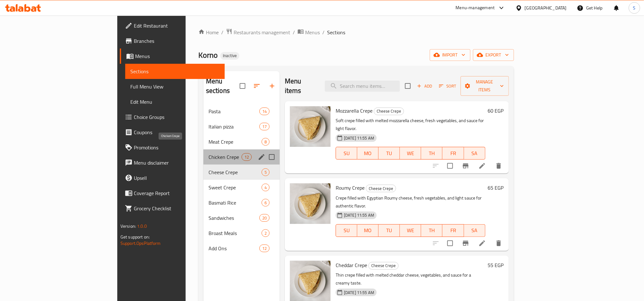
click at [209, 153] on span "Chicken Crepe" at bounding box center [224, 157] width 33 height 8
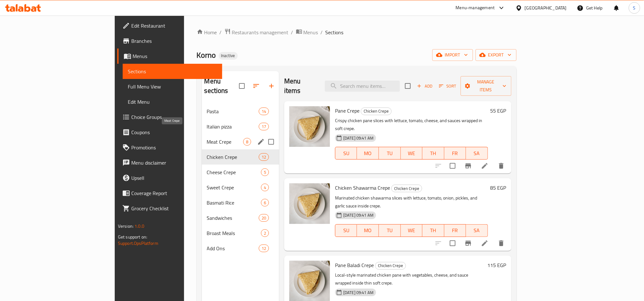
click at [209, 138] on span "Meat Crepe" at bounding box center [225, 142] width 36 height 8
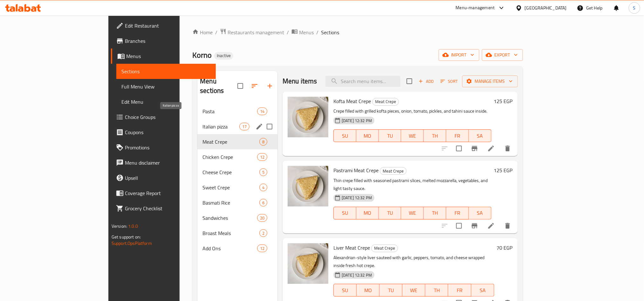
click at [205, 123] on span "Italian pizza" at bounding box center [220, 127] width 37 height 8
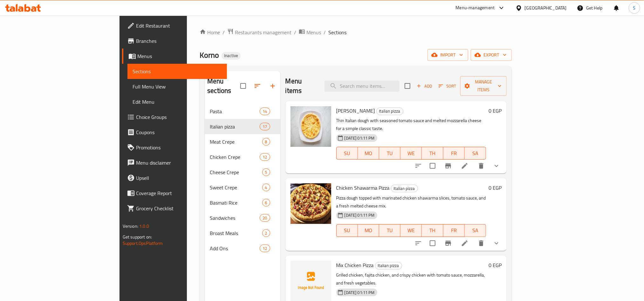
click at [200, 53] on div "Korno Inactive import export" at bounding box center [355, 55] width 312 height 12
click at [306, 34] on span "Menus" at bounding box center [313, 33] width 15 height 8
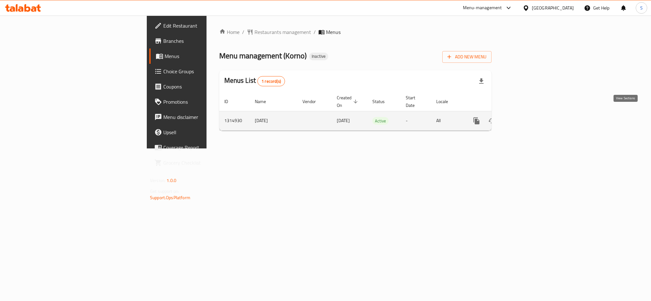
click at [530, 117] on link "enhanced table" at bounding box center [522, 120] width 15 height 15
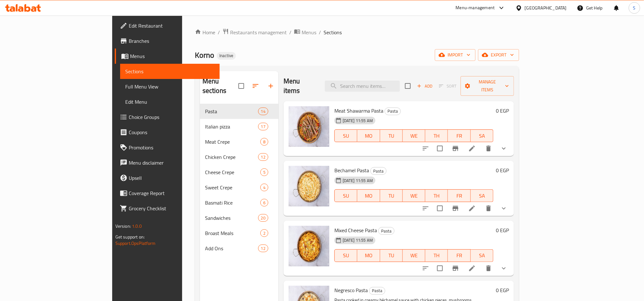
click at [125, 85] on span "Full Menu View" at bounding box center [169, 87] width 89 height 8
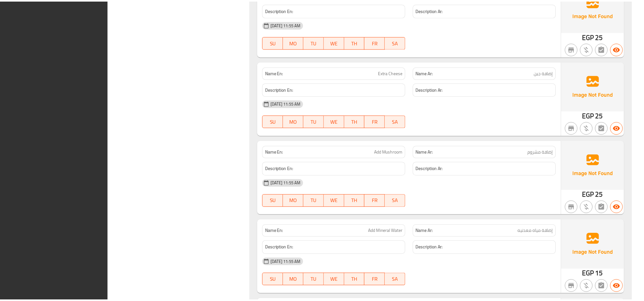
scroll to position [9882, 0]
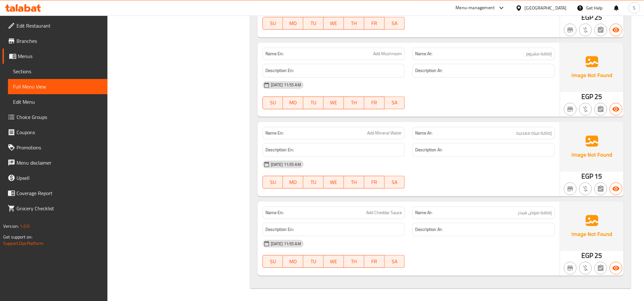
click at [28, 61] on link "Menus" at bounding box center [55, 56] width 105 height 15
